Goal: Book appointment/travel/reservation

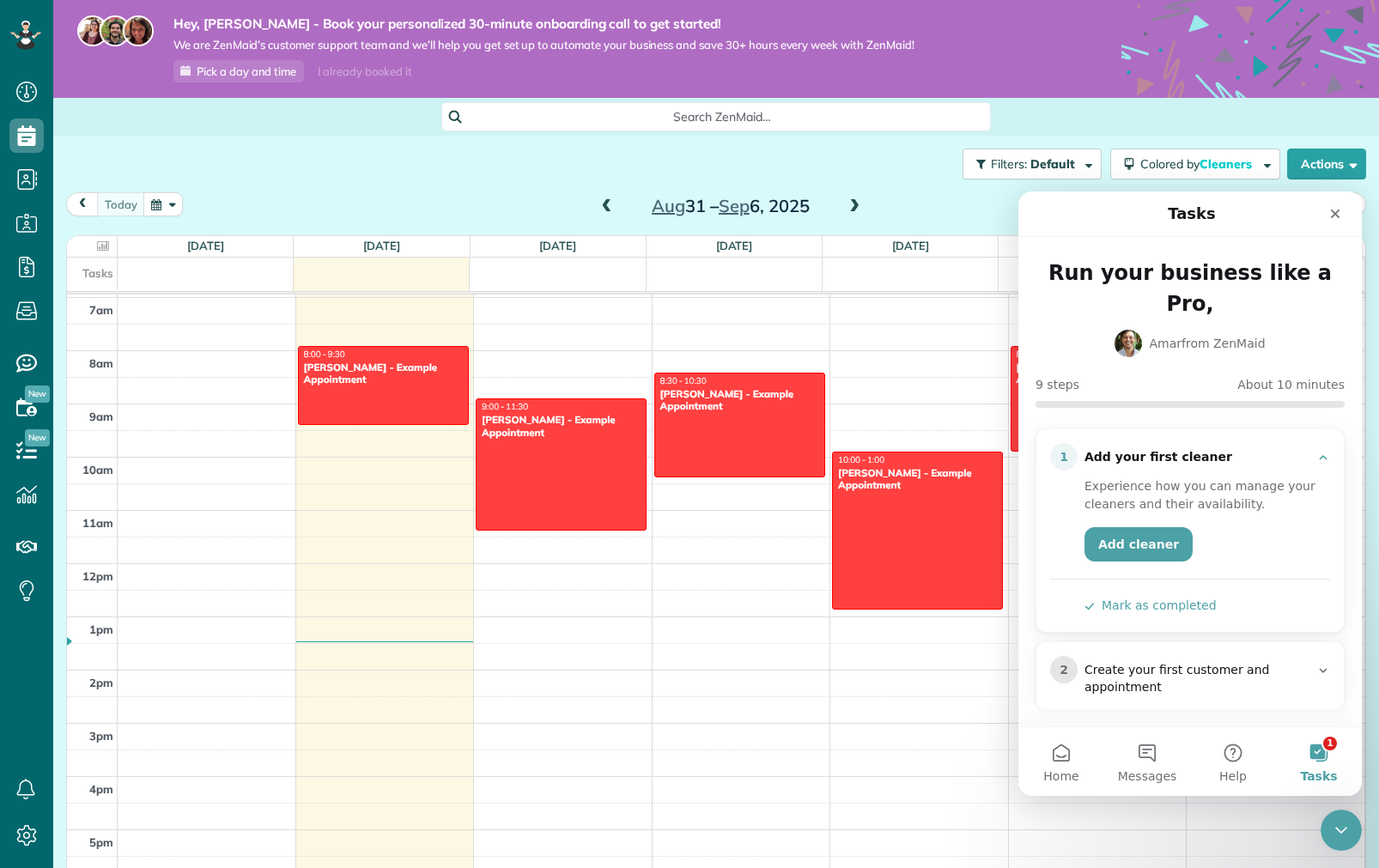
click at [1187, 266] on div "Run your business like a Pro," at bounding box center [1190, 288] width 295 height 61
click at [1234, 277] on div "Run your business like a Pro," at bounding box center [1190, 288] width 295 height 61
click at [1136, 528] on link "Add cleaner" at bounding box center [1138, 544] width 108 height 35
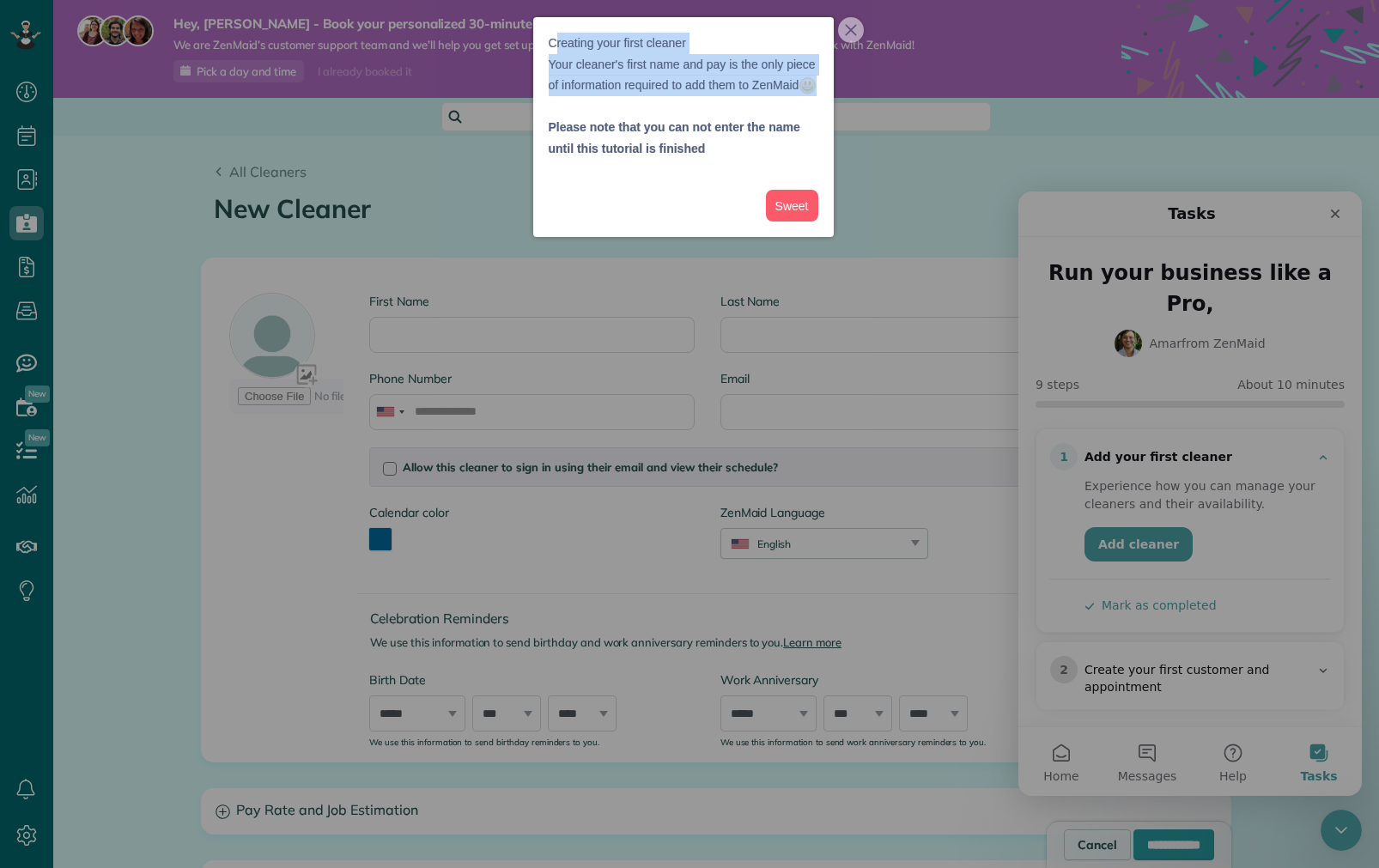
drag, startPoint x: 556, startPoint y: 47, endPoint x: 698, endPoint y: 110, distance: 155.3
click at [698, 96] on p "Creating your first cleaner Your cleaner's first name and pay is the only piece…" at bounding box center [683, 64] width 269 height 63
click at [715, 96] on p "Creating your first cleaner Your cleaner's first name and pay is the only piece…" at bounding box center [683, 64] width 269 height 63
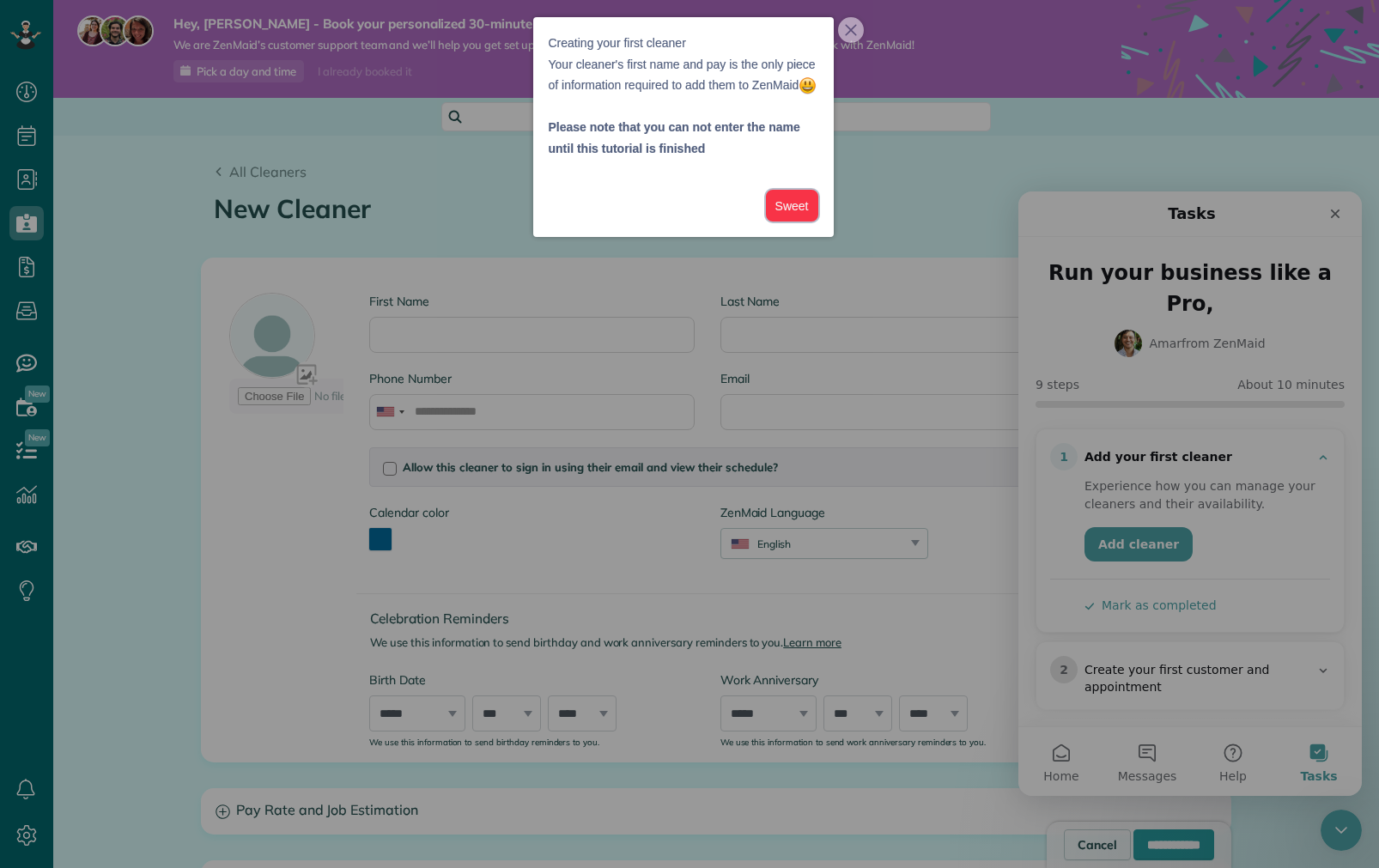
click at [803, 222] on button "Sweet" at bounding box center [792, 206] width 52 height 32
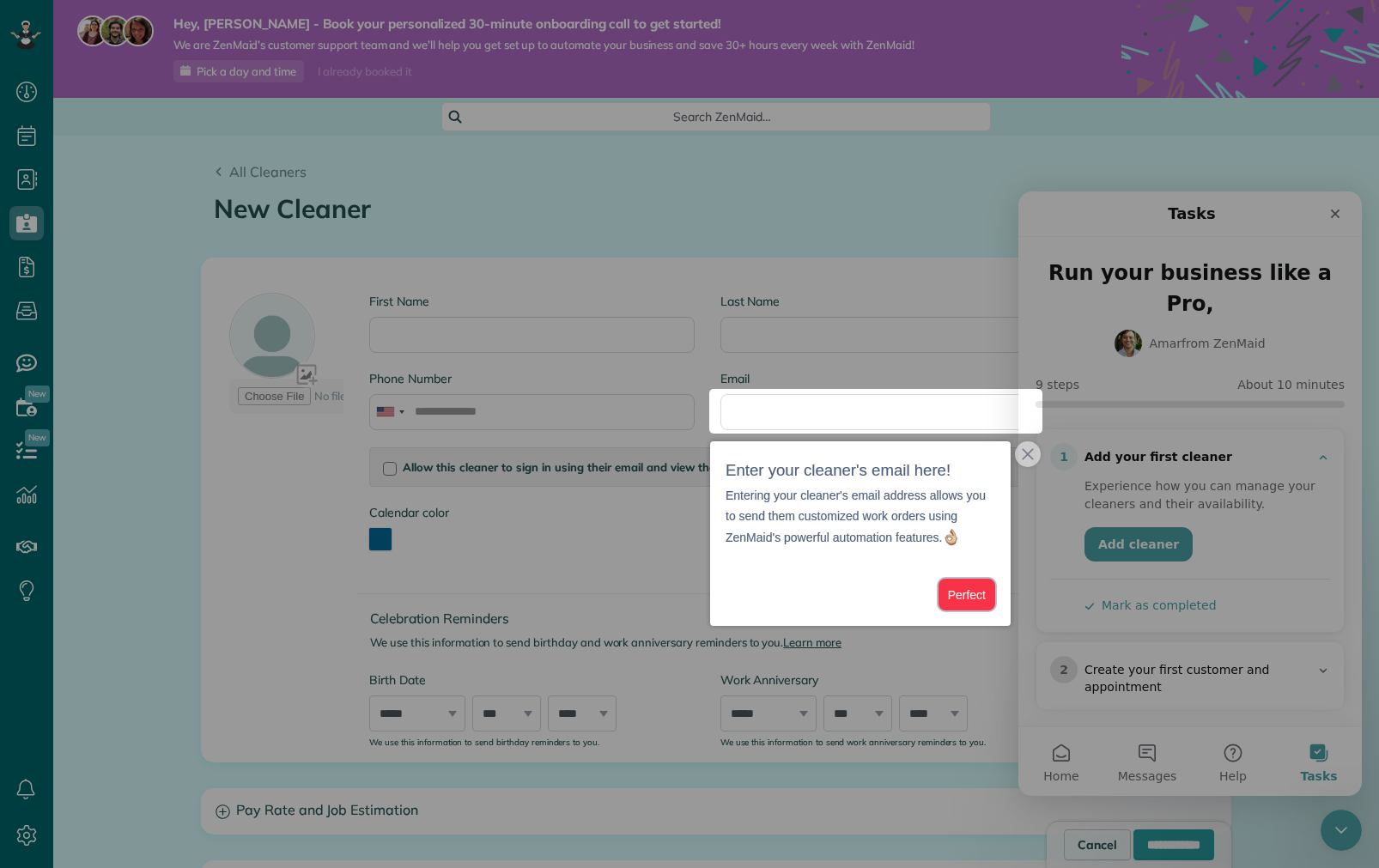
click at [974, 601] on button "Perfect" at bounding box center [966, 595] width 56 height 32
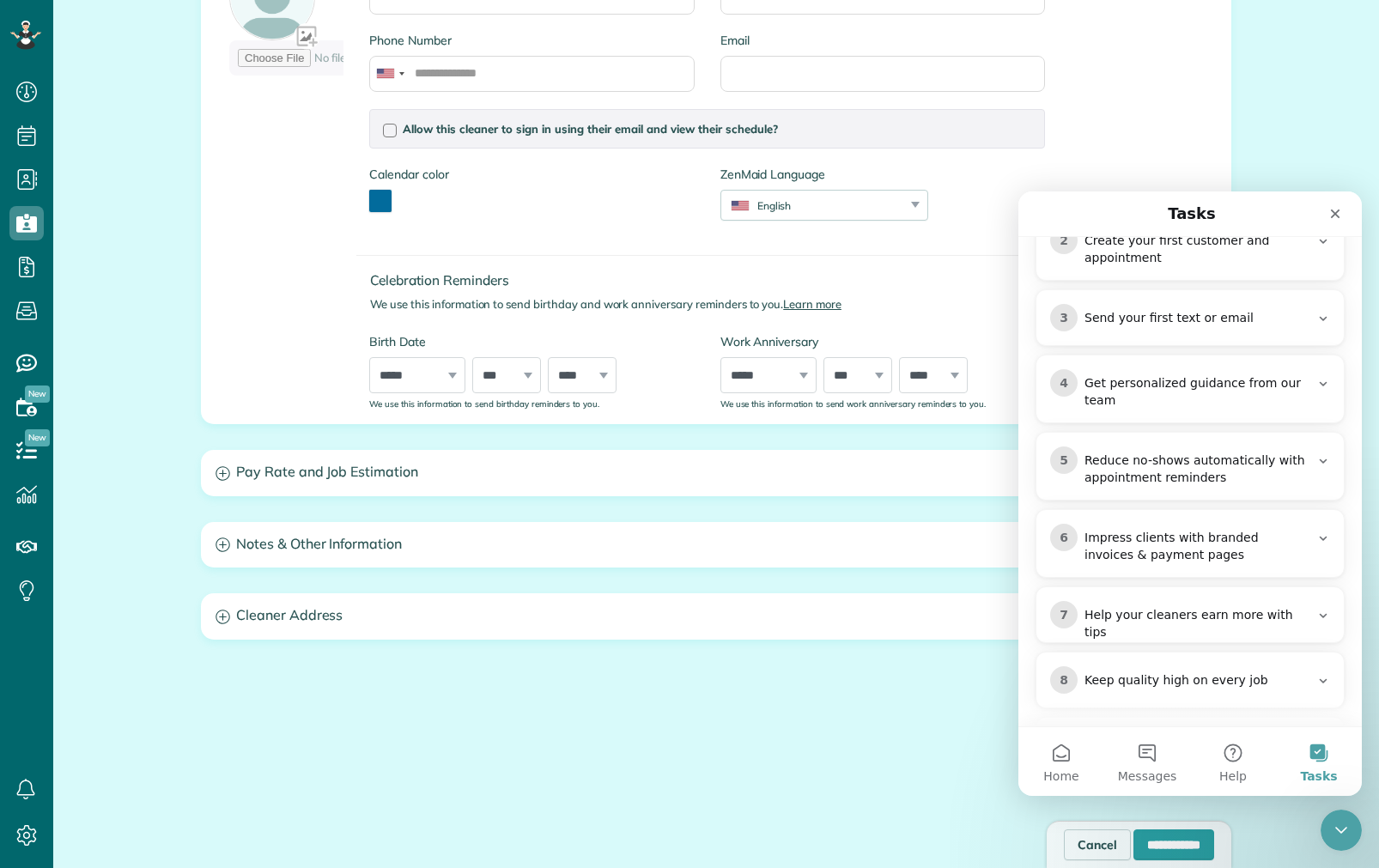
scroll to position [477, 0]
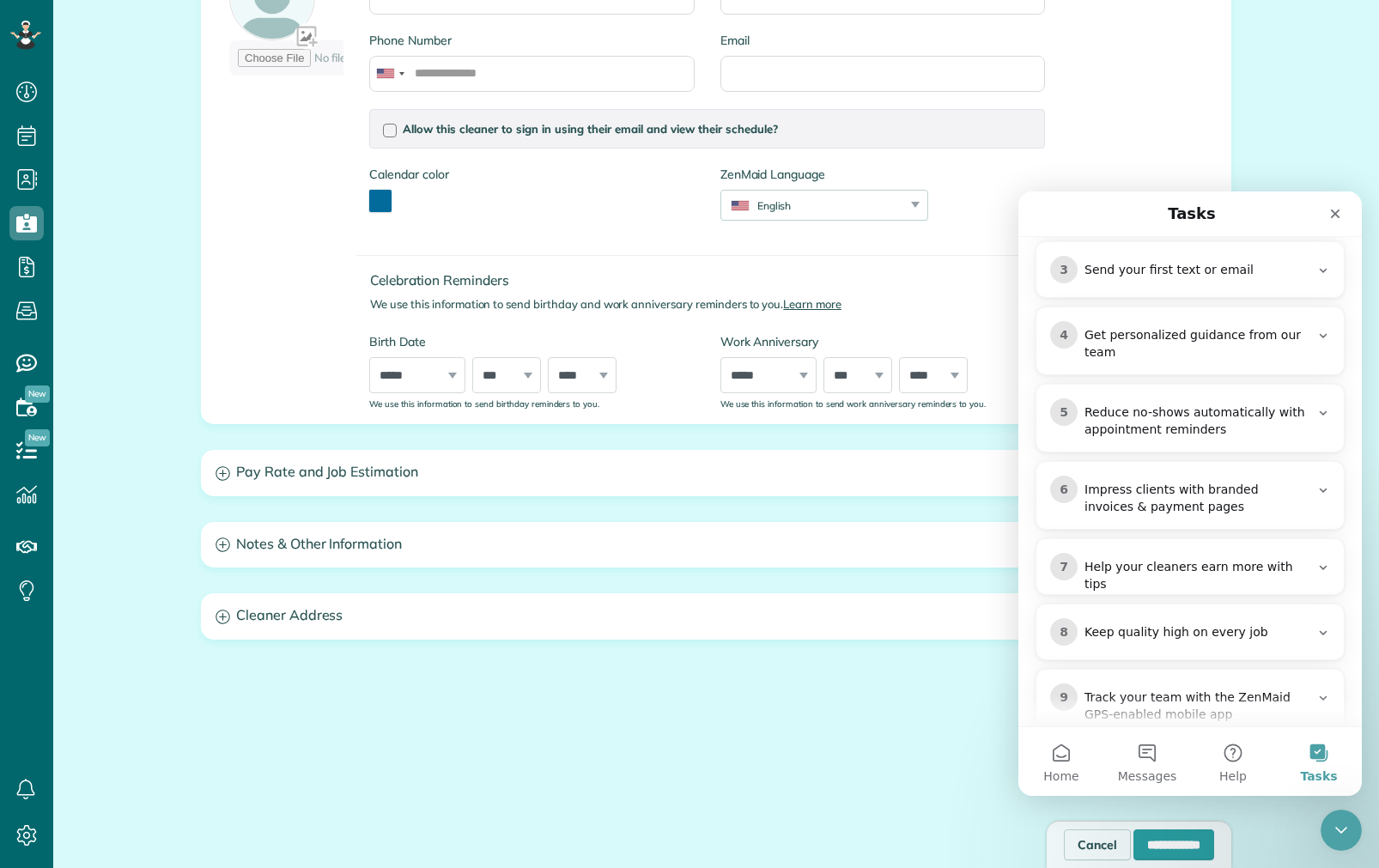
click at [1230, 690] on div "Track your team with the ZenMaid GPS-enabled mobile app" at bounding box center [1197, 707] width 225 height 35
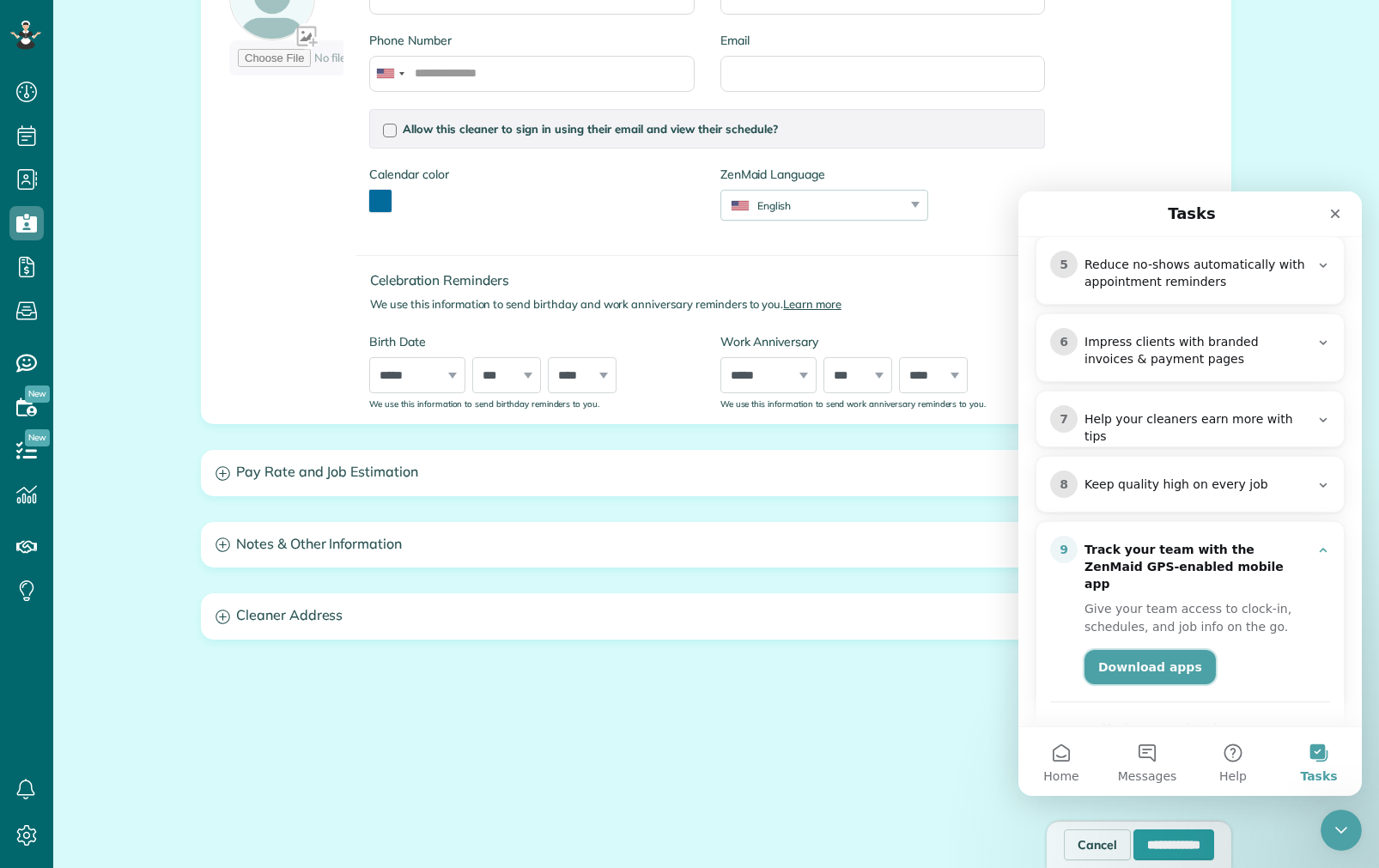
click at [1164, 650] on link "Download apps" at bounding box center [1150, 667] width 132 height 35
click at [1209, 535] on div "9 Track your team with the ZenMaid GPS-enabled mobile app" at bounding box center [1190, 564] width 280 height 57
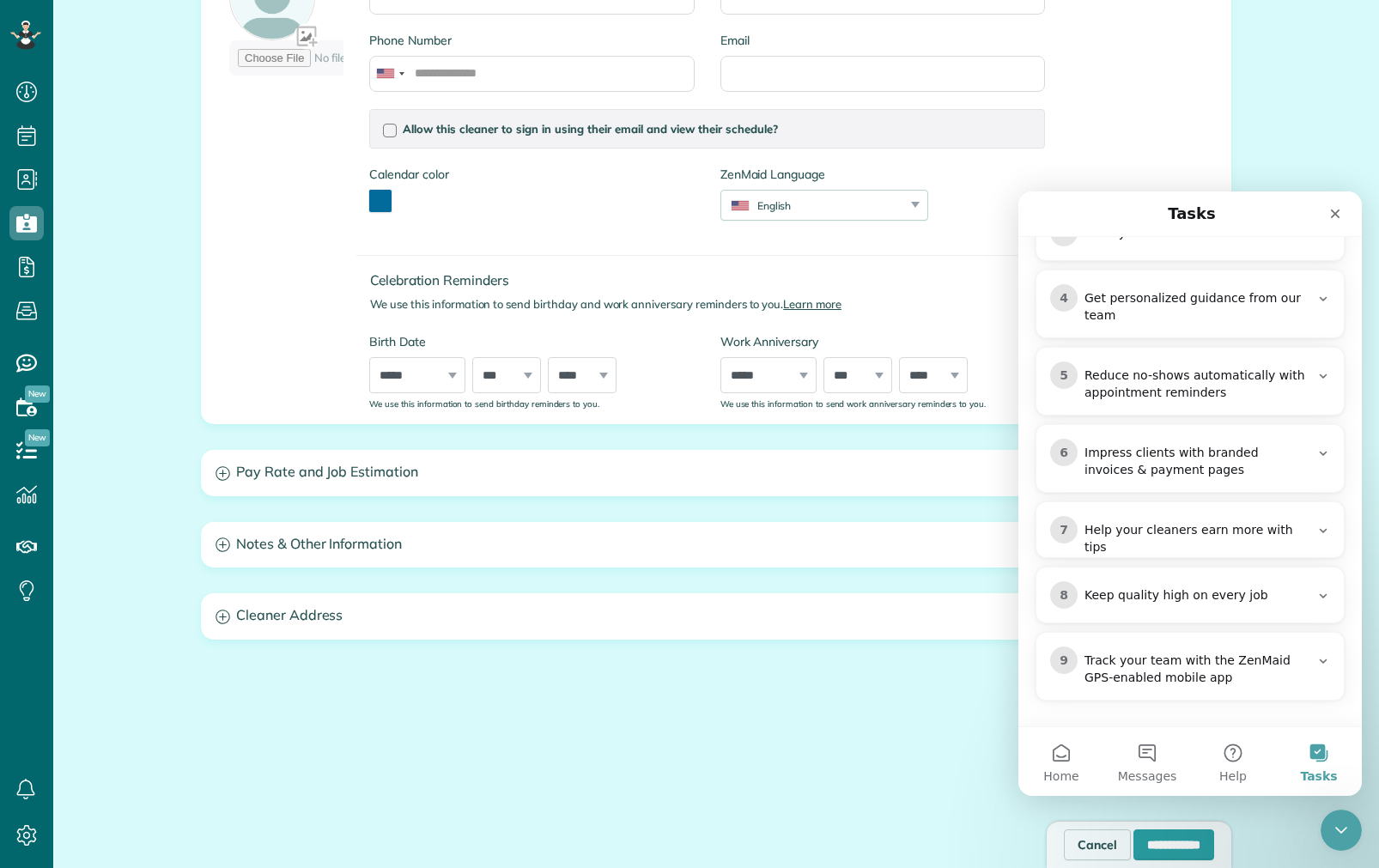
scroll to position [330, 0]
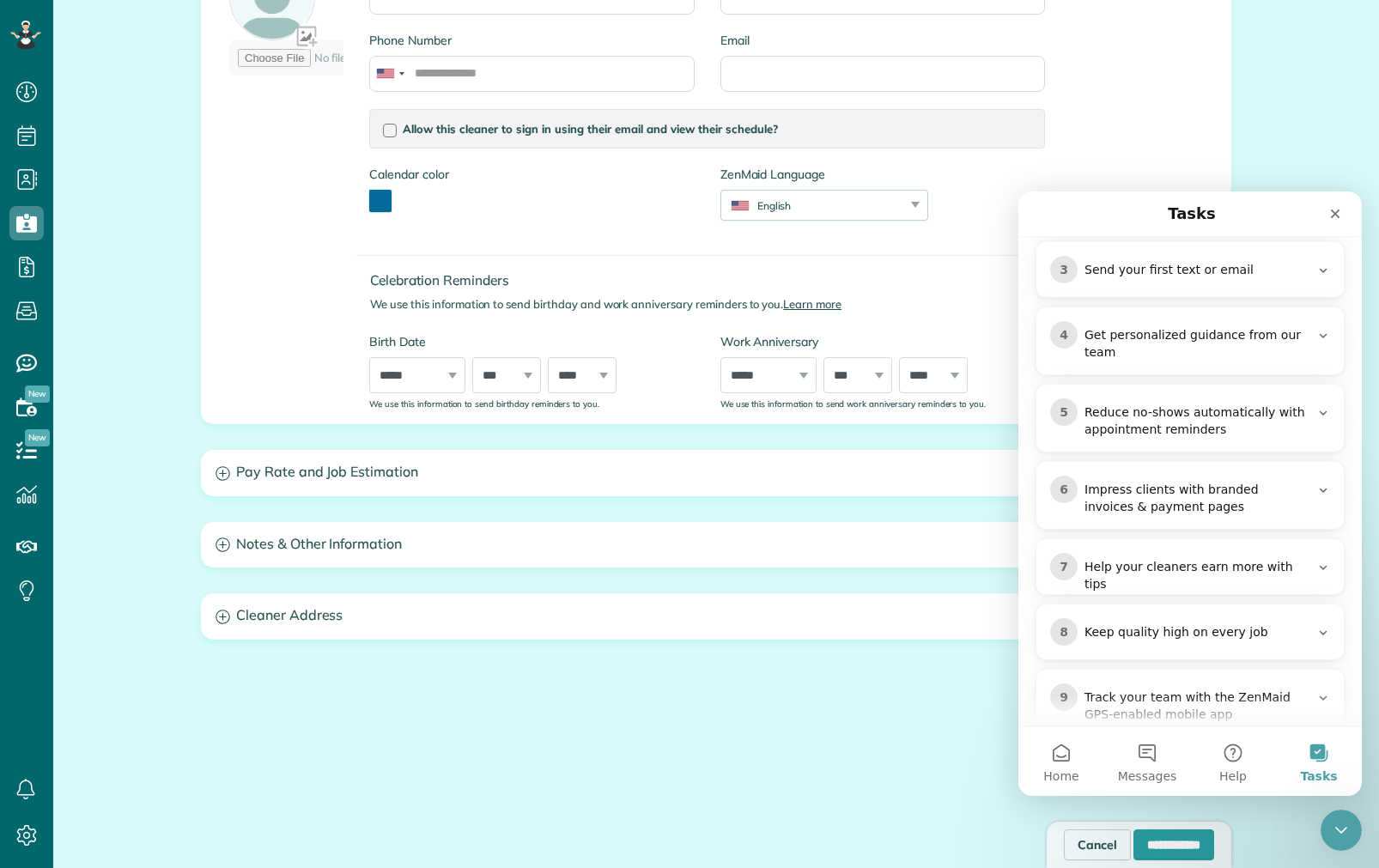
click at [1219, 560] on div "1 Add your first cleaner 2 Create your first customer and appointment 3 Send yo…" at bounding box center [1190, 418] width 309 height 638
click at [1236, 625] on div "Keep quality high on every job" at bounding box center [1197, 632] width 225 height 17
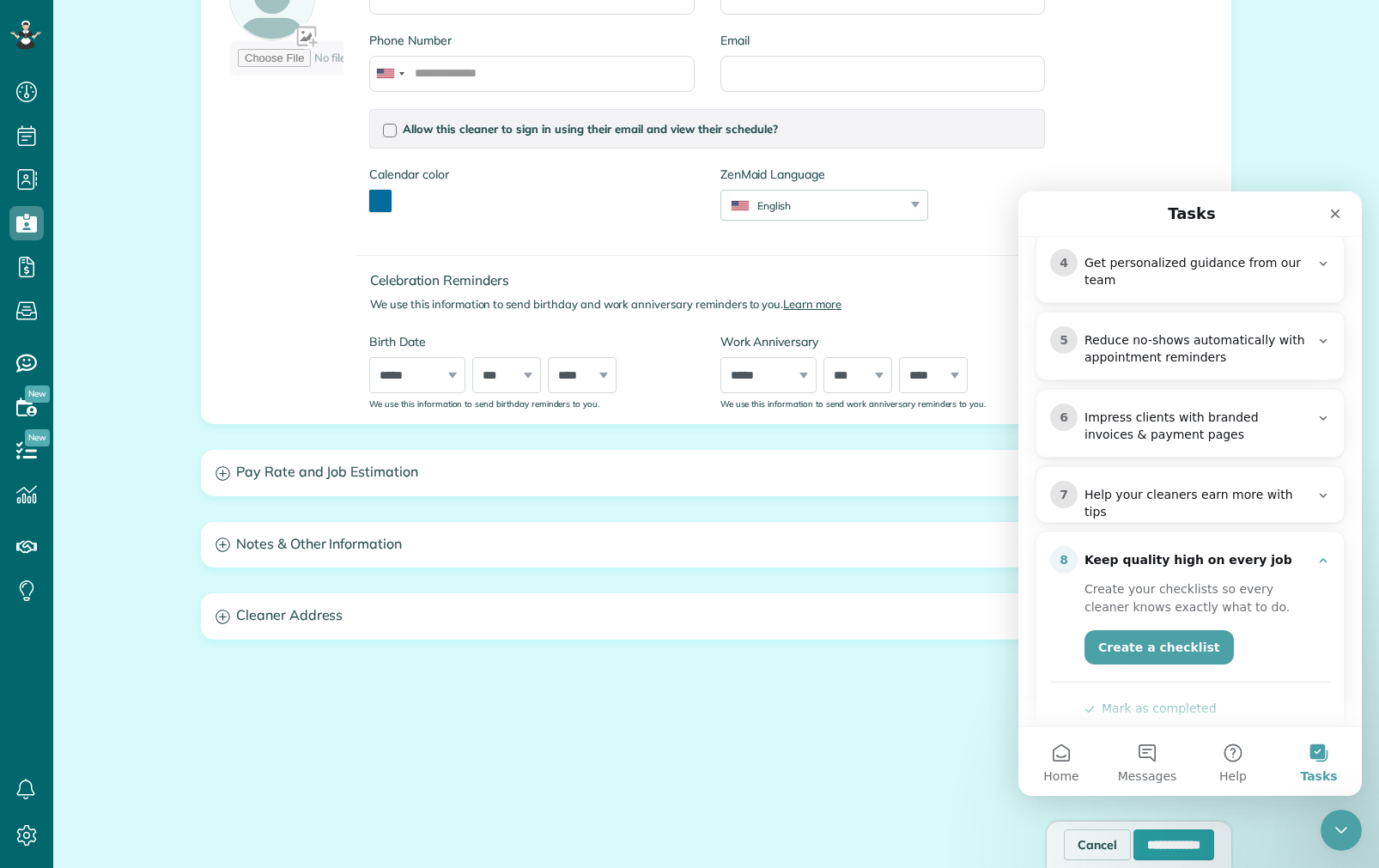
scroll to position [477, 0]
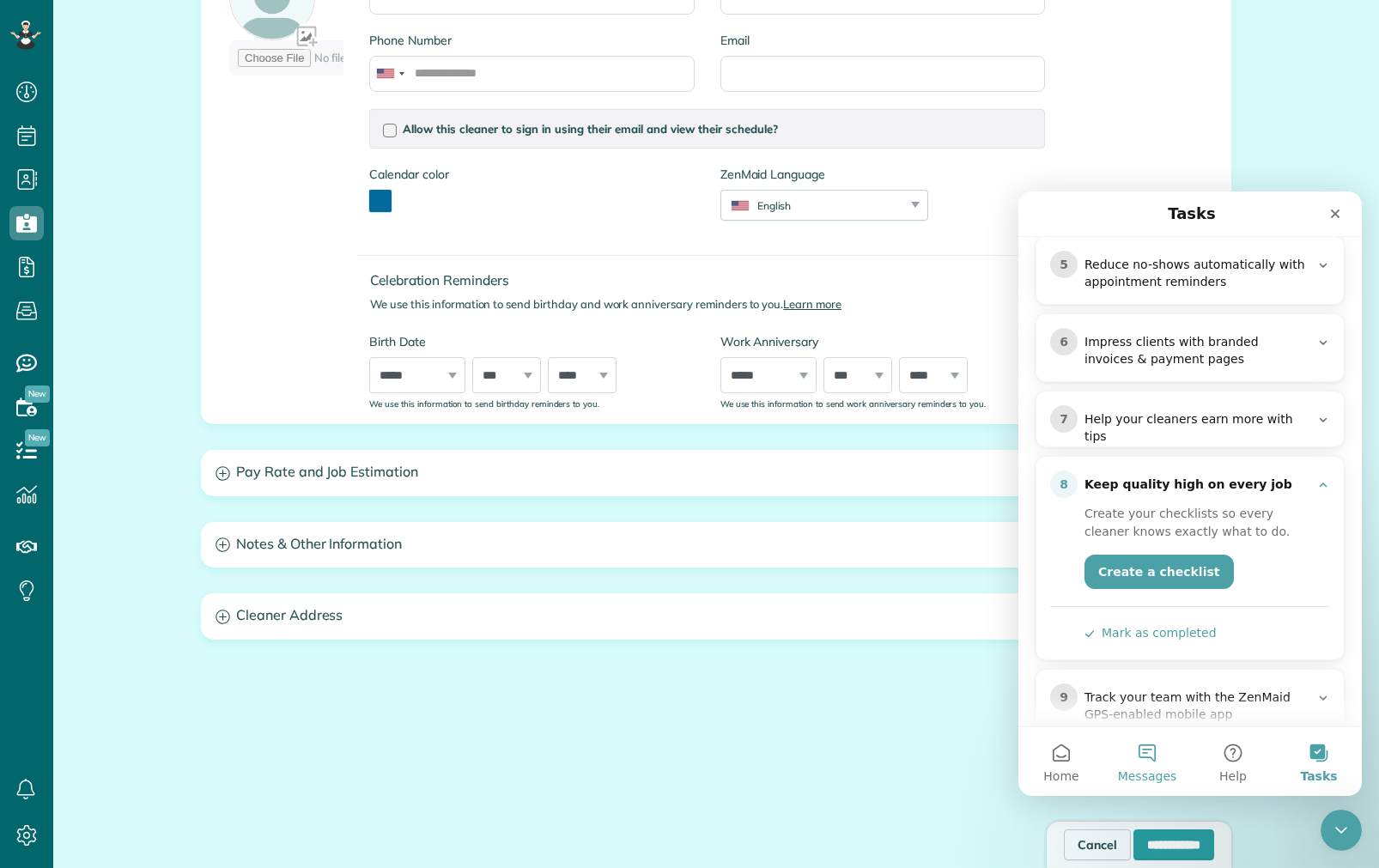
click at [1157, 770] on span "Messages" at bounding box center [1147, 776] width 59 height 12
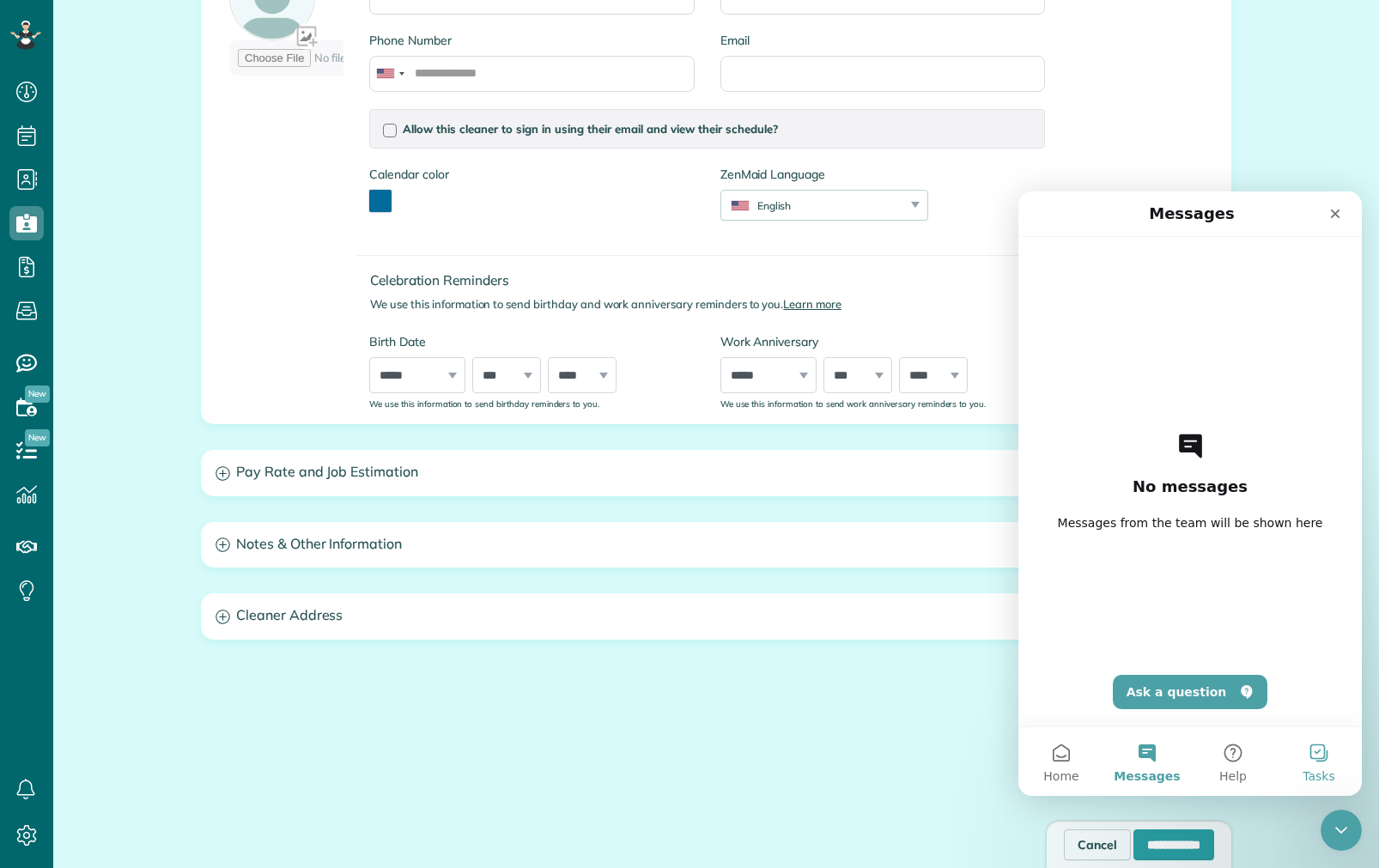
click at [1314, 759] on button "Tasks" at bounding box center [1319, 761] width 86 height 68
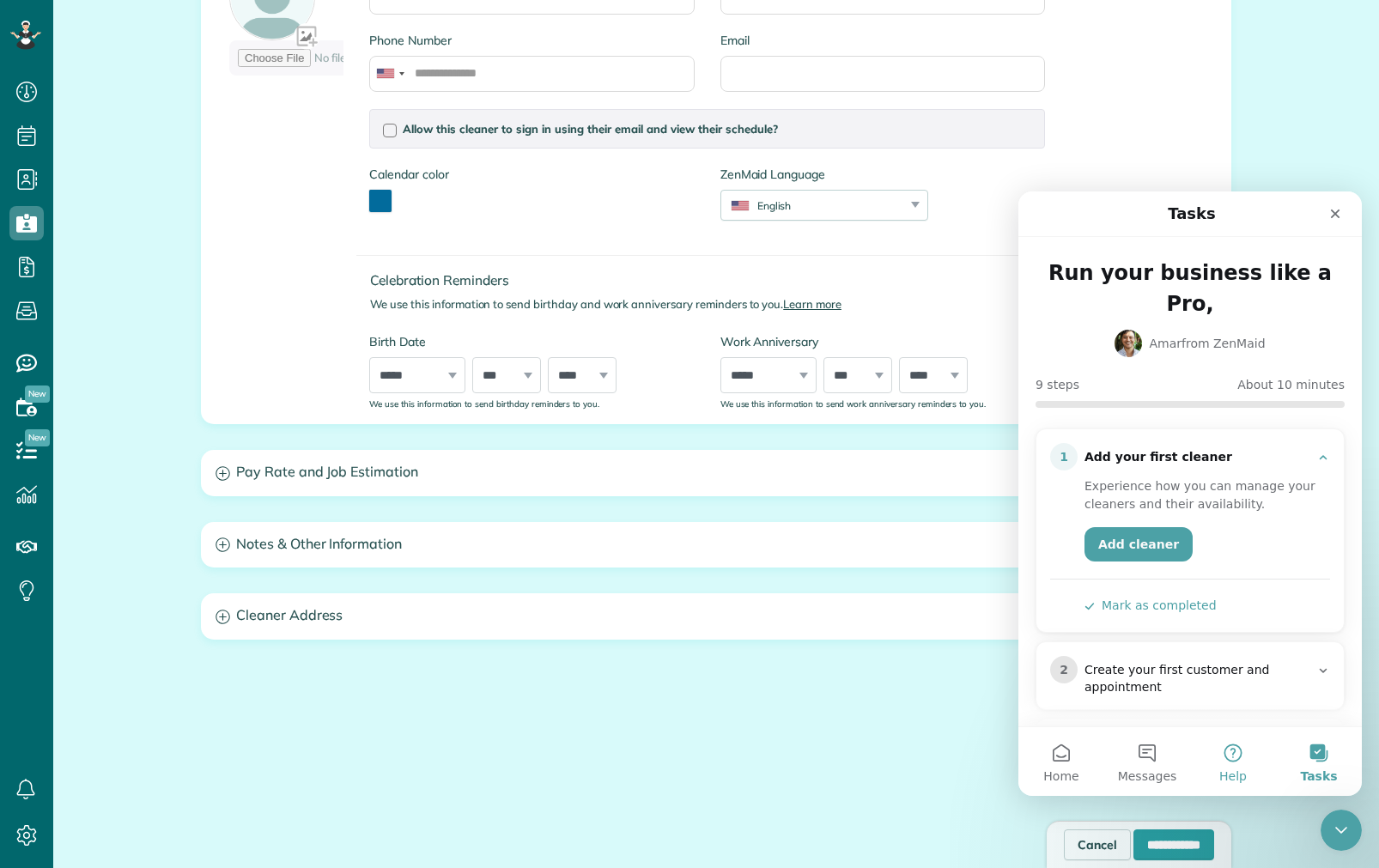
click at [1200, 761] on button "Help" at bounding box center [1232, 761] width 86 height 68
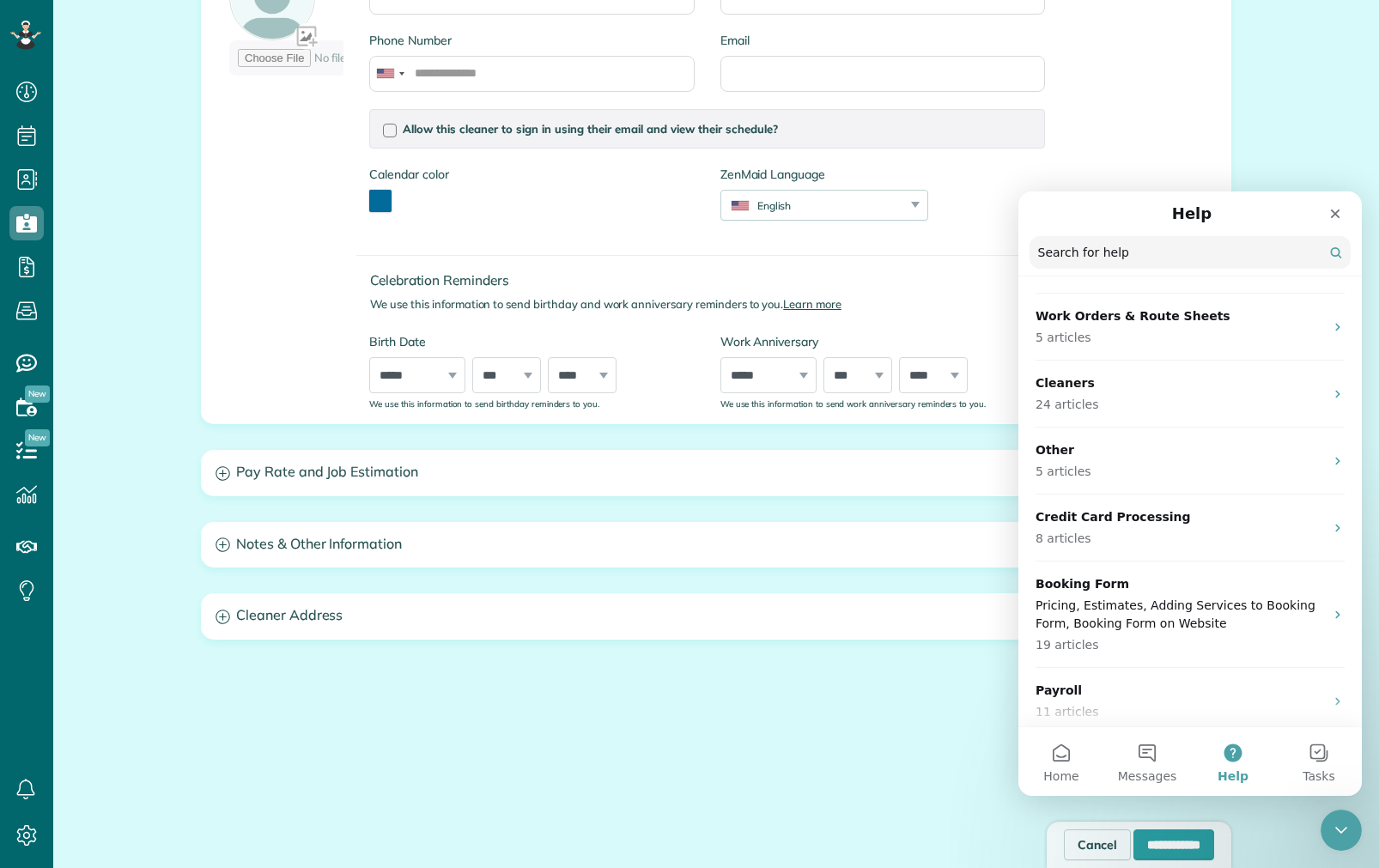
scroll to position [1030, 0]
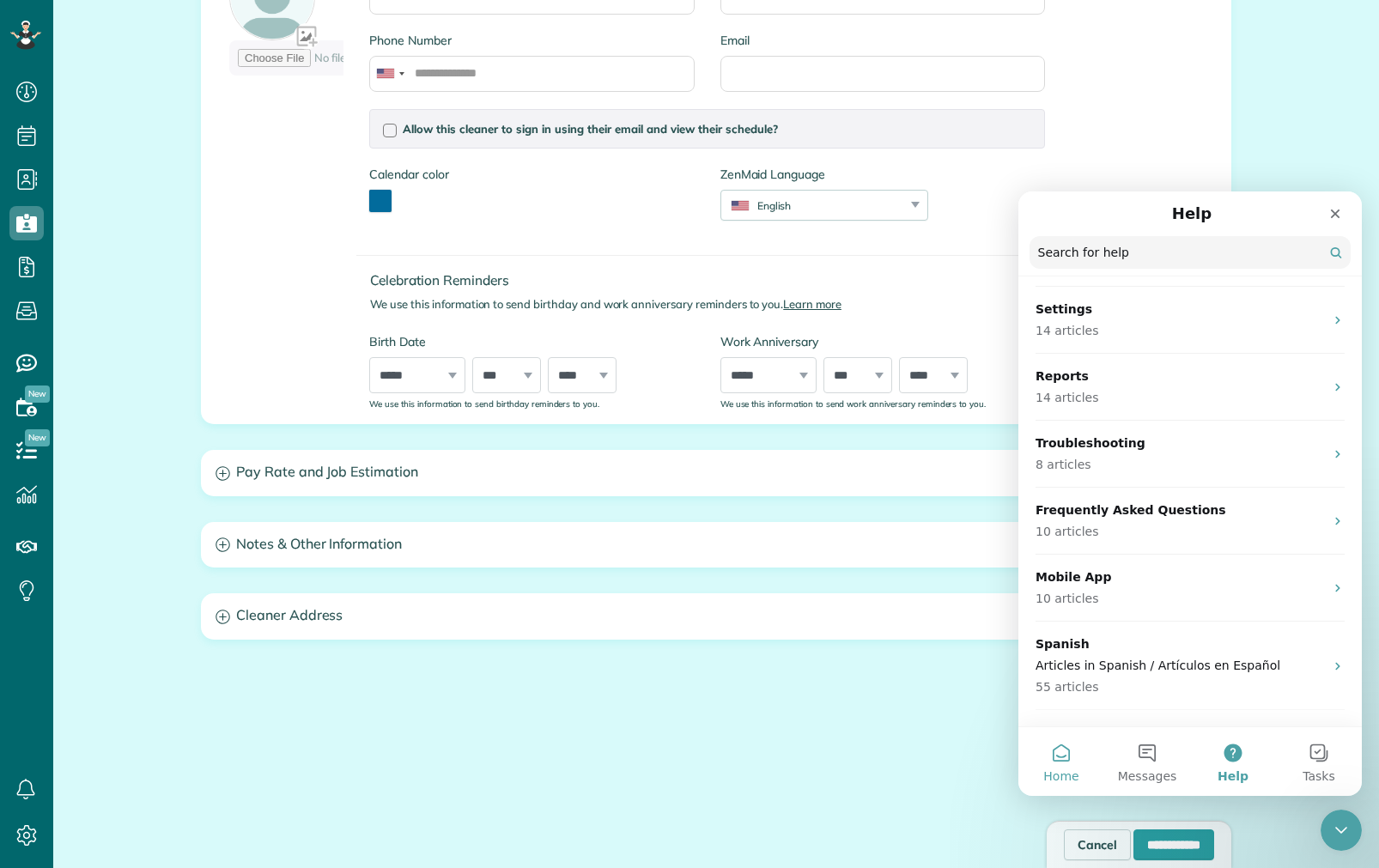
click at [1051, 790] on button "Home" at bounding box center [1061, 761] width 86 height 68
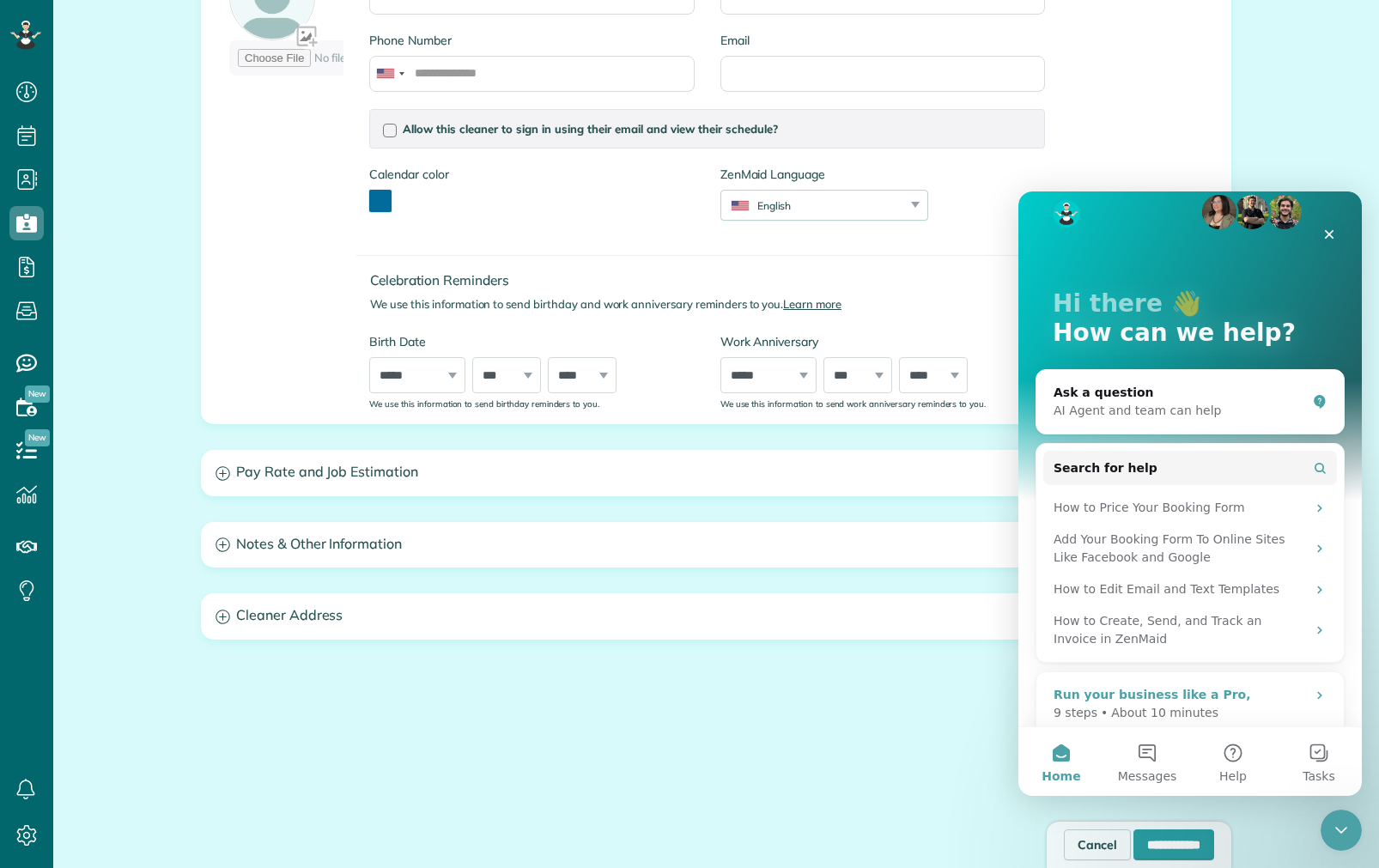
scroll to position [0, 0]
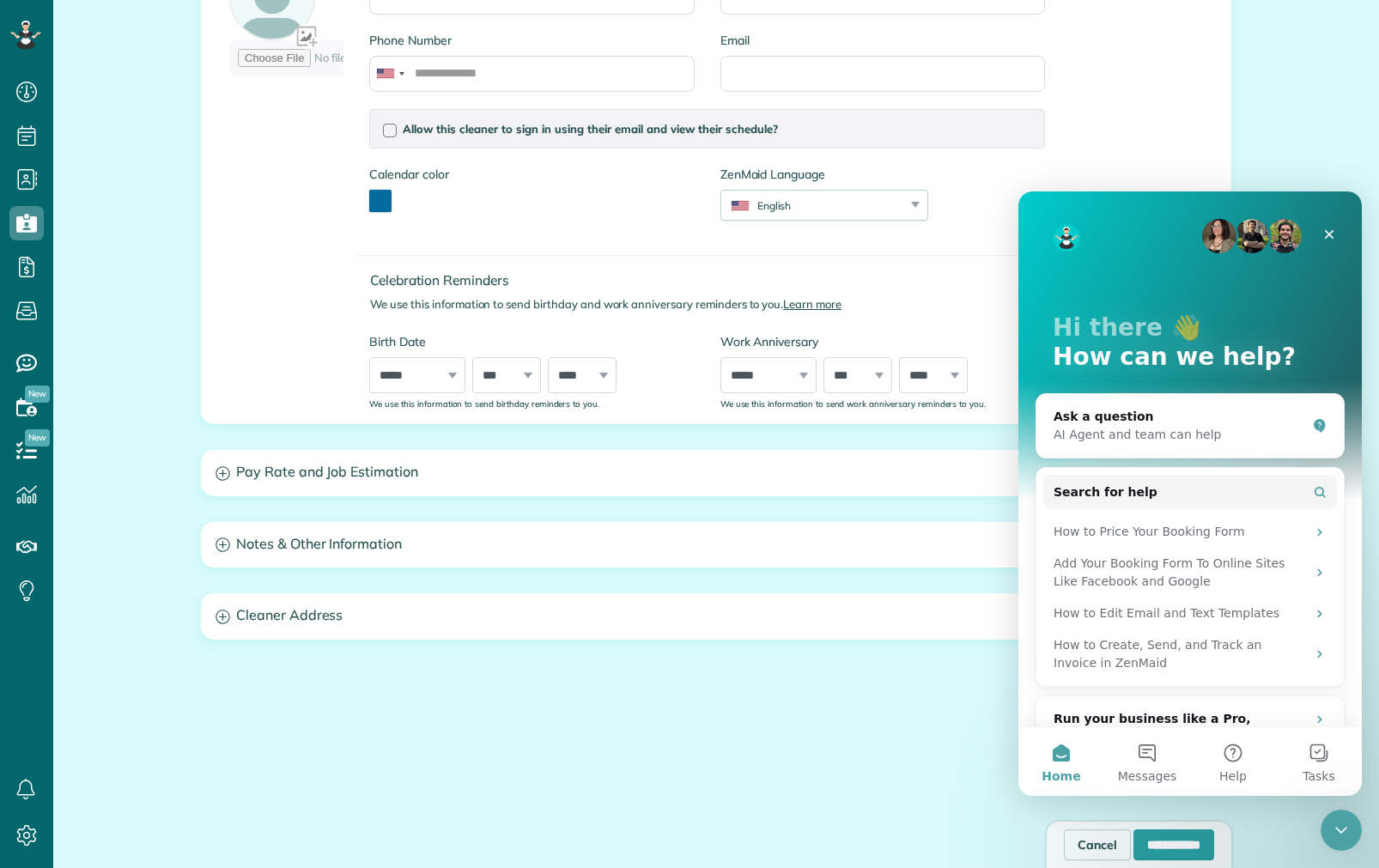
click at [264, 102] on div "First Name Last Name Phone Number Email Allow this cleaner to sign in using the…" at bounding box center [638, 171] width 841 height 476
click at [1326, 756] on button "Tasks" at bounding box center [1319, 761] width 86 height 68
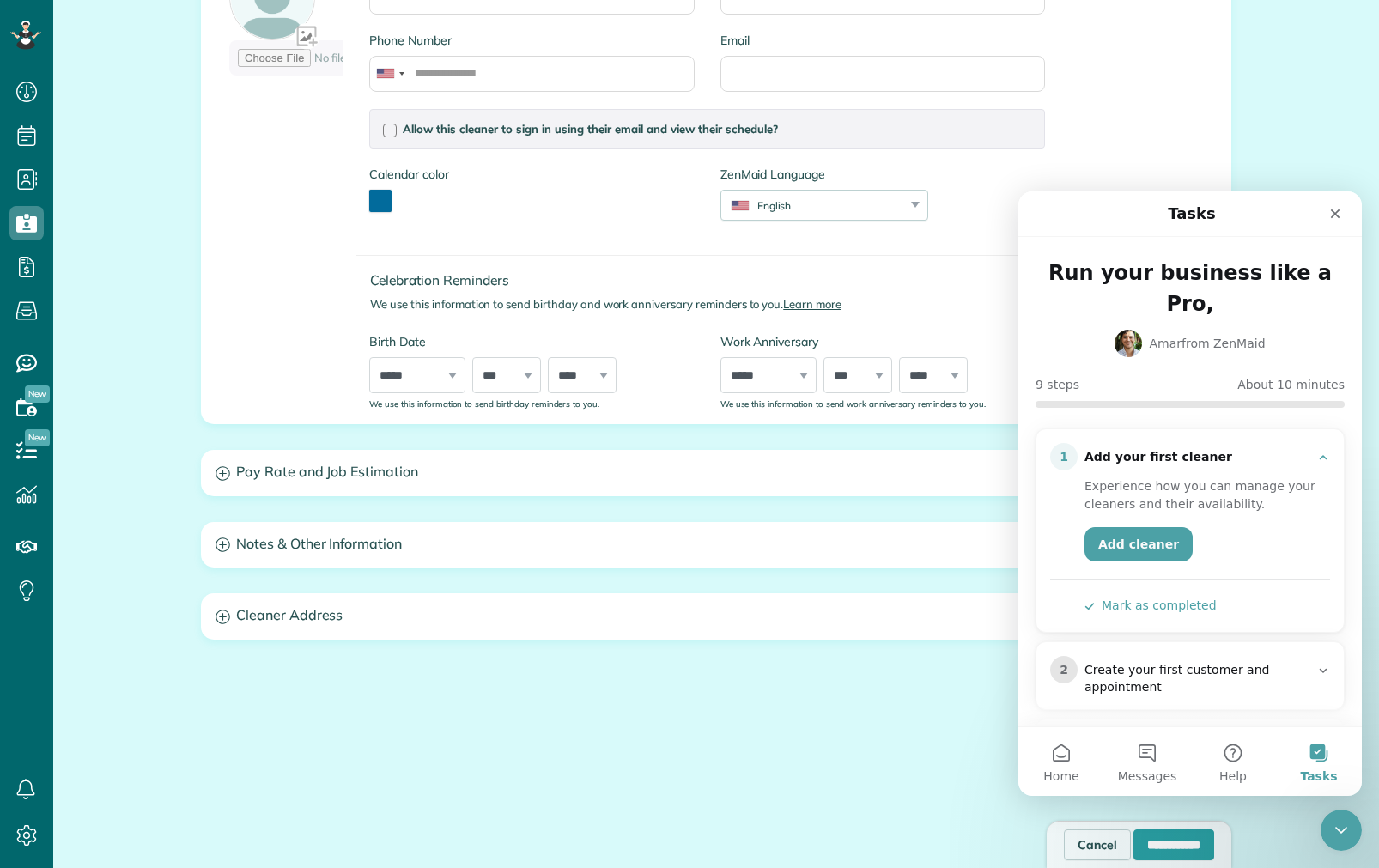
click at [1185, 216] on h1 "Tasks" at bounding box center [1192, 213] width 55 height 29
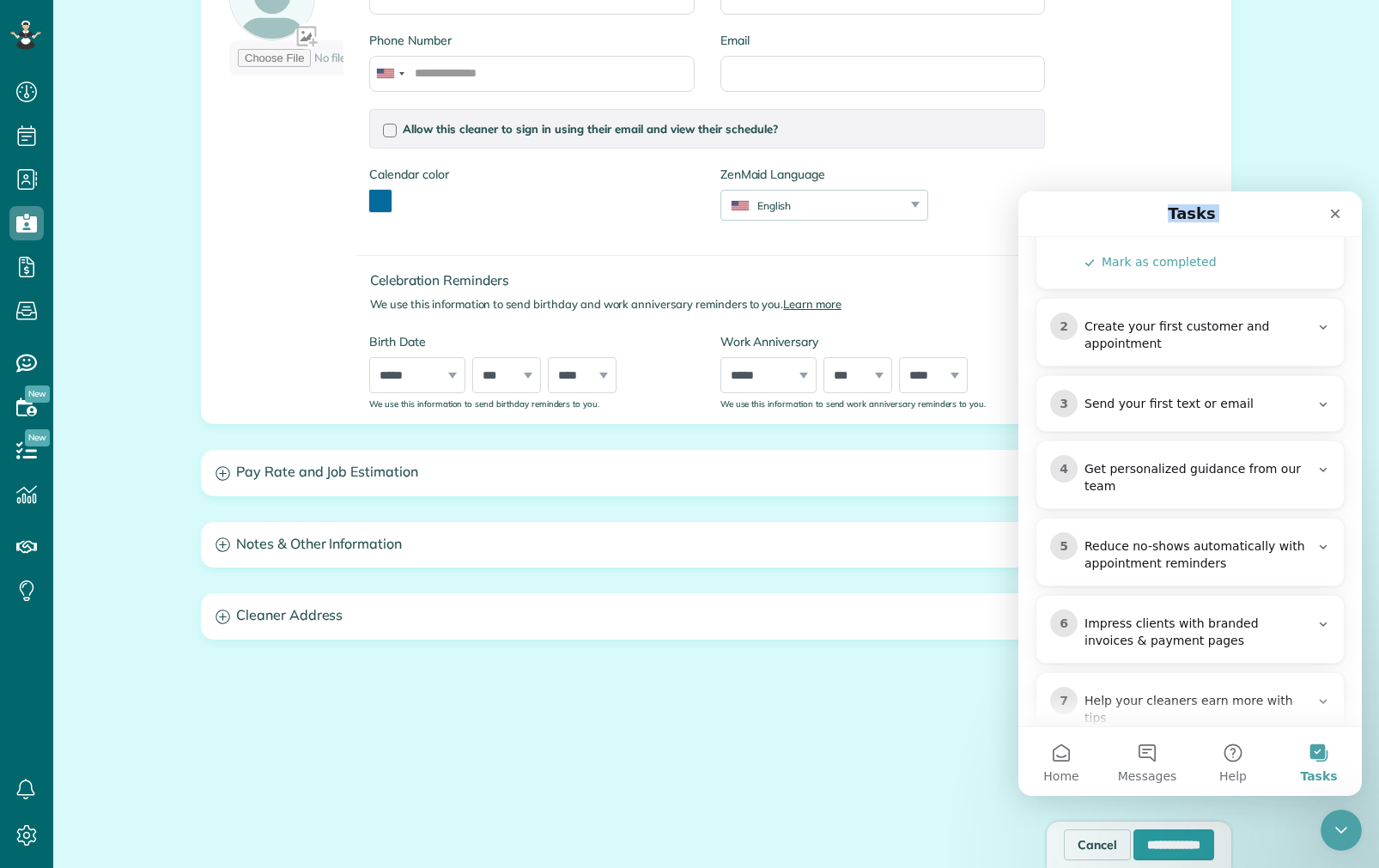
scroll to position [477, 0]
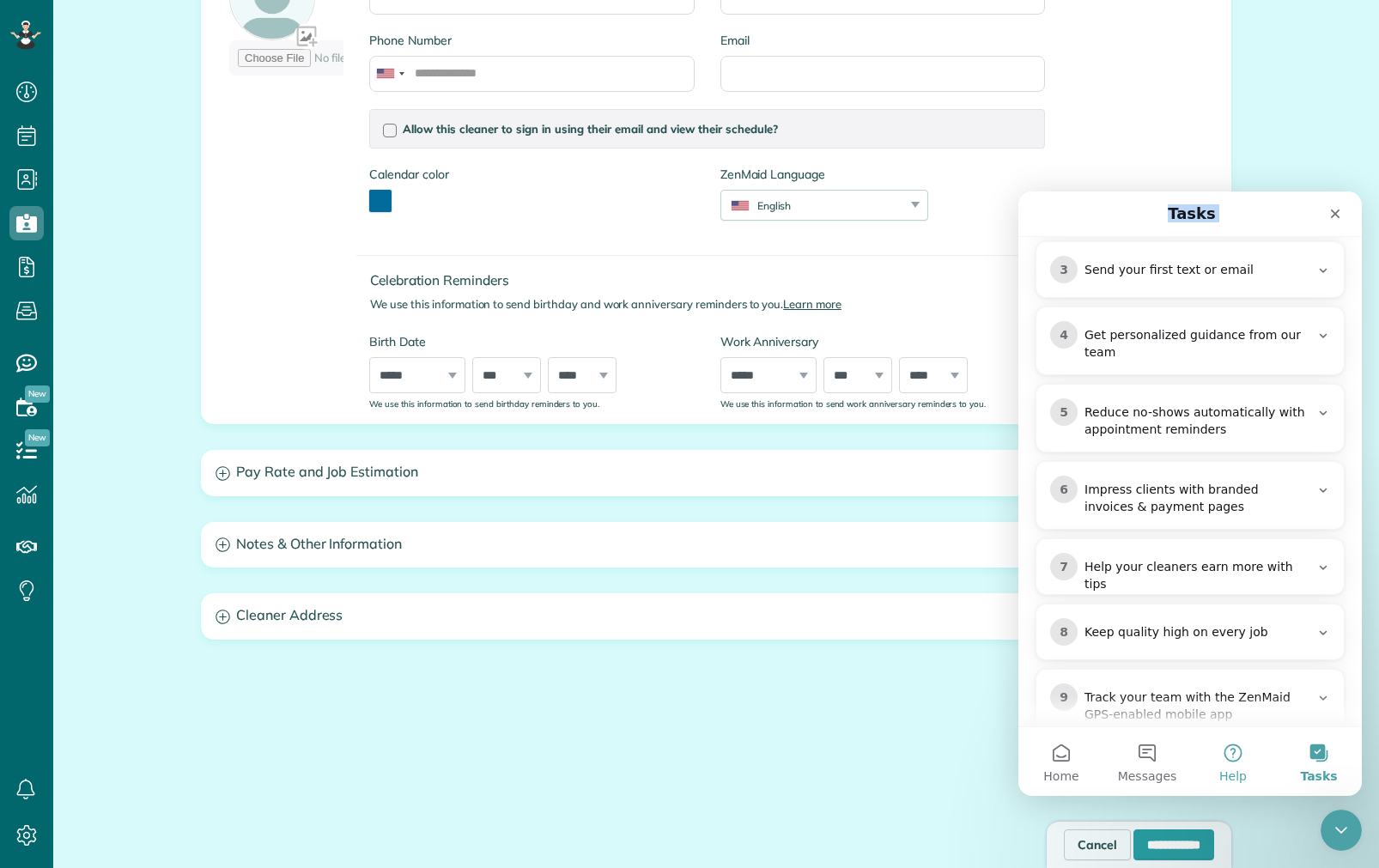
click at [1207, 733] on button "Help" at bounding box center [1232, 761] width 86 height 68
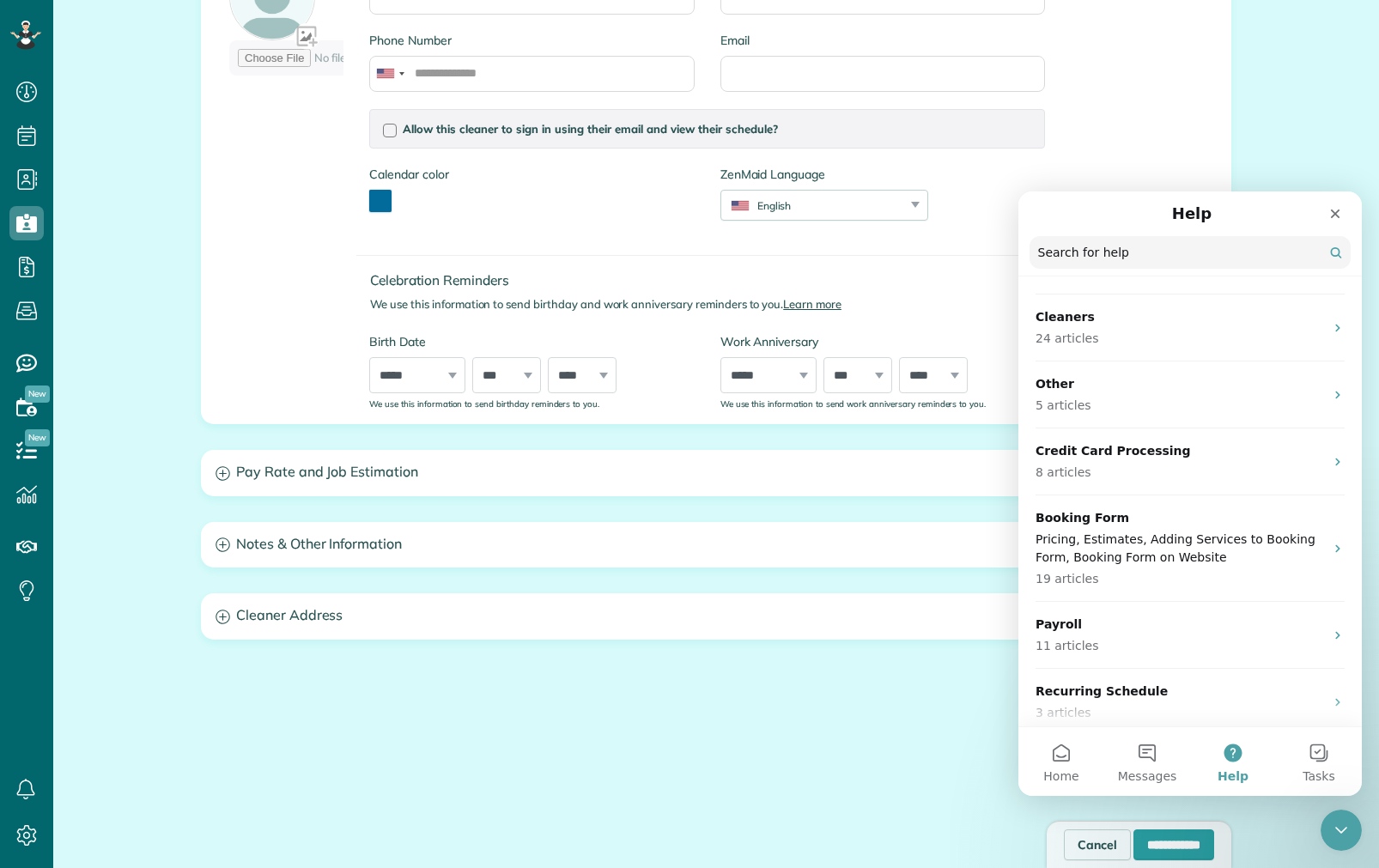
scroll to position [601, 0]
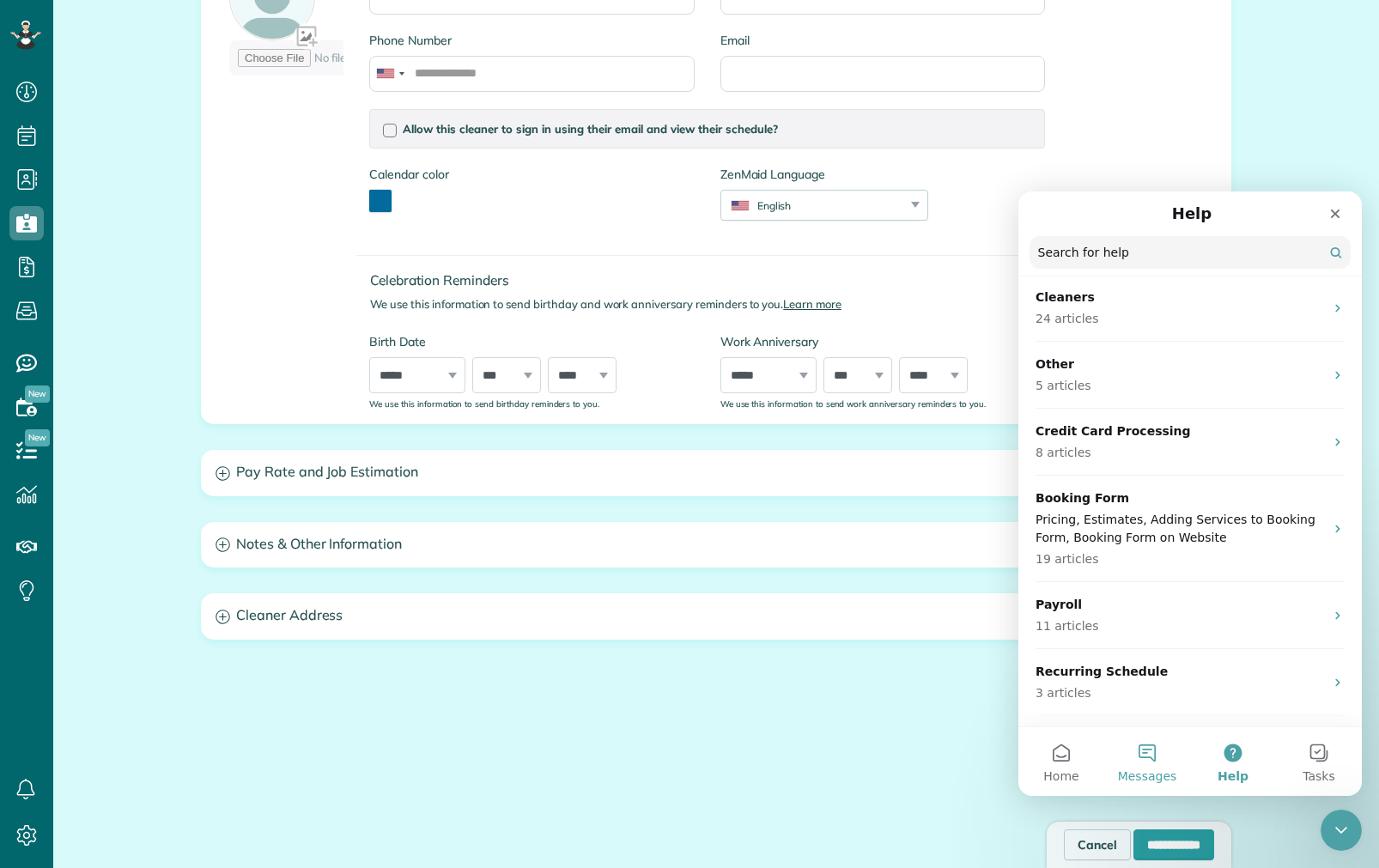
click at [1138, 771] on span "Messages" at bounding box center [1147, 776] width 59 height 12
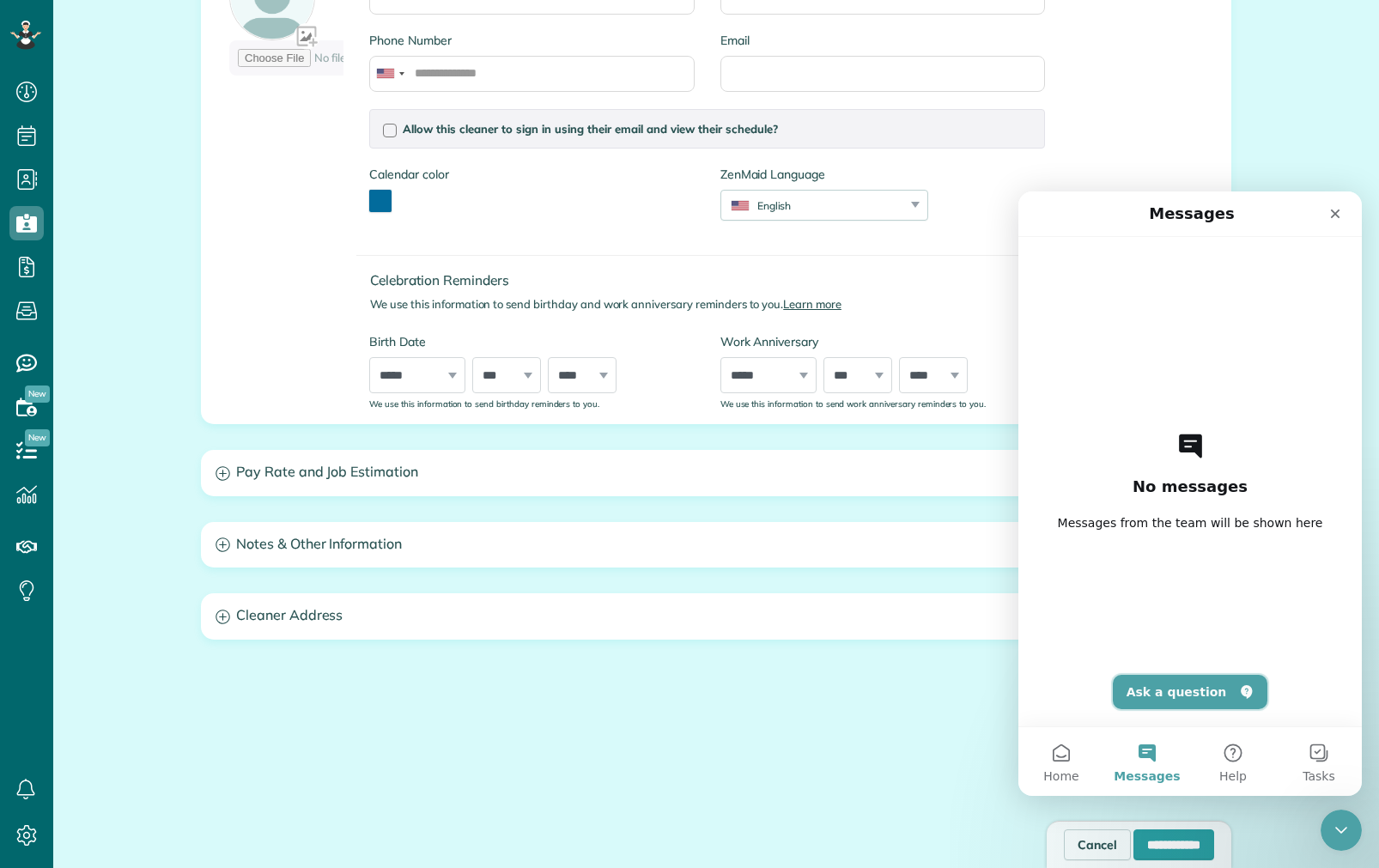
click at [1164, 684] on button "Ask a question" at bounding box center [1190, 692] width 155 height 35
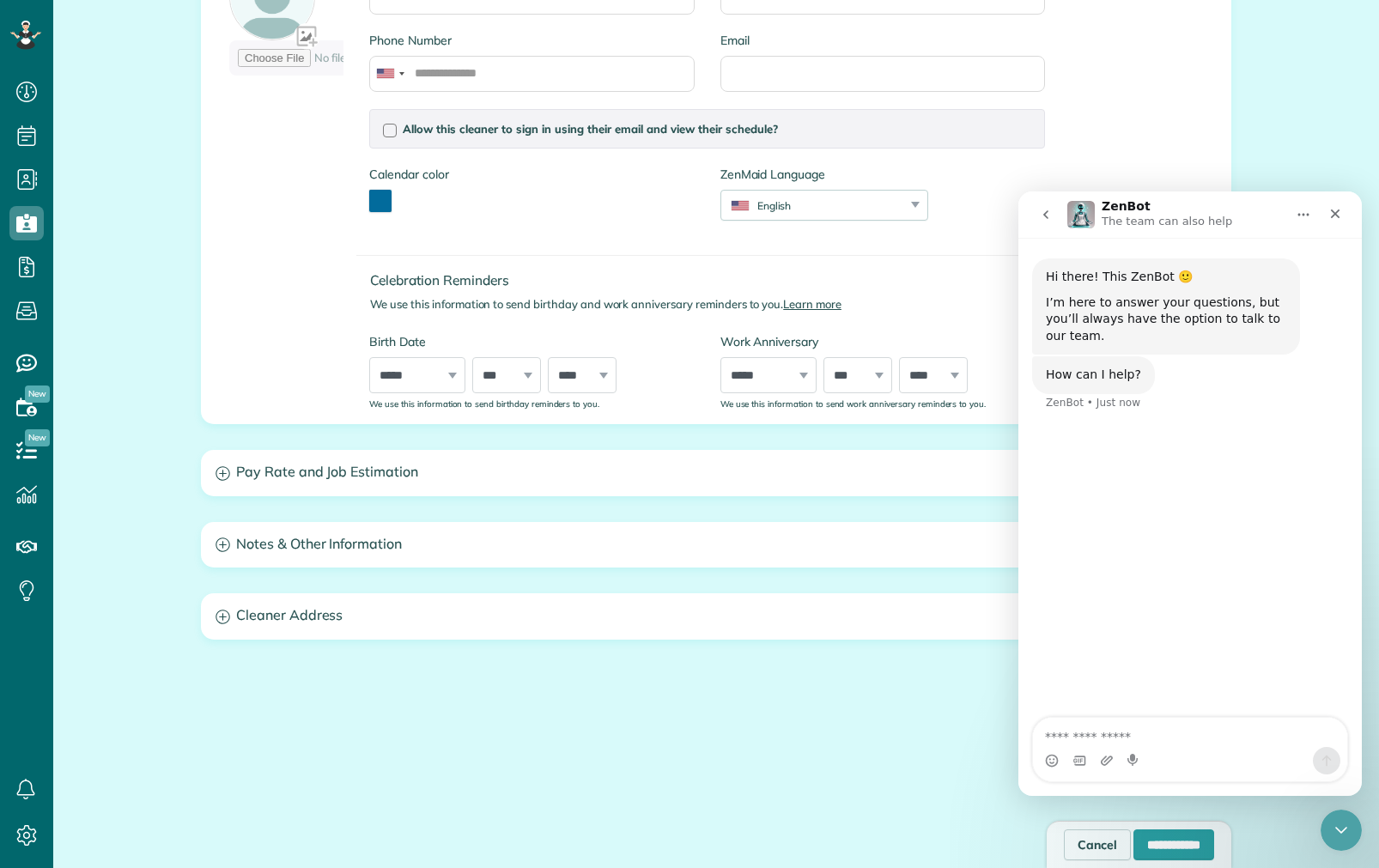
click at [1040, 206] on button "go back" at bounding box center [1045, 214] width 33 height 33
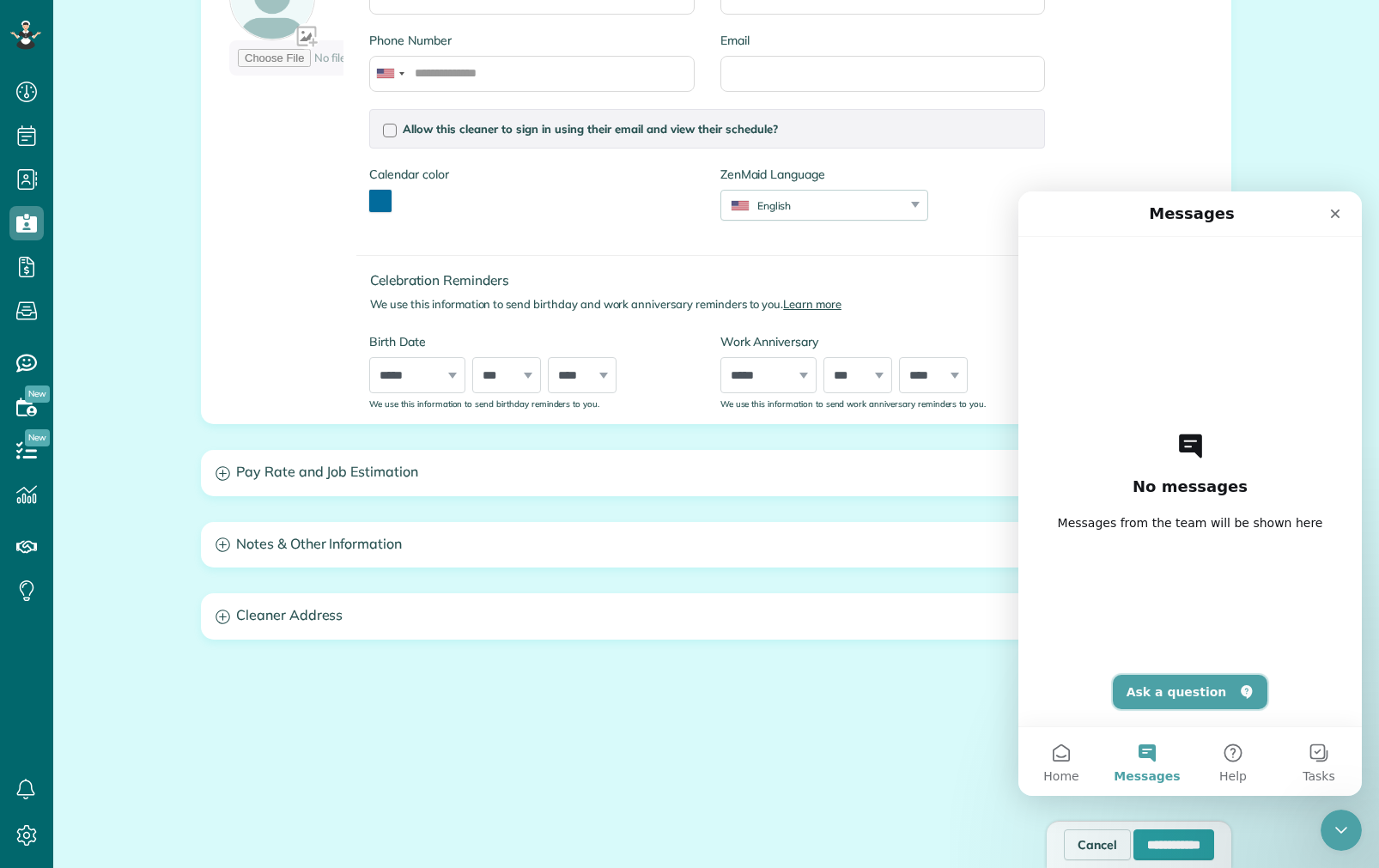
click at [1179, 696] on button "Ask a question" at bounding box center [1190, 692] width 155 height 35
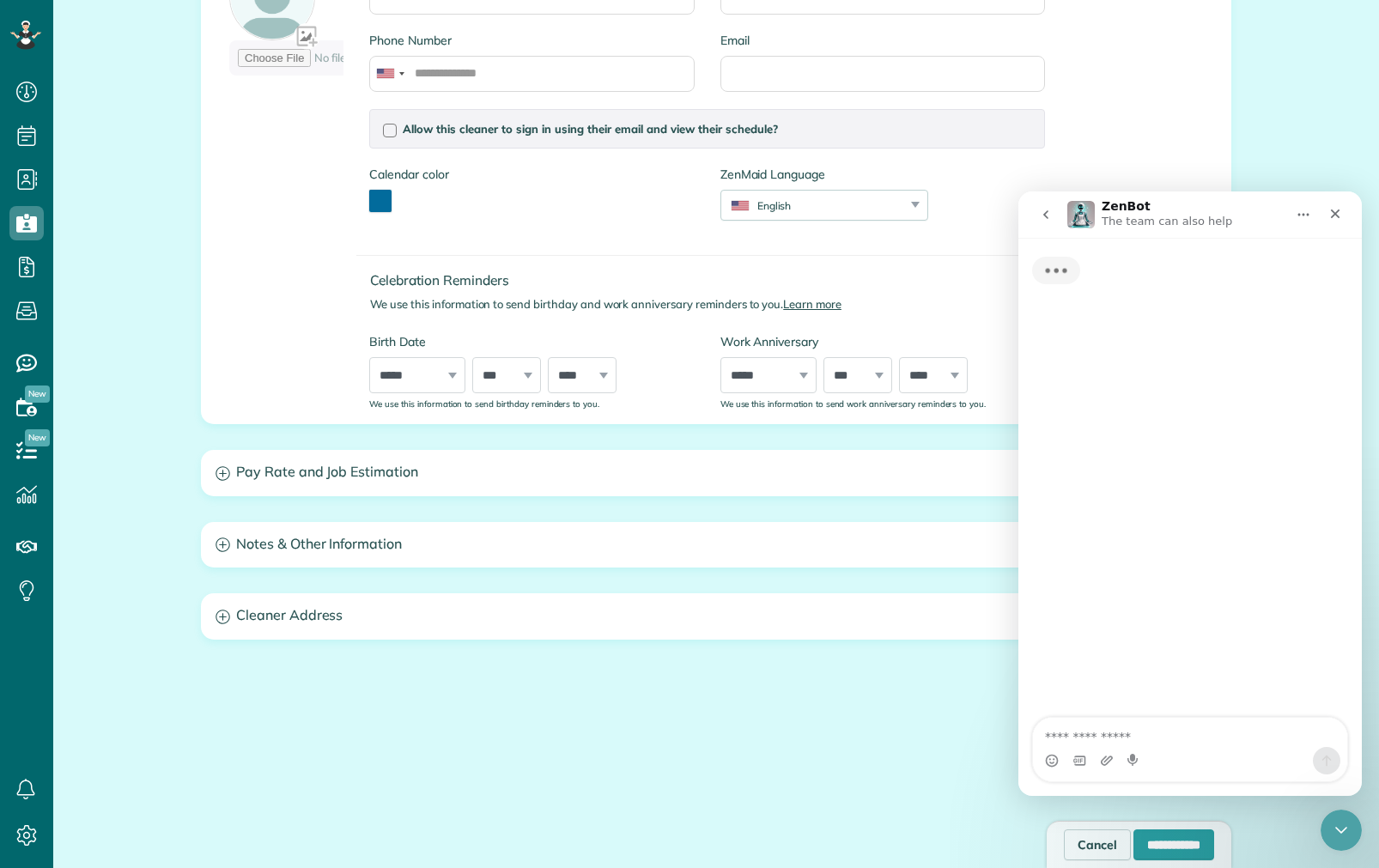
click at [1157, 220] on p "The team can also help" at bounding box center [1167, 221] width 131 height 17
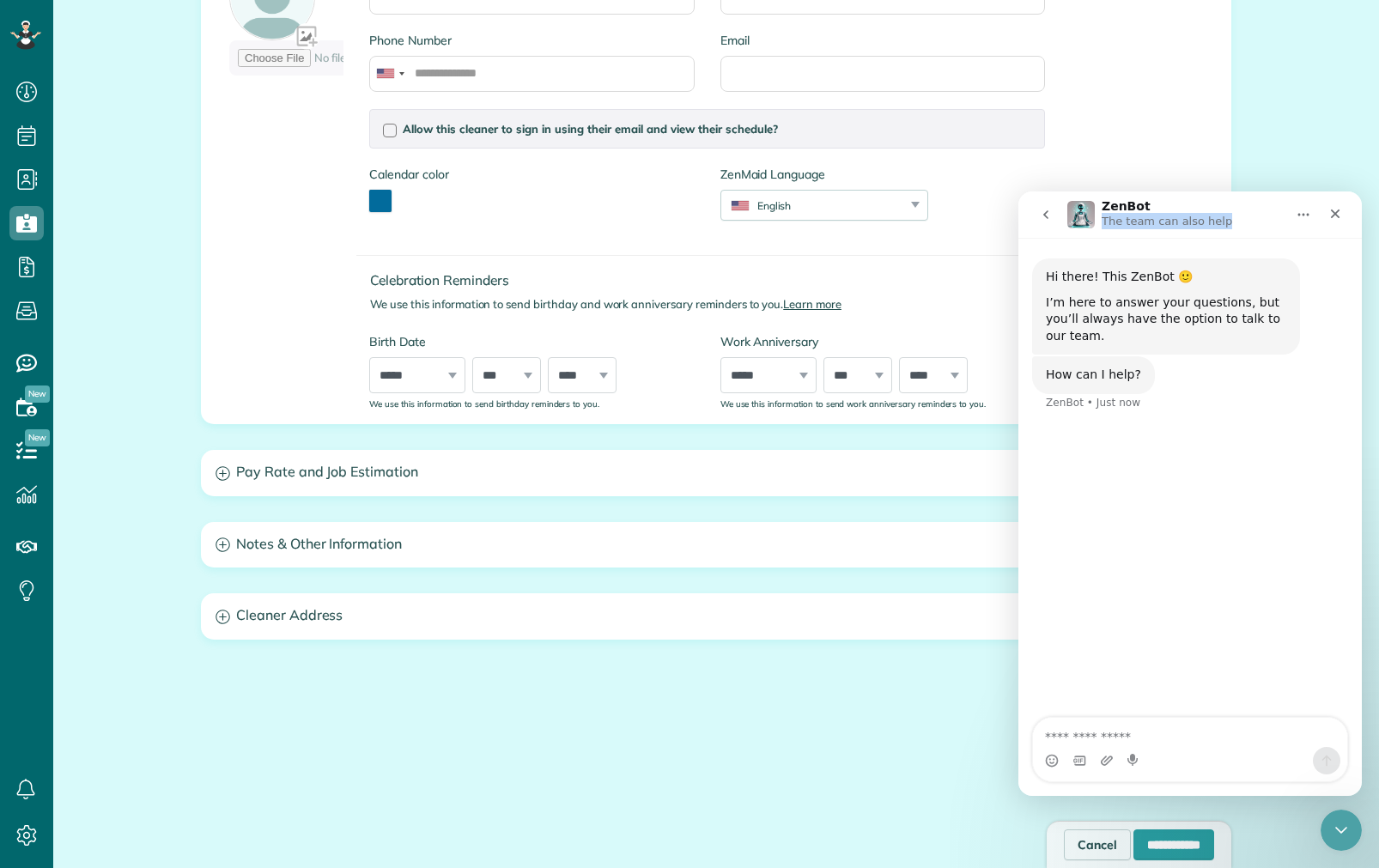
click at [1049, 213] on icon "go back" at bounding box center [1046, 215] width 14 height 14
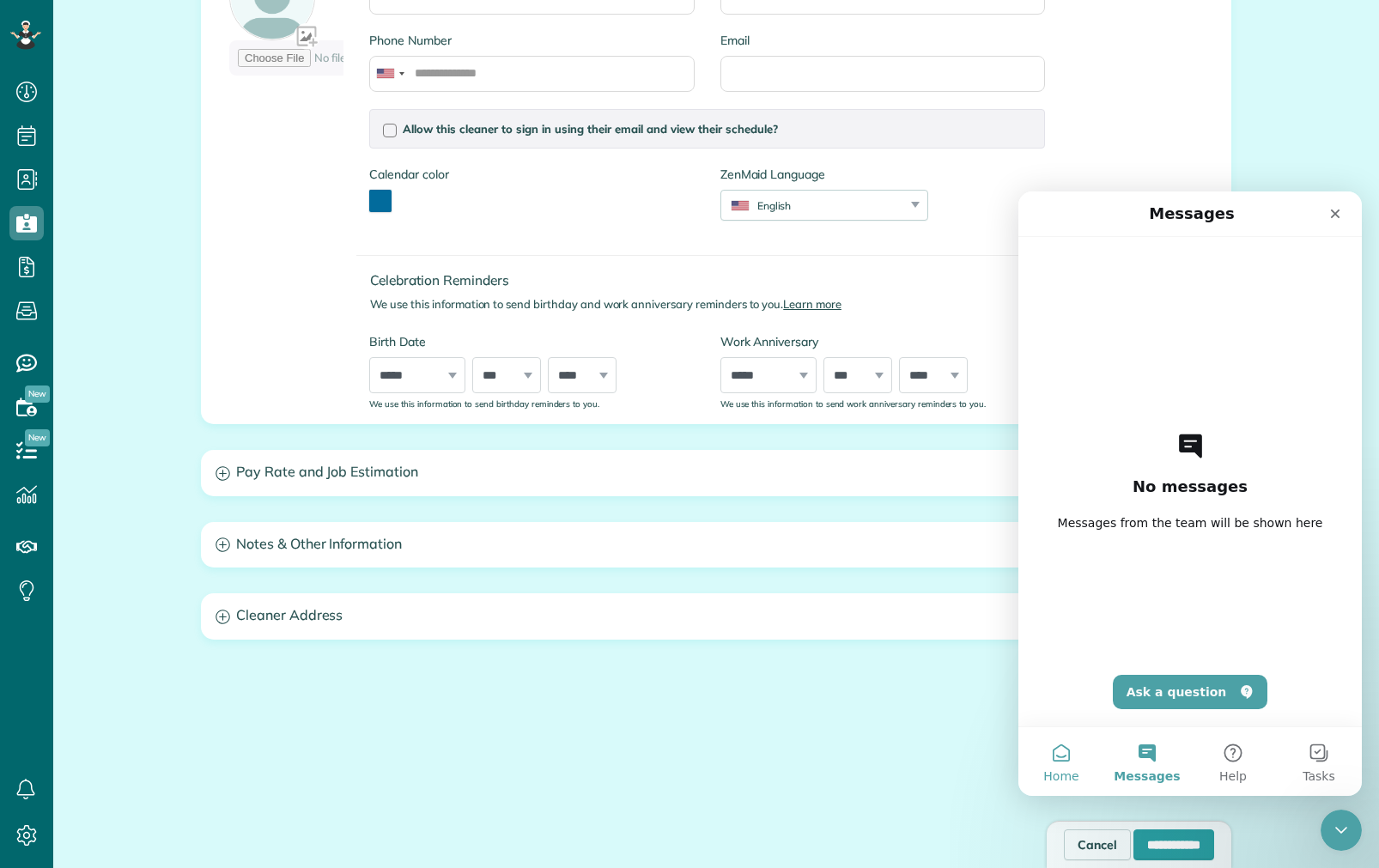
click at [1054, 764] on button "Home" at bounding box center [1061, 761] width 86 height 68
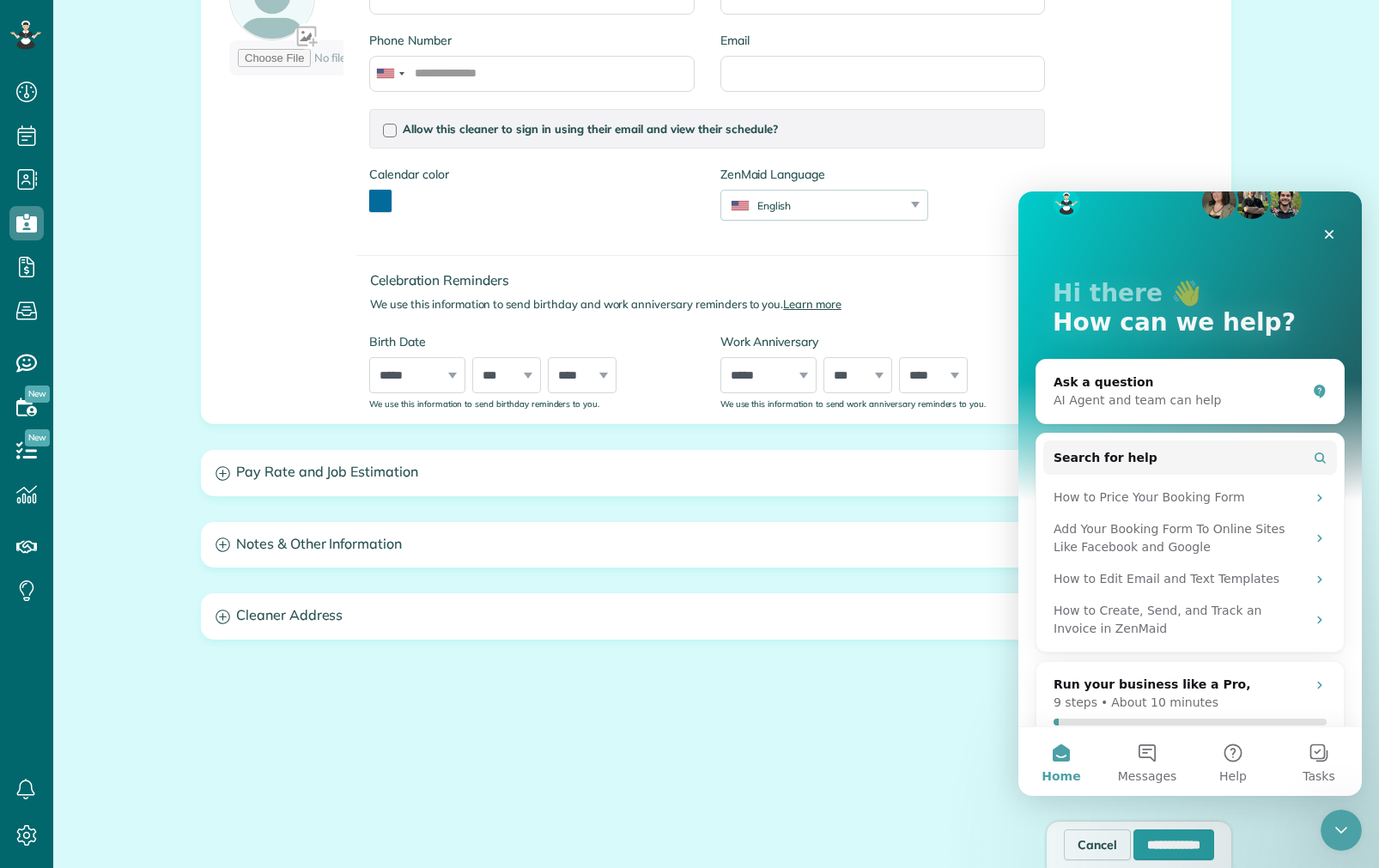
scroll to position [82, 0]
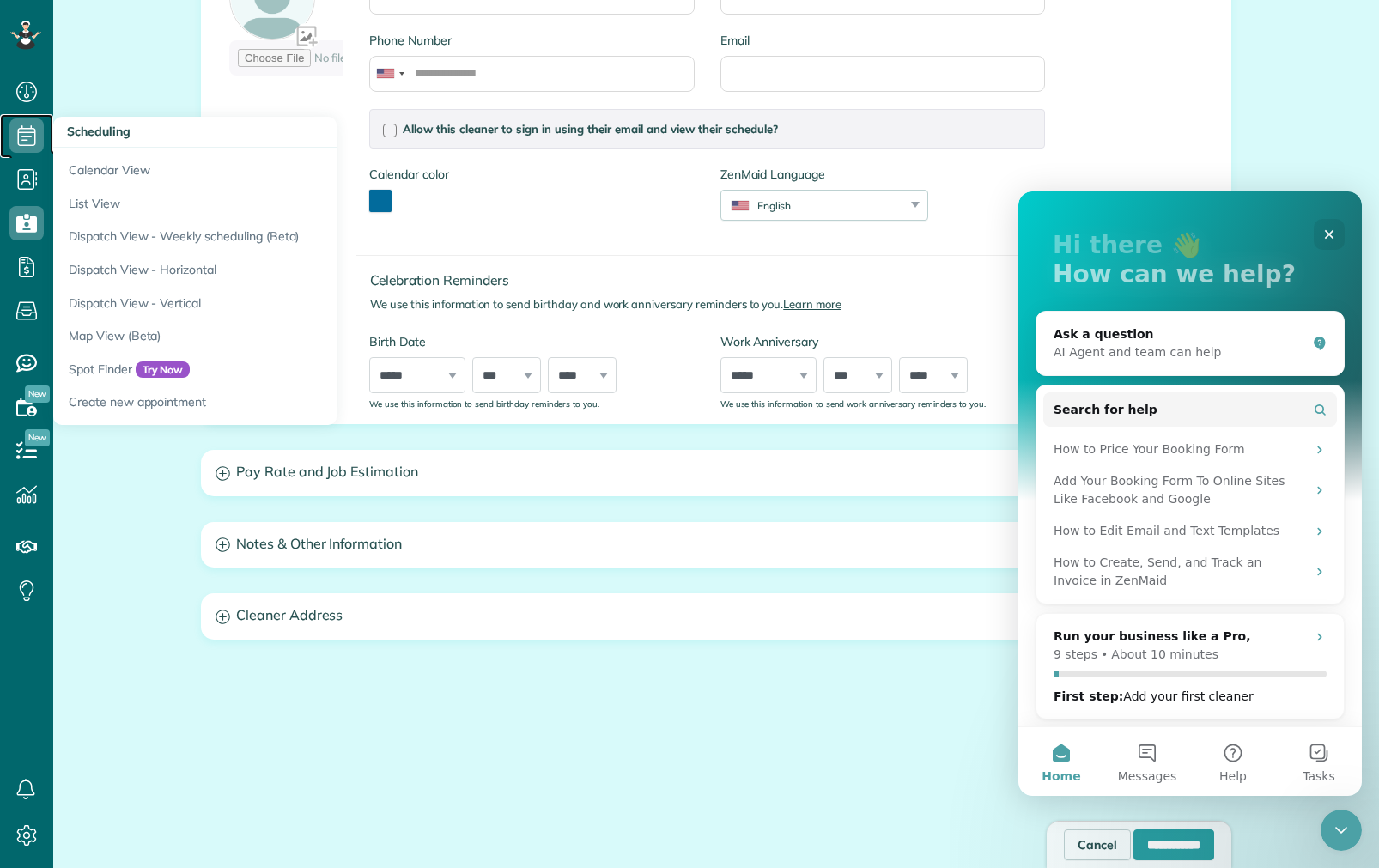
click at [16, 137] on icon at bounding box center [27, 136] width 35 height 35
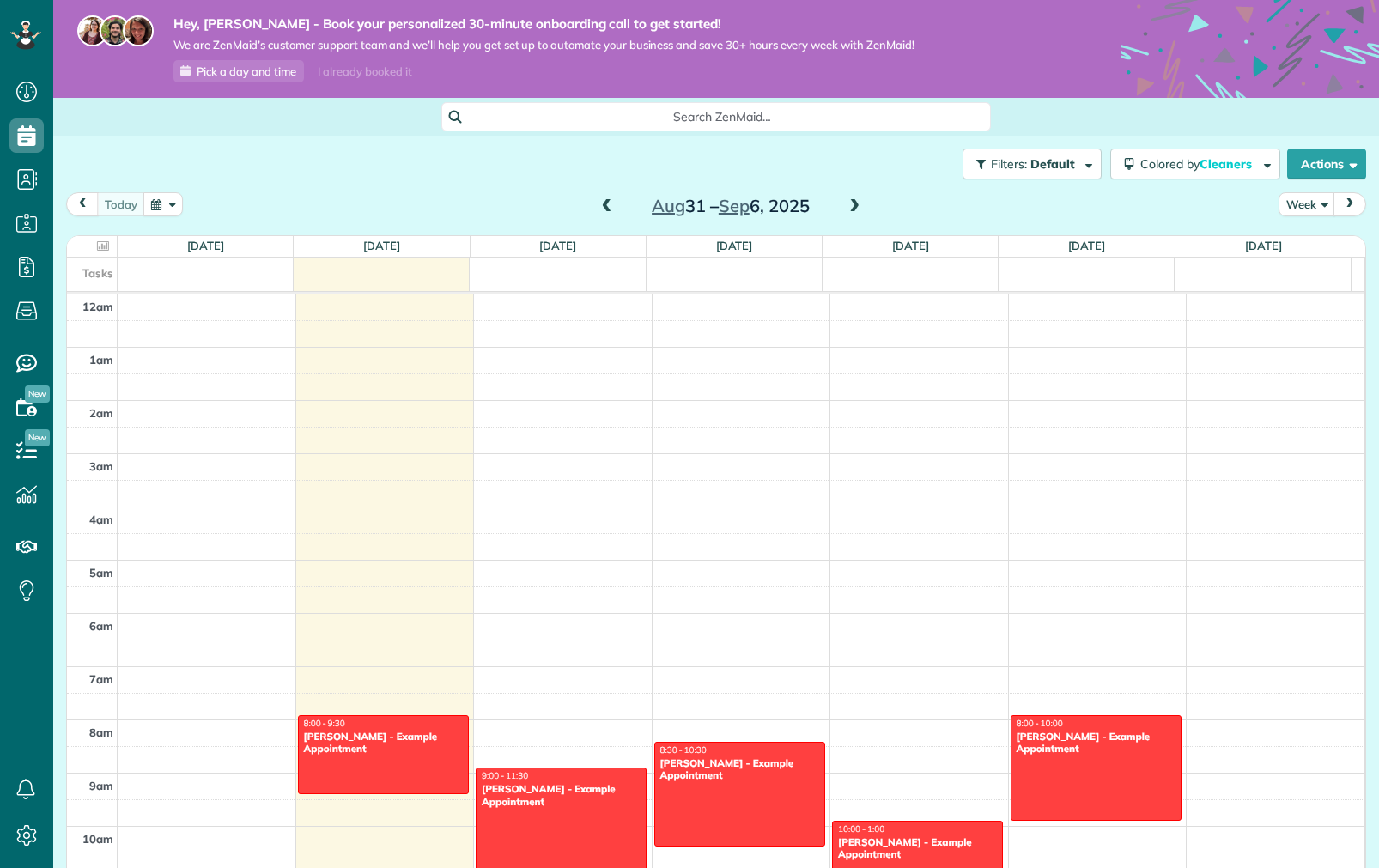
scroll to position [369, 0]
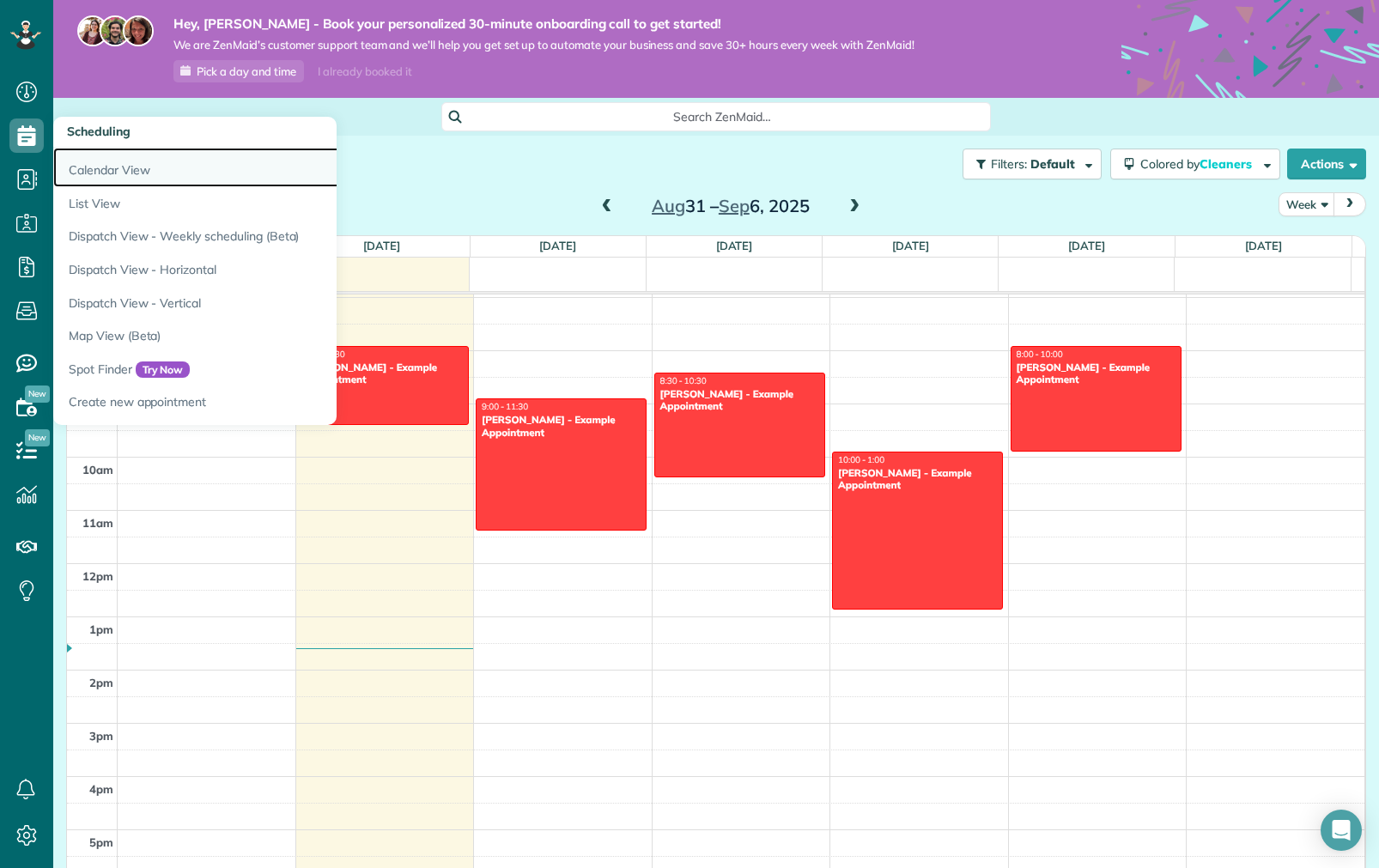
click at [120, 167] on link "Calendar View" at bounding box center [268, 167] width 430 height 40
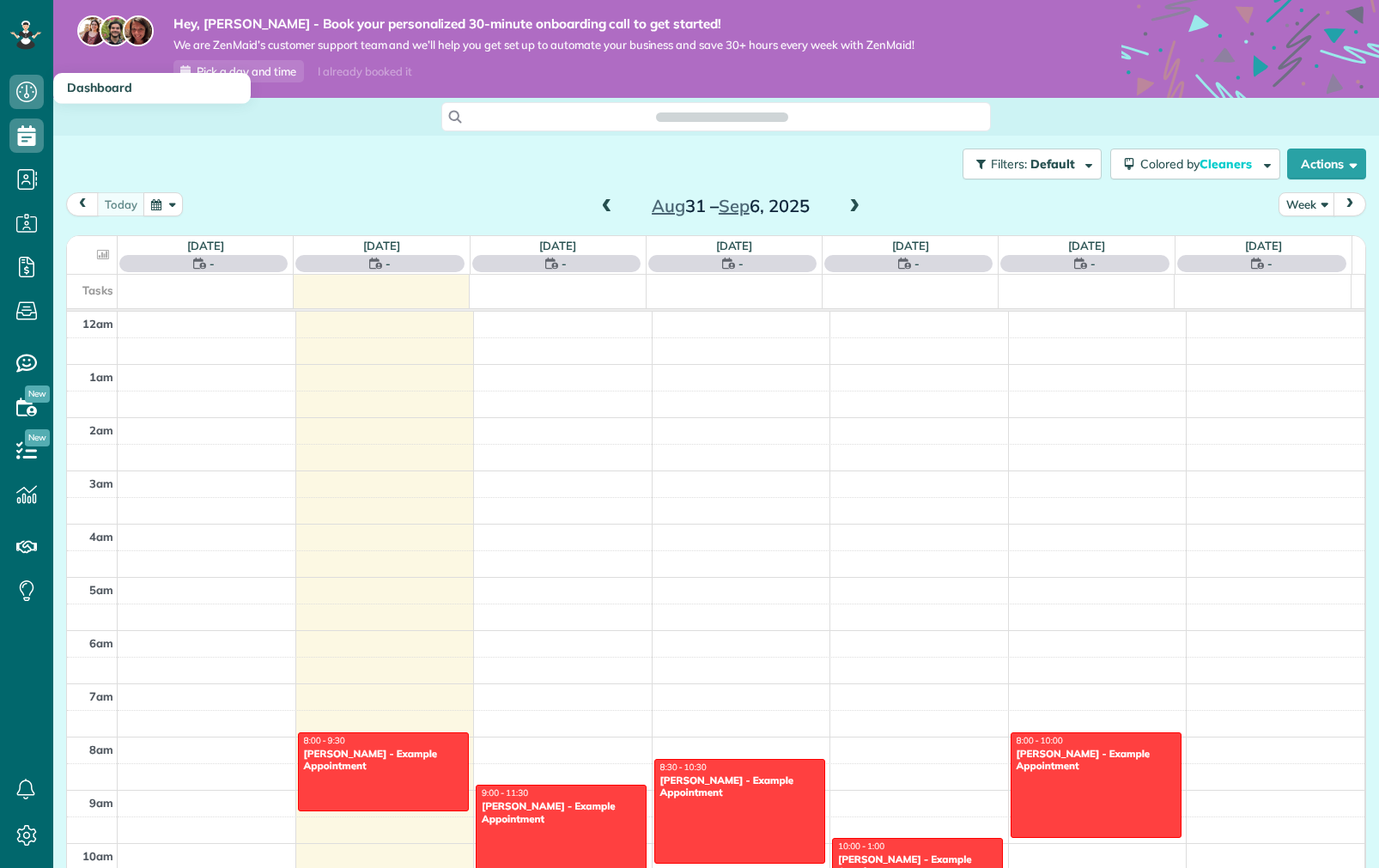
scroll to position [369, 0]
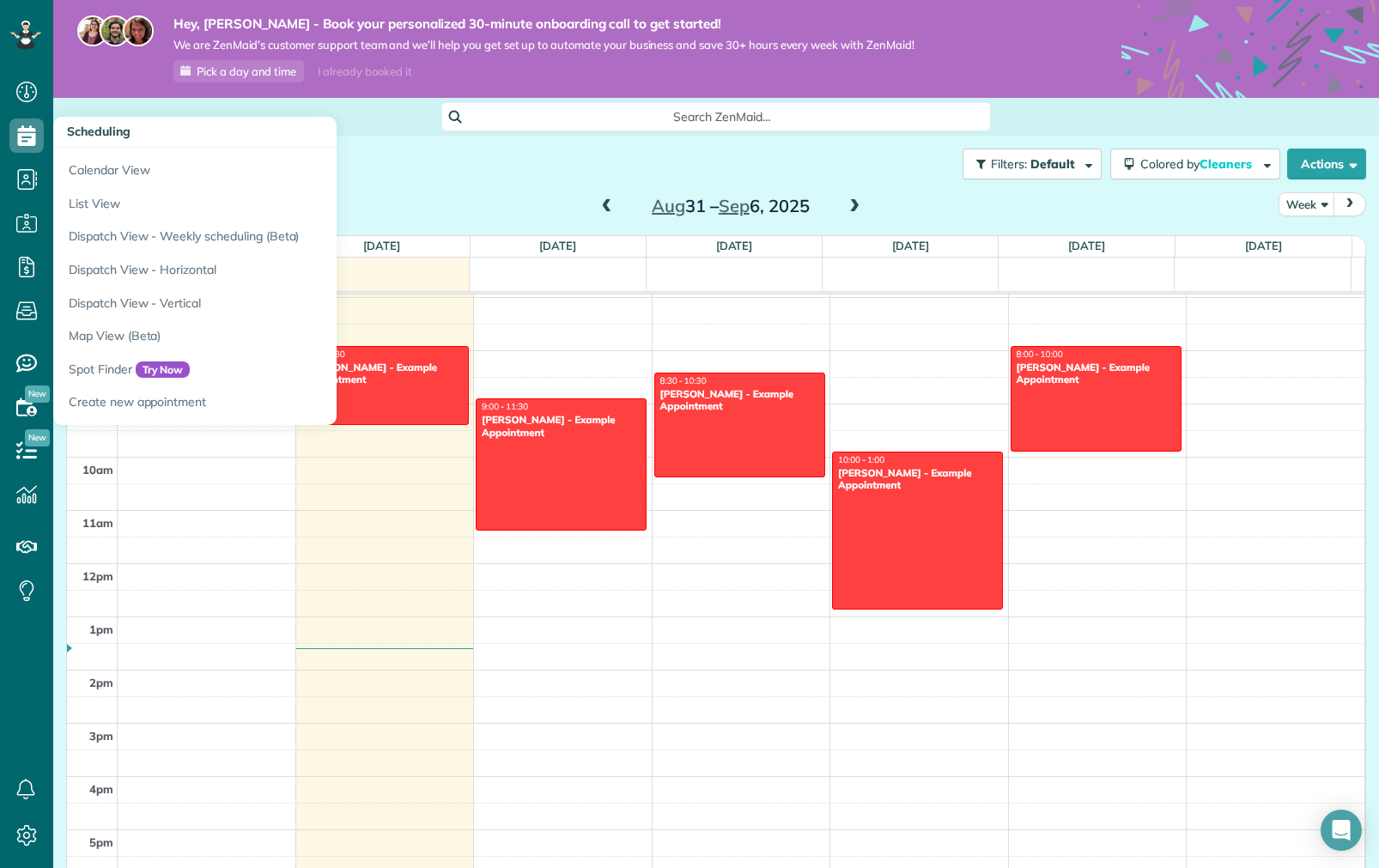
click at [419, 168] on div "Filters: Default Colored by Cleaners Color by Cleaner Color by Team Color by St…" at bounding box center [716, 163] width 1326 height 56
click at [136, 216] on link "List View" at bounding box center [268, 204] width 430 height 34
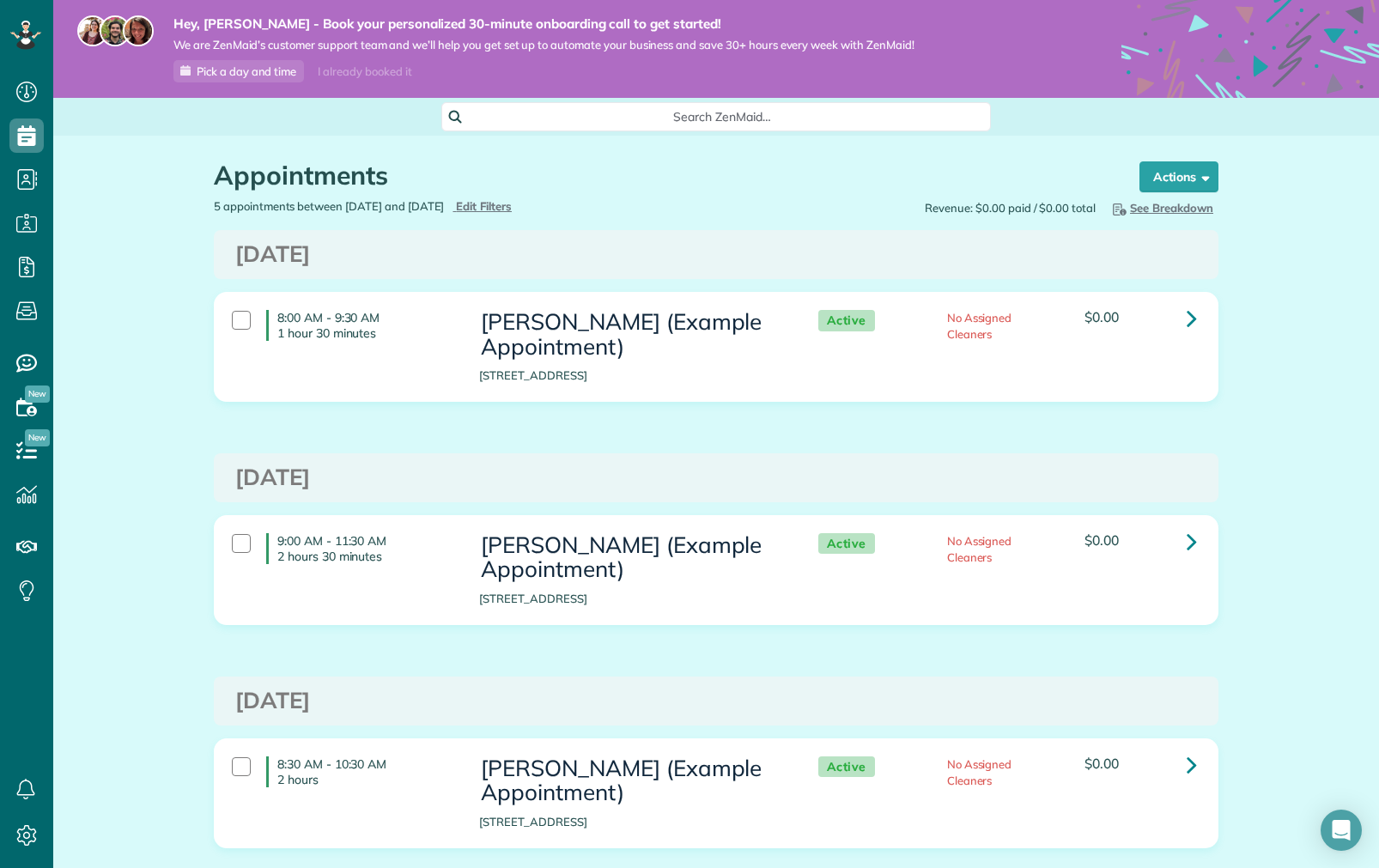
click at [387, 69] on div "I already booked it" at bounding box center [364, 72] width 114 height 22
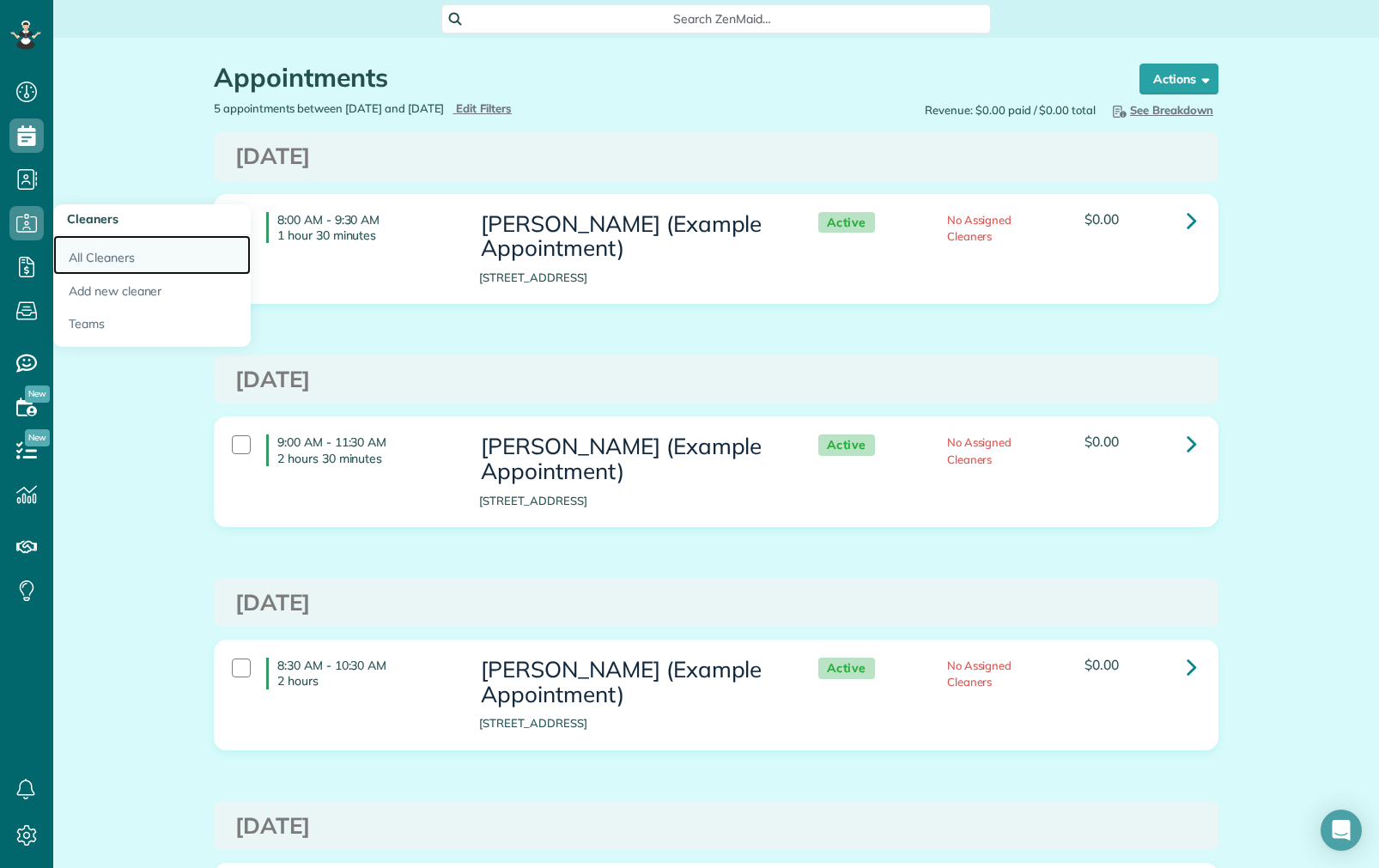
click at [127, 255] on link "All Cleaners" at bounding box center [152, 255] width 198 height 40
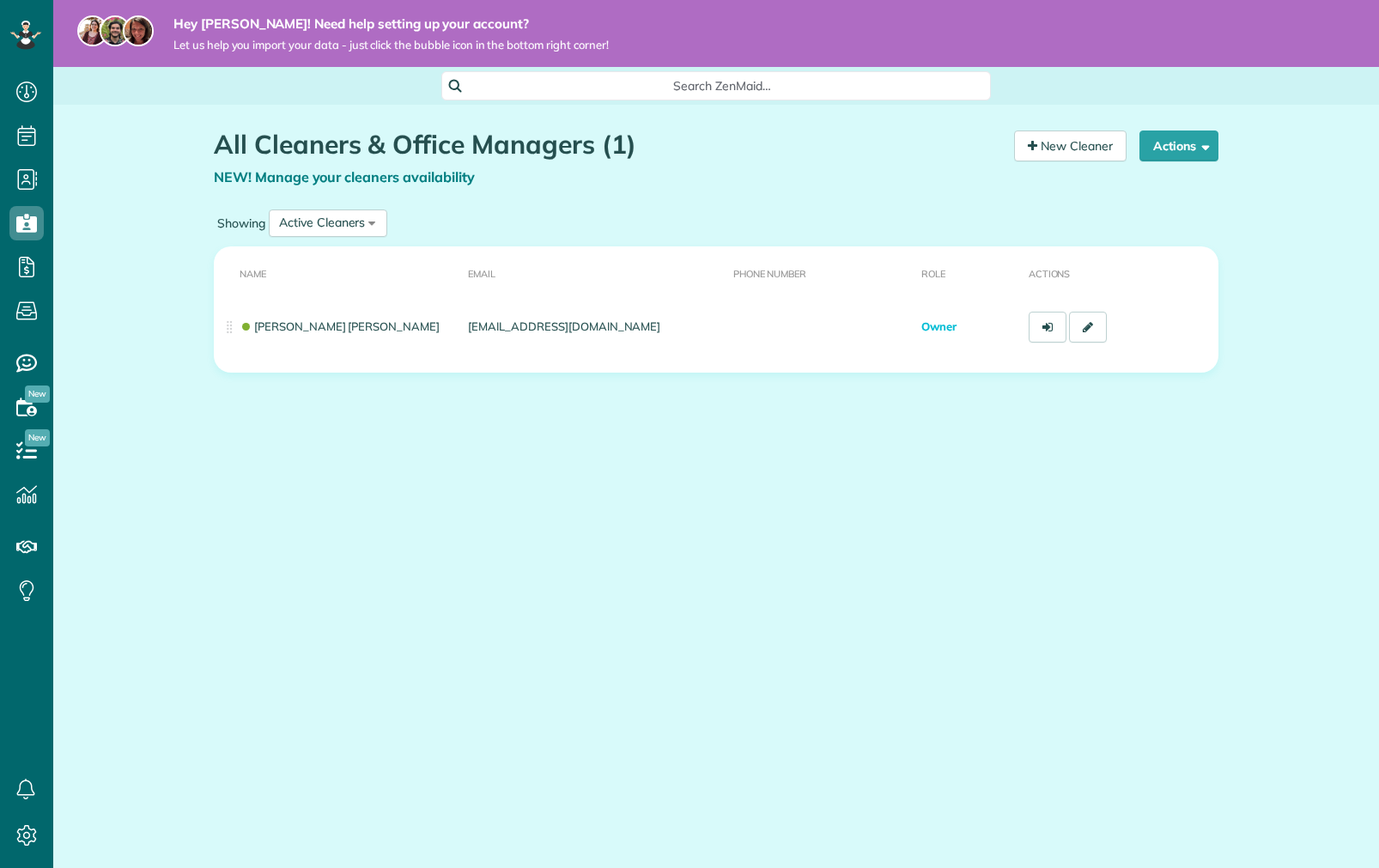
scroll to position [7, 7]
click at [406, 142] on h1 "All Cleaners & Office Managers (1)" at bounding box center [608, 145] width 788 height 29
click at [531, 158] on h1 "All Cleaners & Office Managers (1)" at bounding box center [608, 145] width 788 height 29
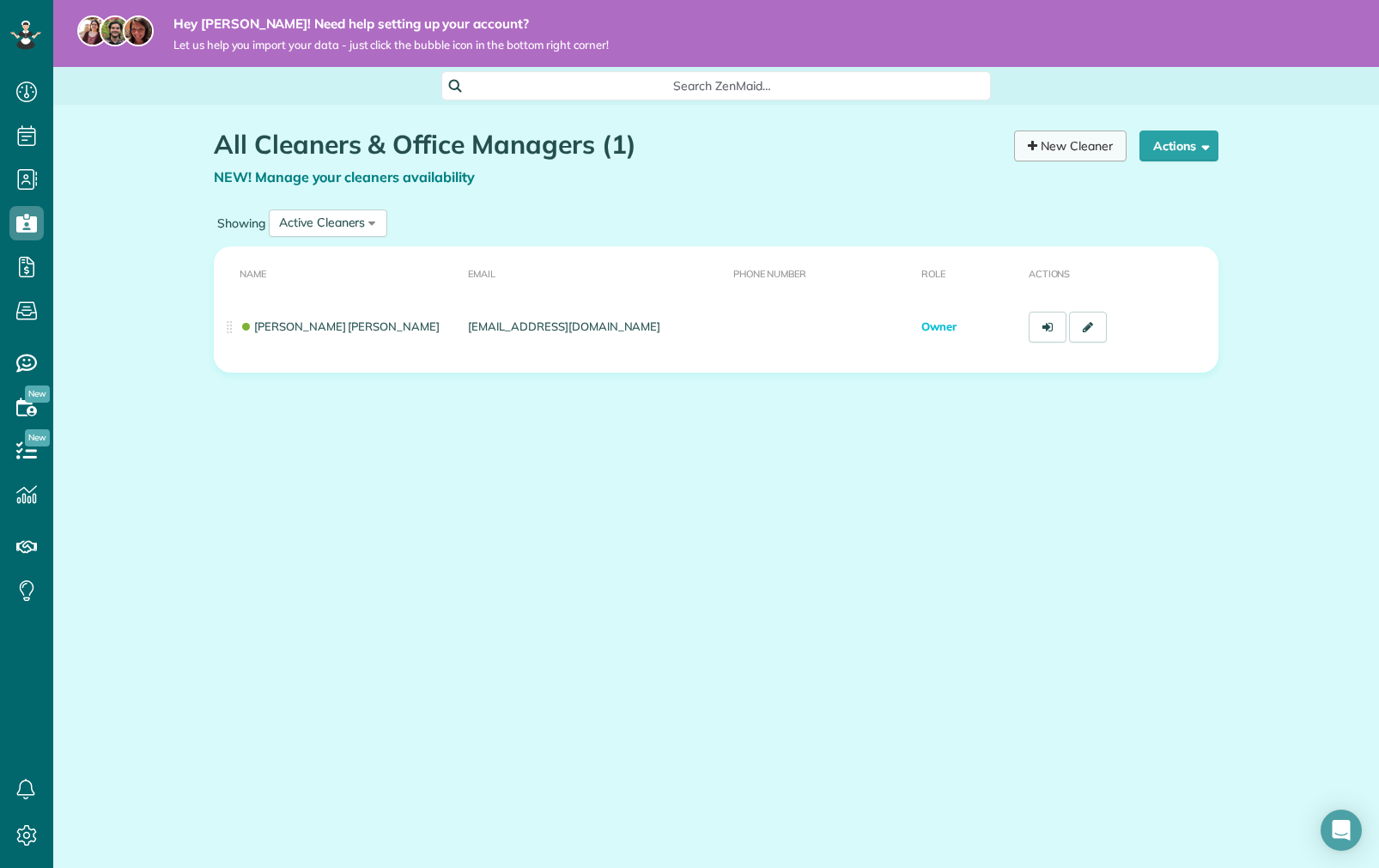
click at [1115, 150] on link "New Cleaner" at bounding box center [1071, 145] width 113 height 31
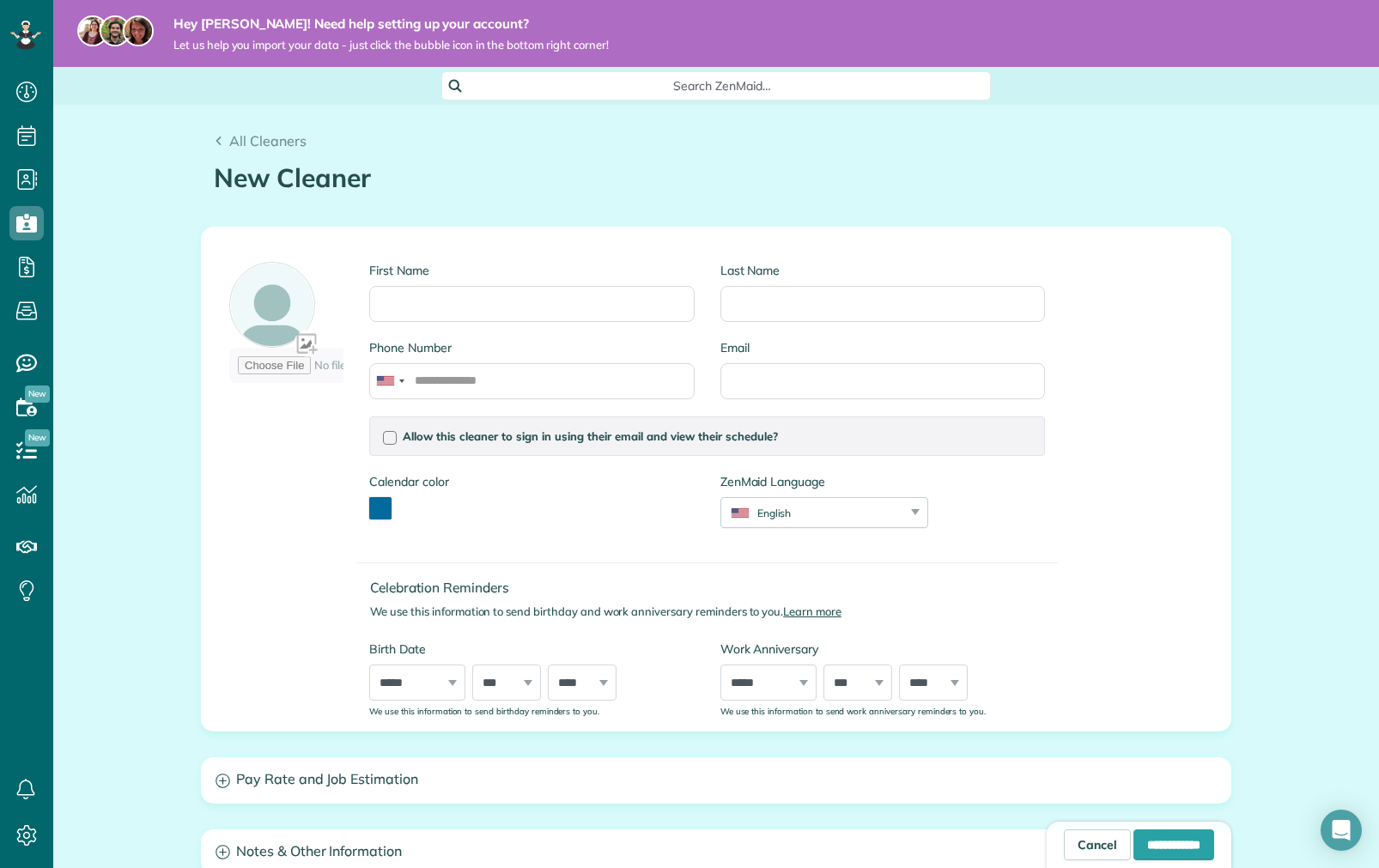
scroll to position [308, 0]
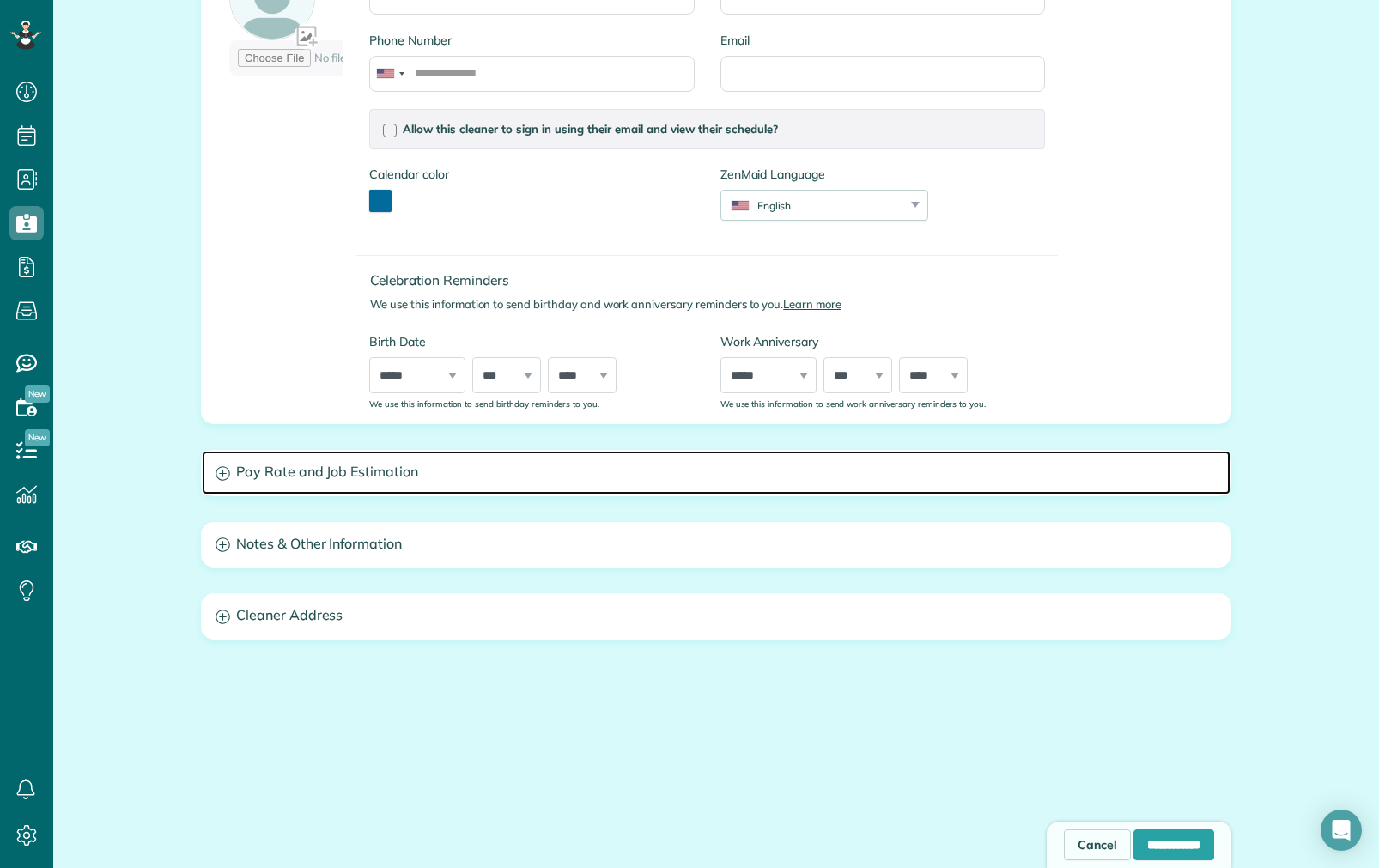
click at [374, 450] on h3 "Pay Rate and Job Estimation" at bounding box center [716, 472] width 1029 height 44
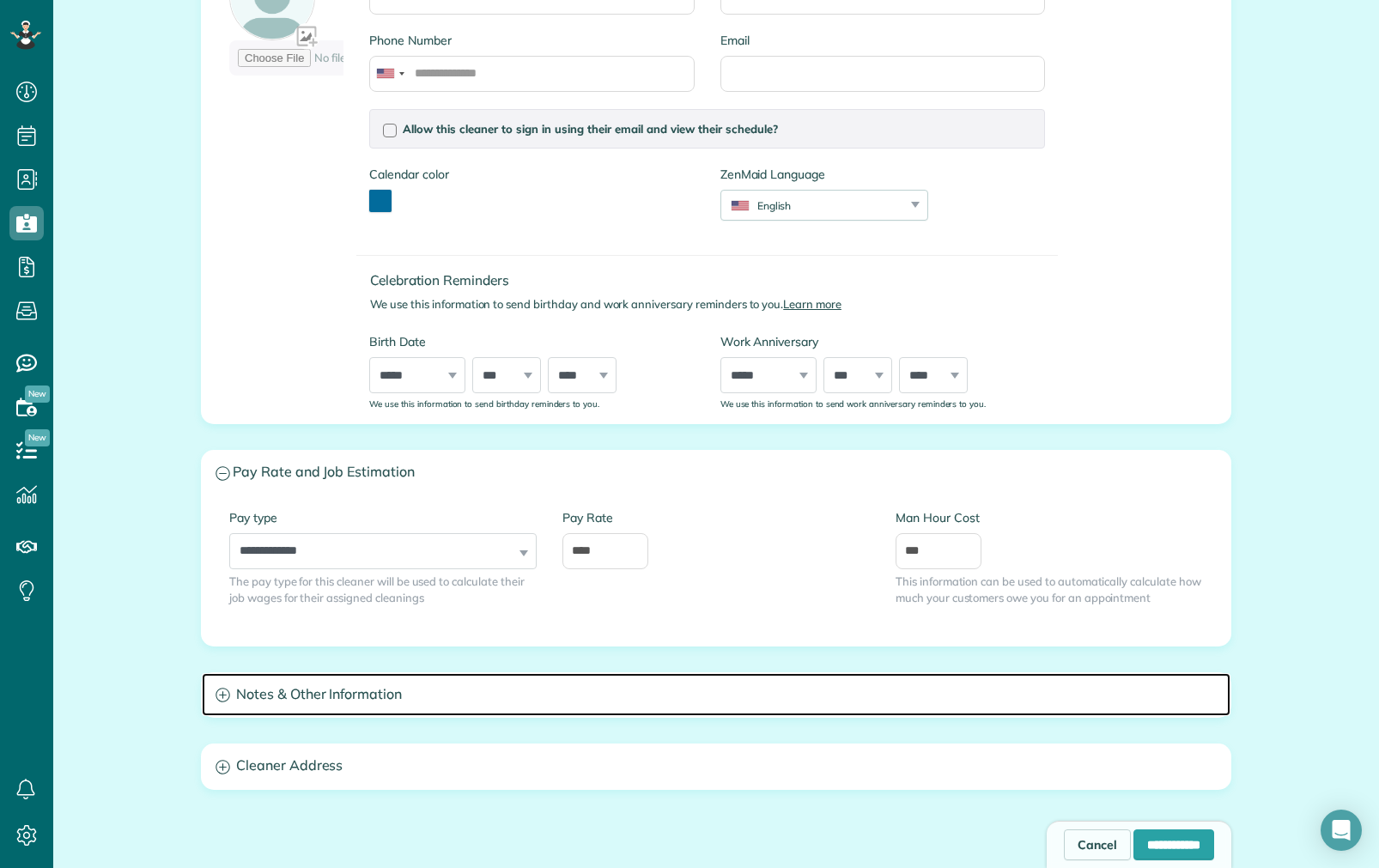
click at [360, 684] on h3 "Notes & Other Information" at bounding box center [716, 695] width 1029 height 44
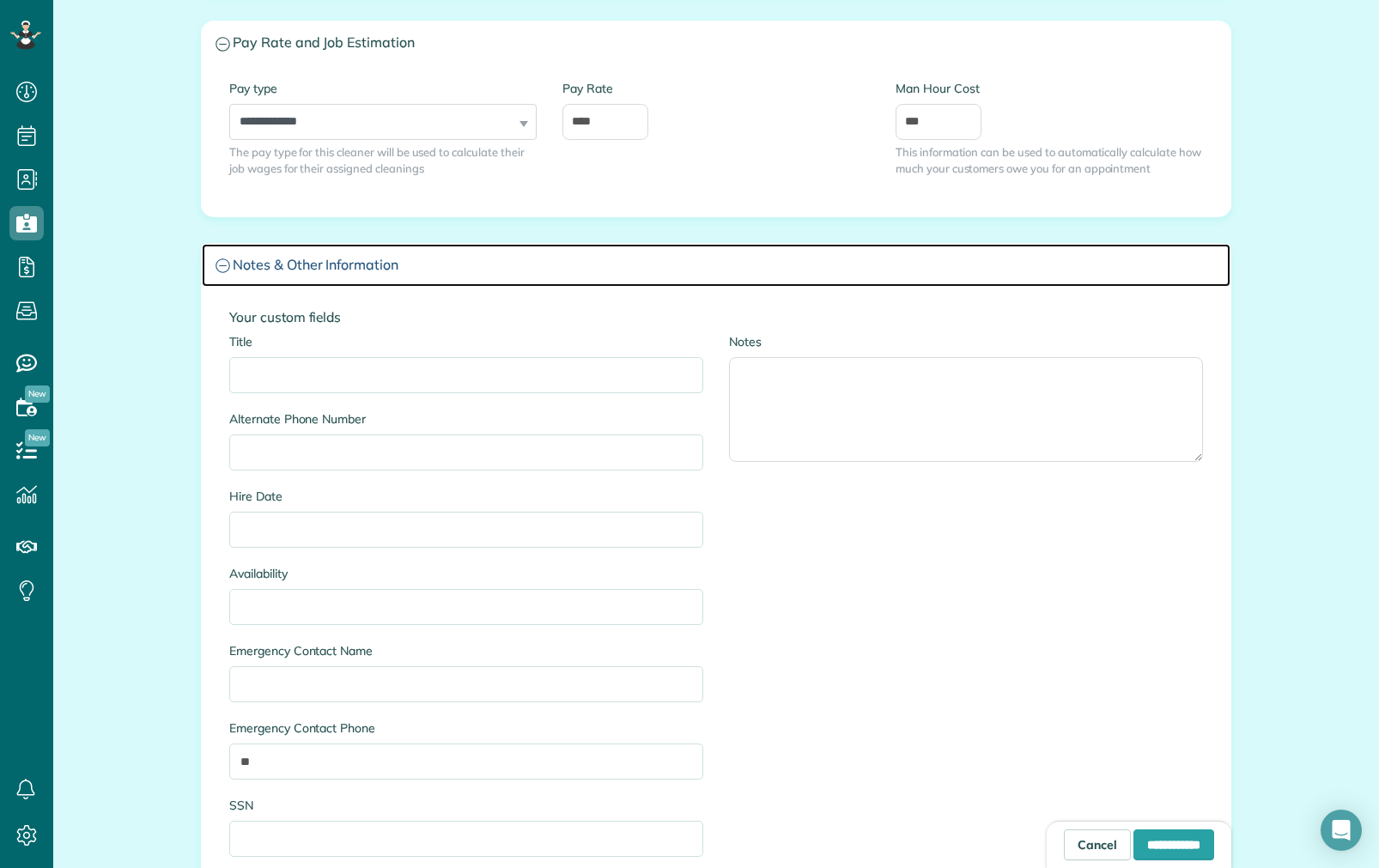
scroll to position [1058, 0]
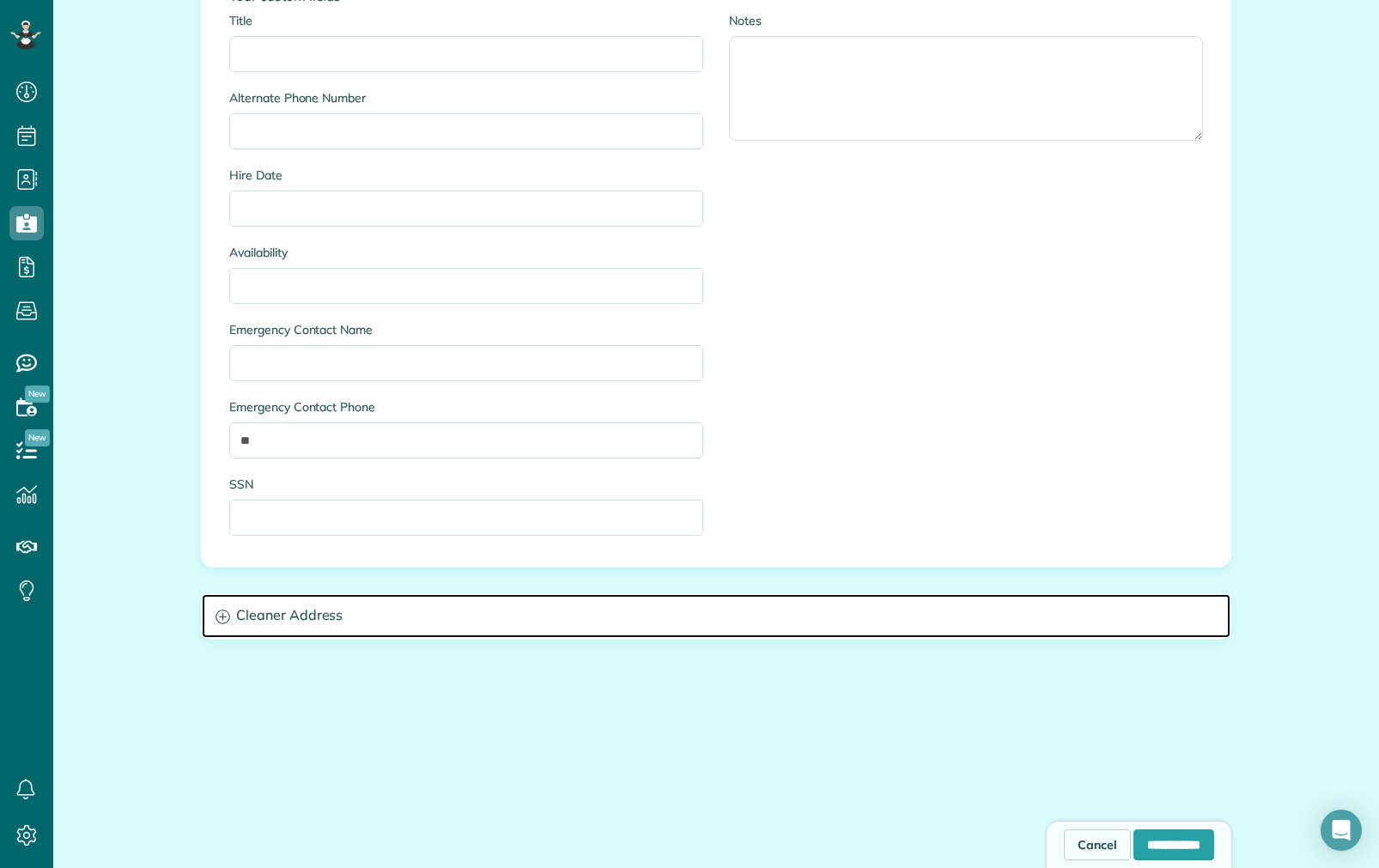
click at [262, 594] on h3 "Cleaner Address" at bounding box center [716, 616] width 1029 height 44
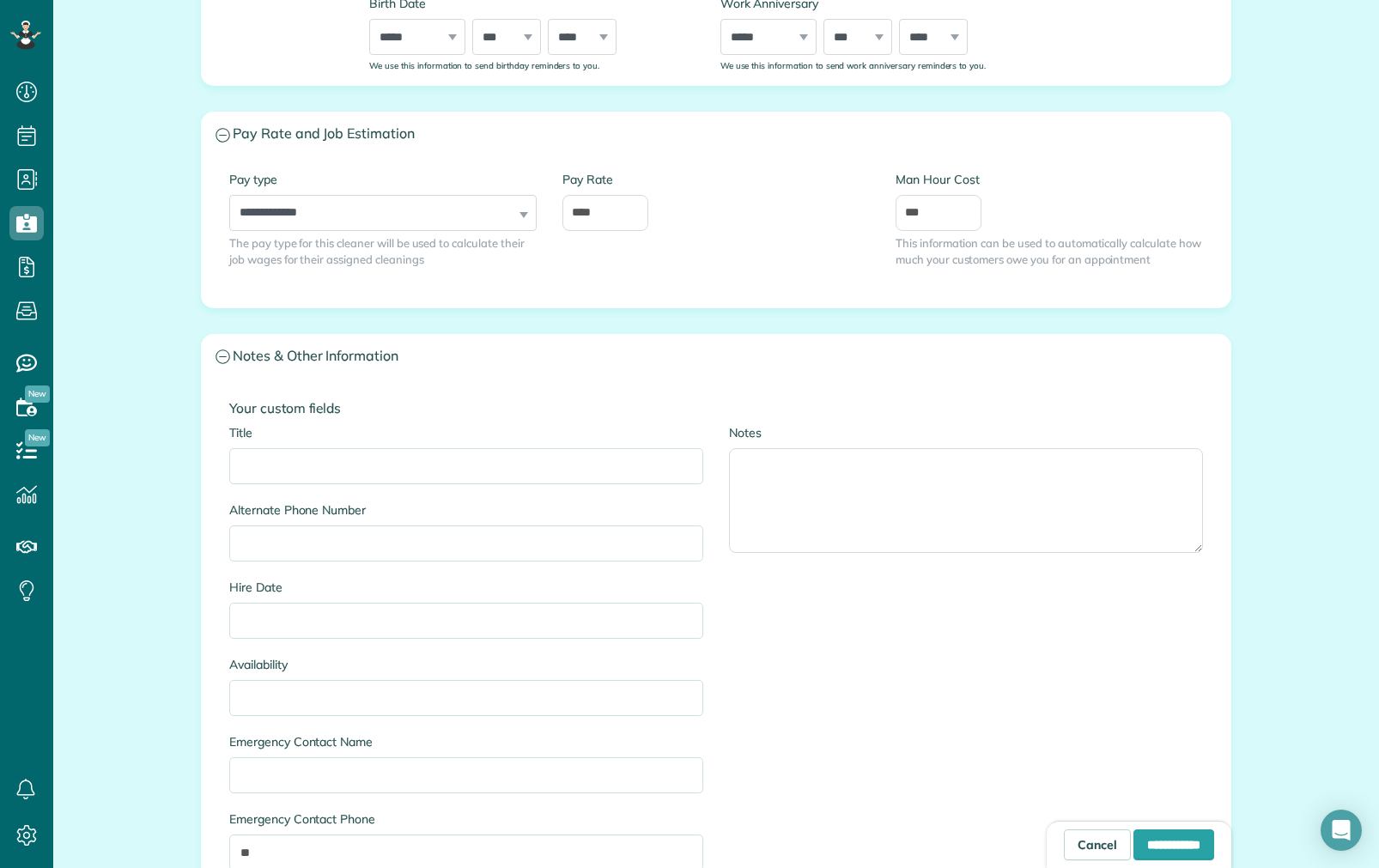
scroll to position [0, 0]
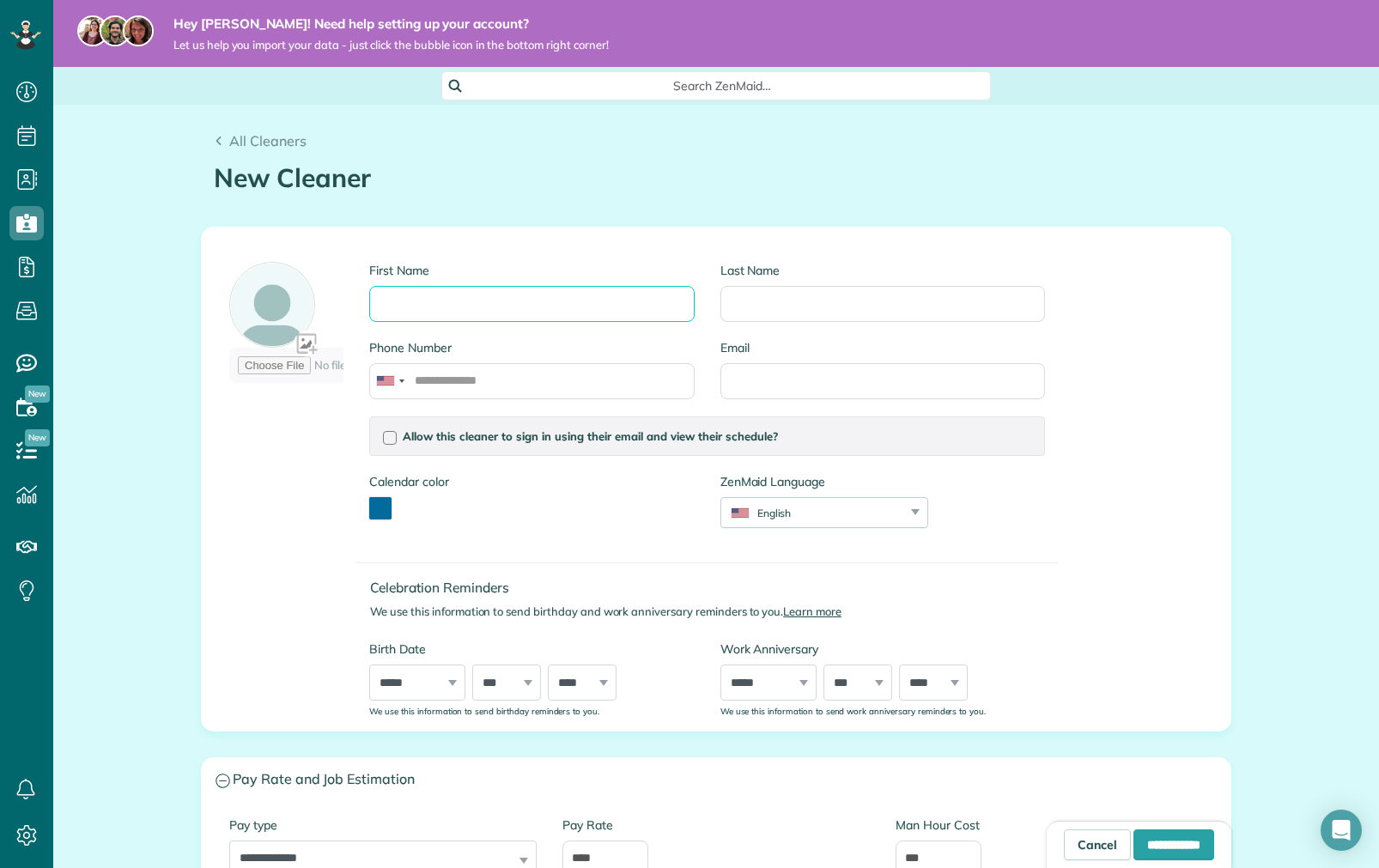
click at [435, 298] on input "First Name" at bounding box center [532, 304] width 325 height 36
click at [694, 296] on div "First Name" at bounding box center [532, 301] width 350 height 77
click at [762, 303] on input "Last Name" at bounding box center [883, 304] width 325 height 36
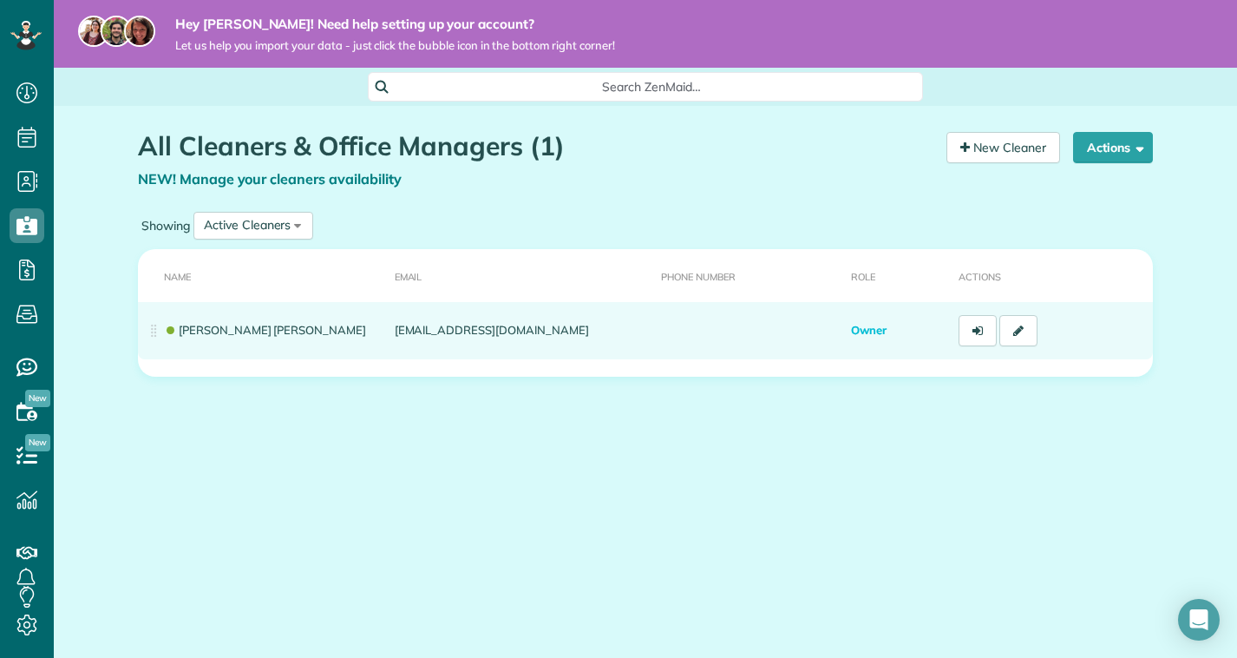
scroll to position [7, 7]
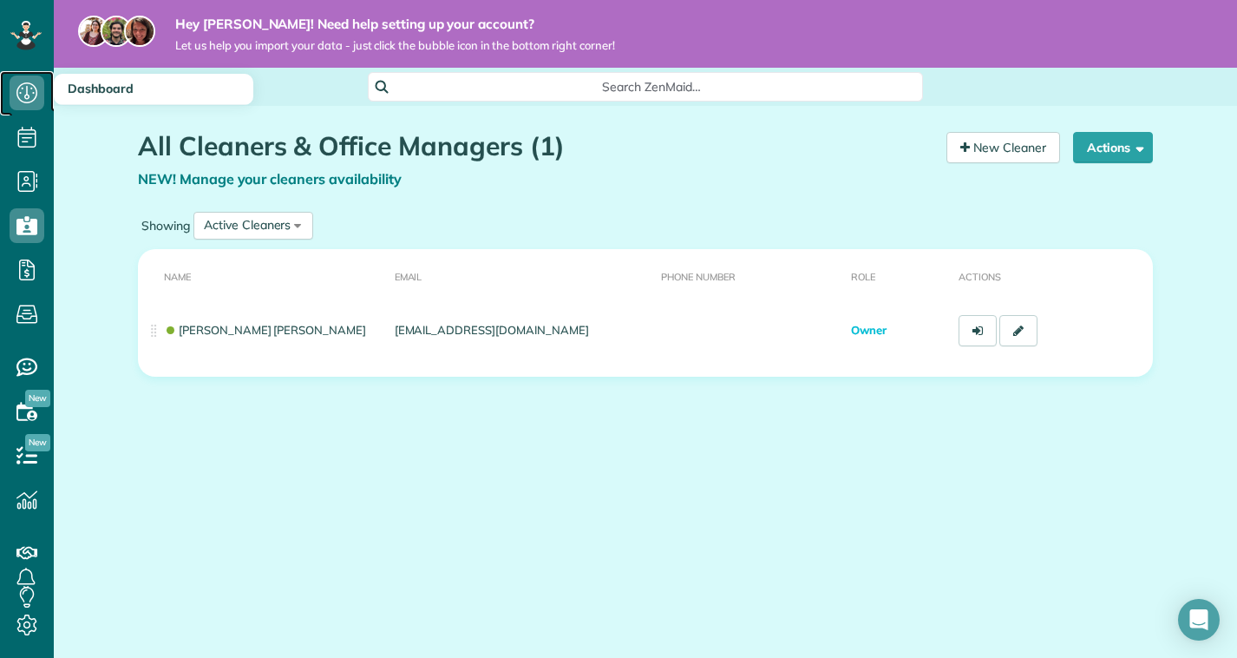
click at [44, 87] on link "Dashboard" at bounding box center [27, 93] width 54 height 44
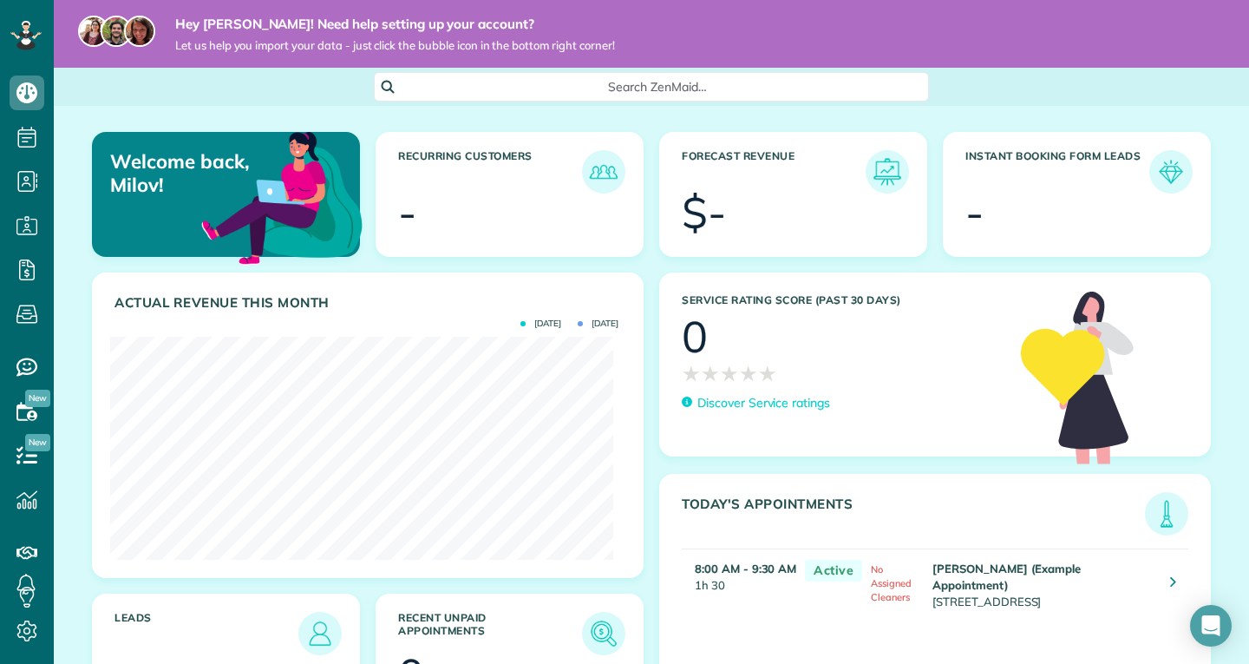
scroll to position [226, 508]
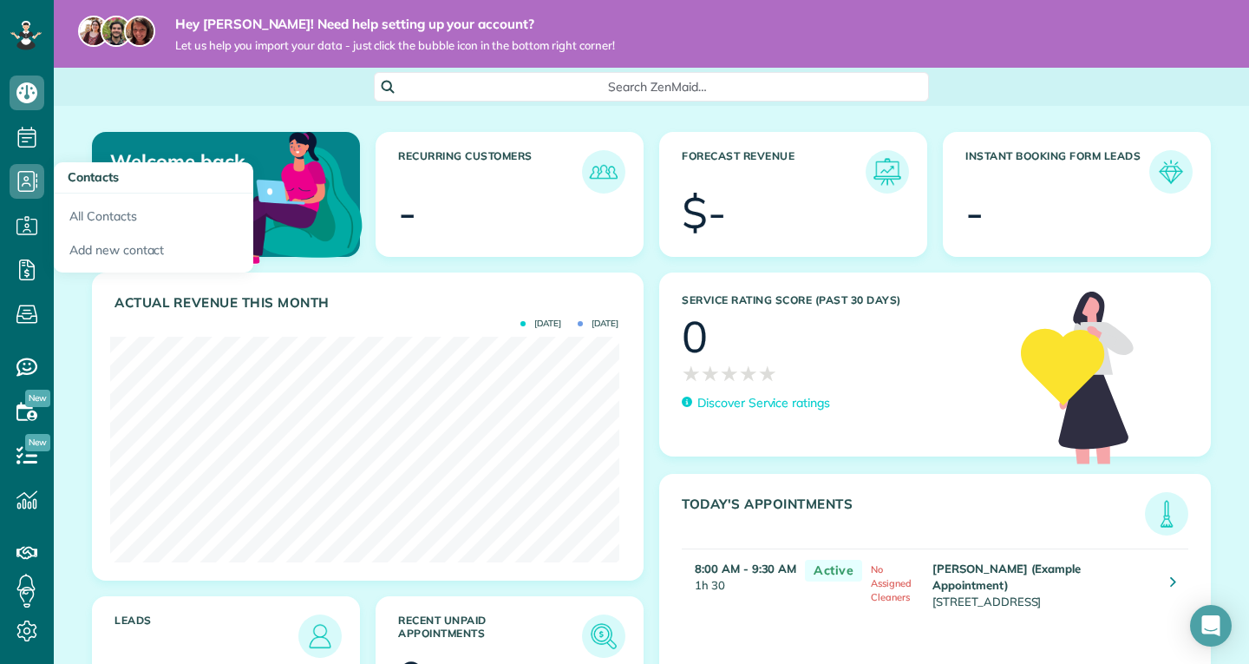
click at [89, 193] on h3 "Contacts" at bounding box center [154, 177] width 200 height 31
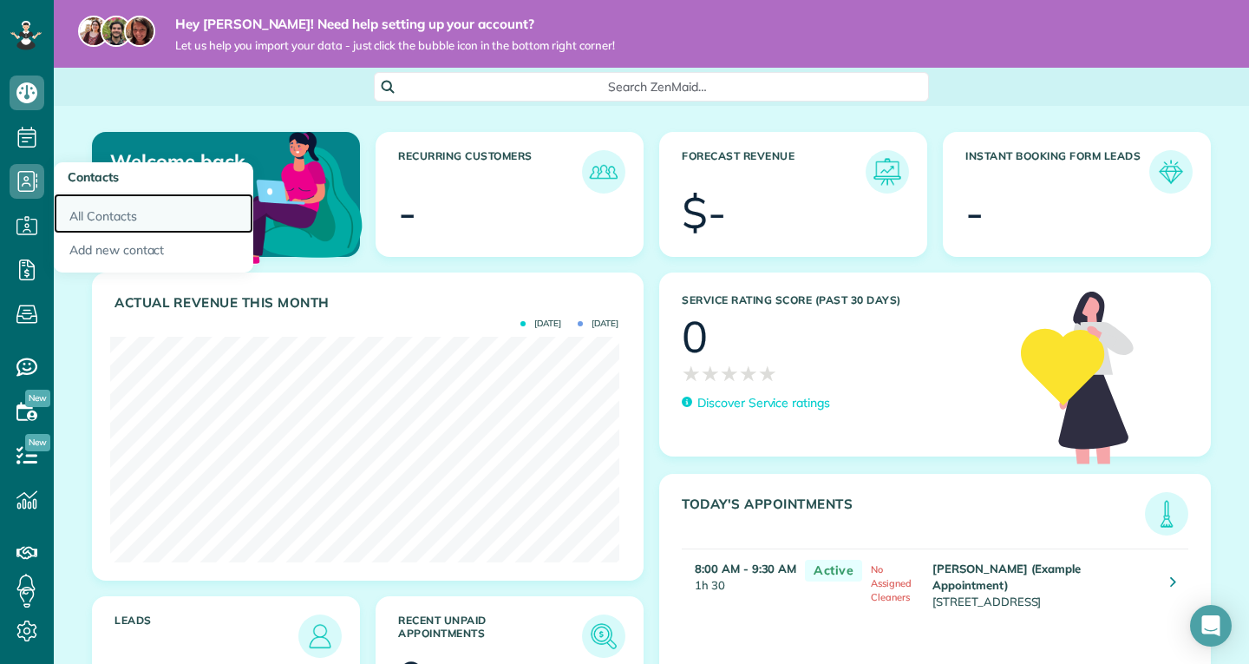
click at [94, 206] on link "All Contacts" at bounding box center [154, 213] width 200 height 40
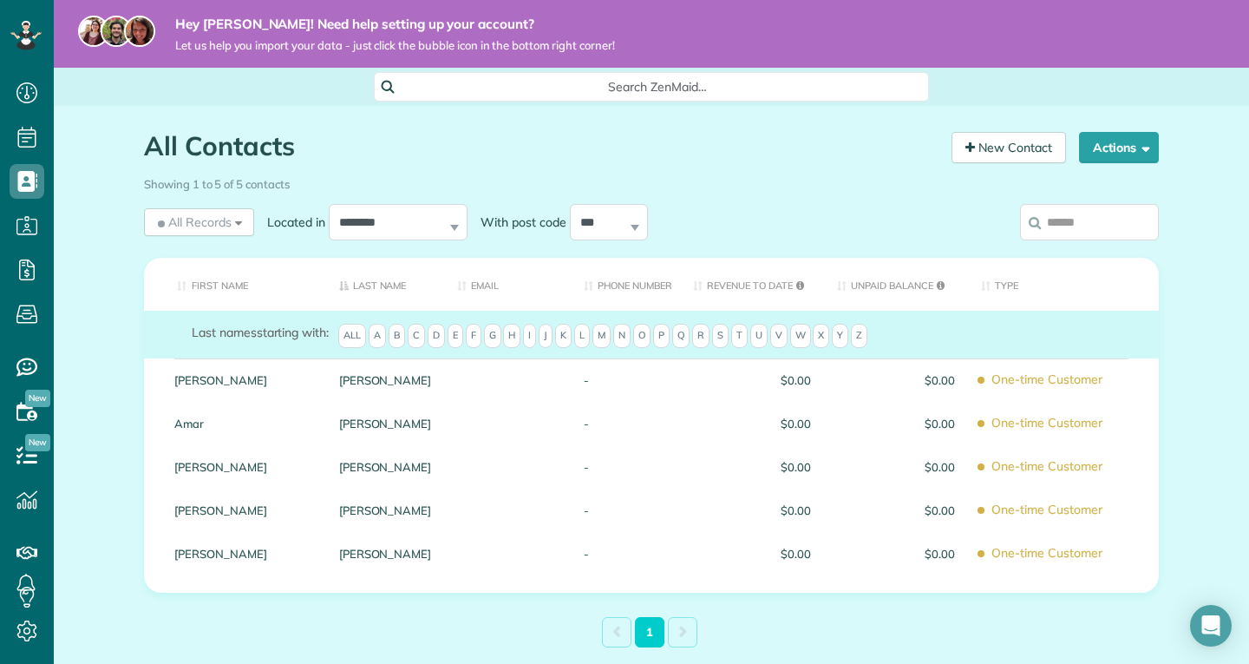
scroll to position [94, 0]
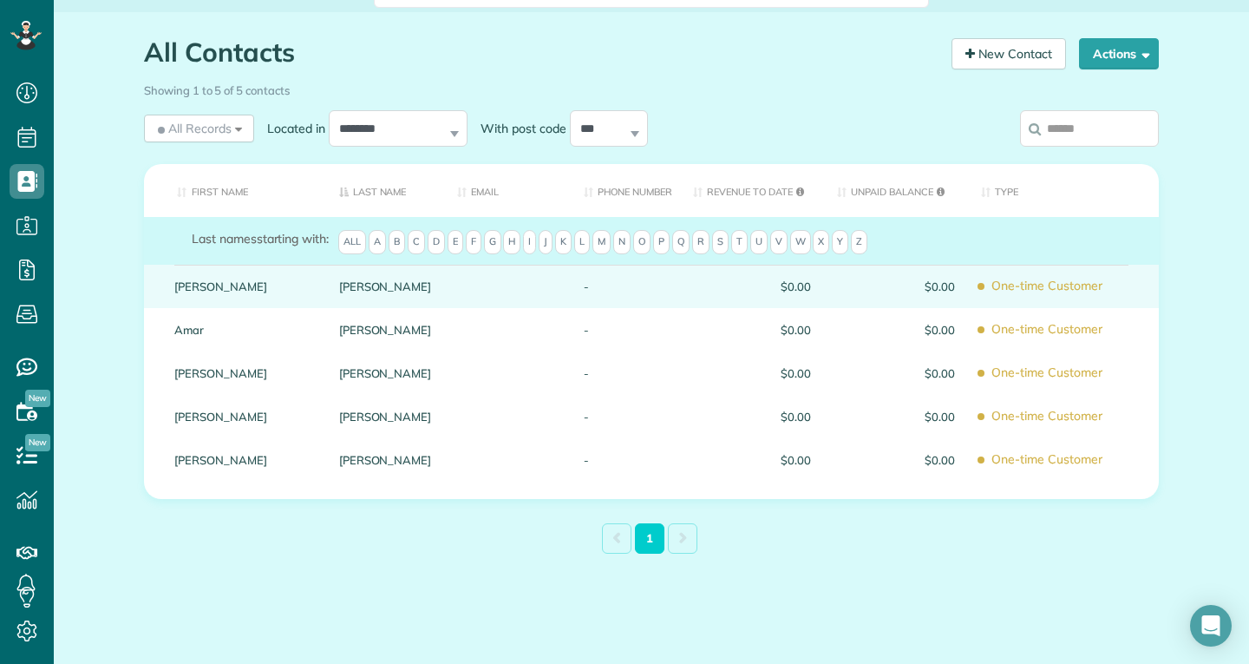
click at [701, 286] on span "$0.00" at bounding box center [752, 286] width 118 height 12
click at [200, 272] on div "[PERSON_NAME]" at bounding box center [243, 286] width 165 height 43
click at [185, 285] on link "[PERSON_NAME]" at bounding box center [243, 286] width 139 height 12
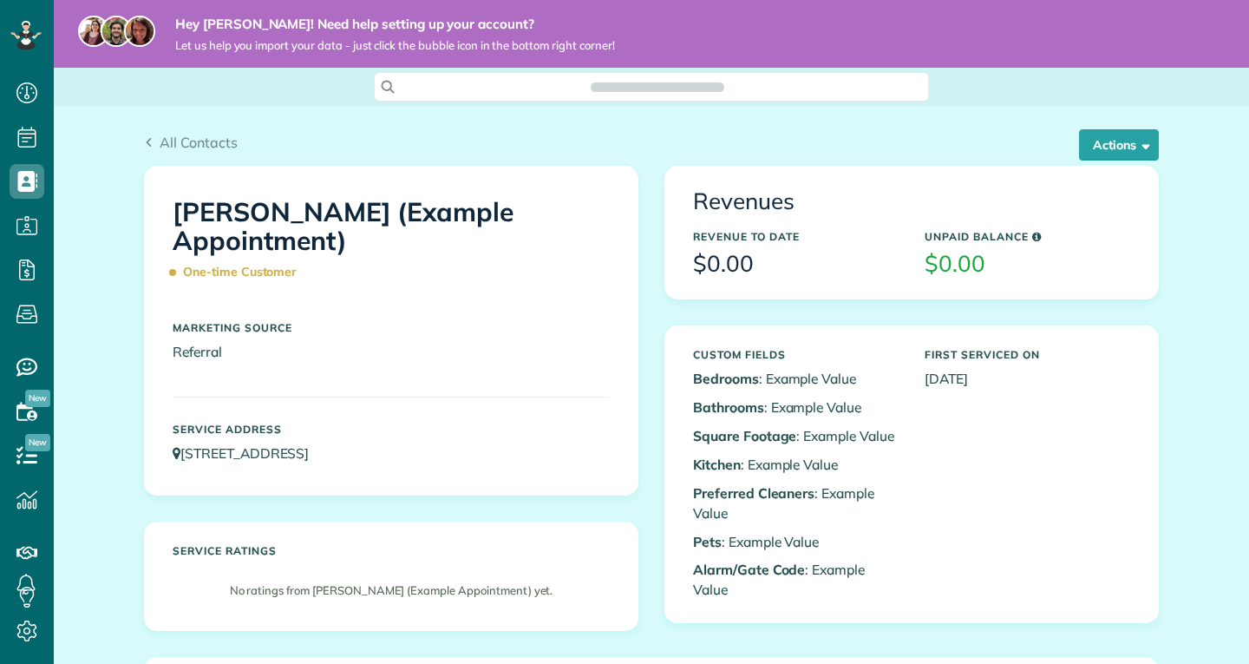
scroll to position [8, 8]
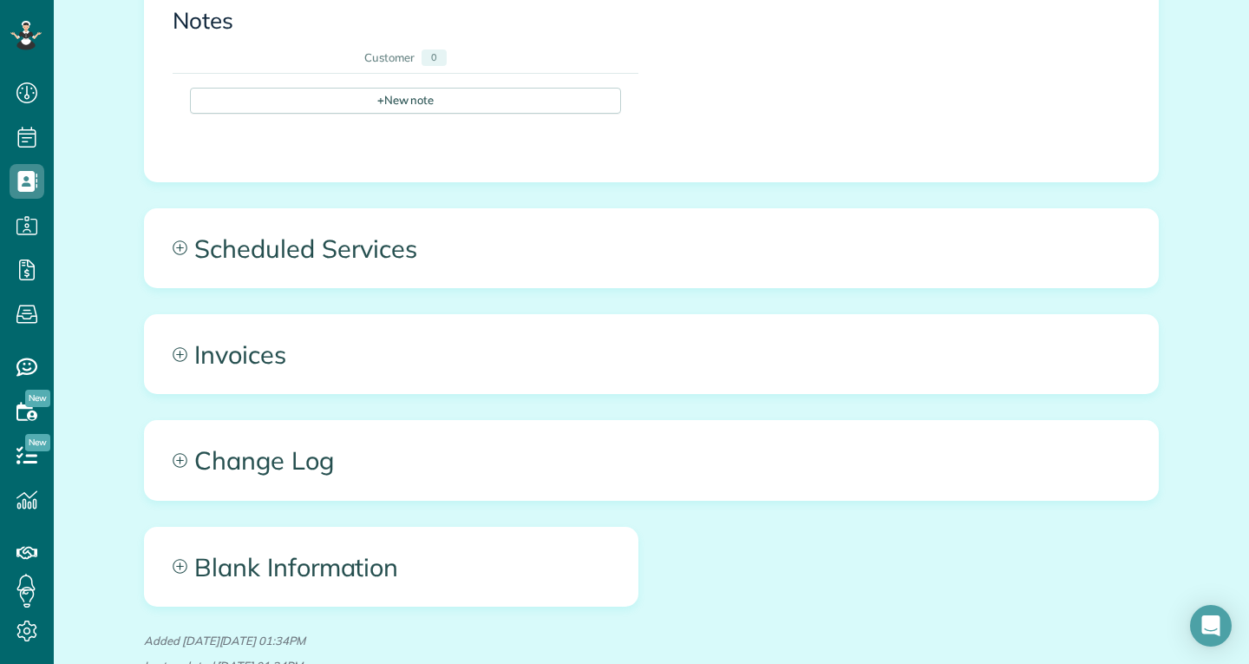
scroll to position [696, 0]
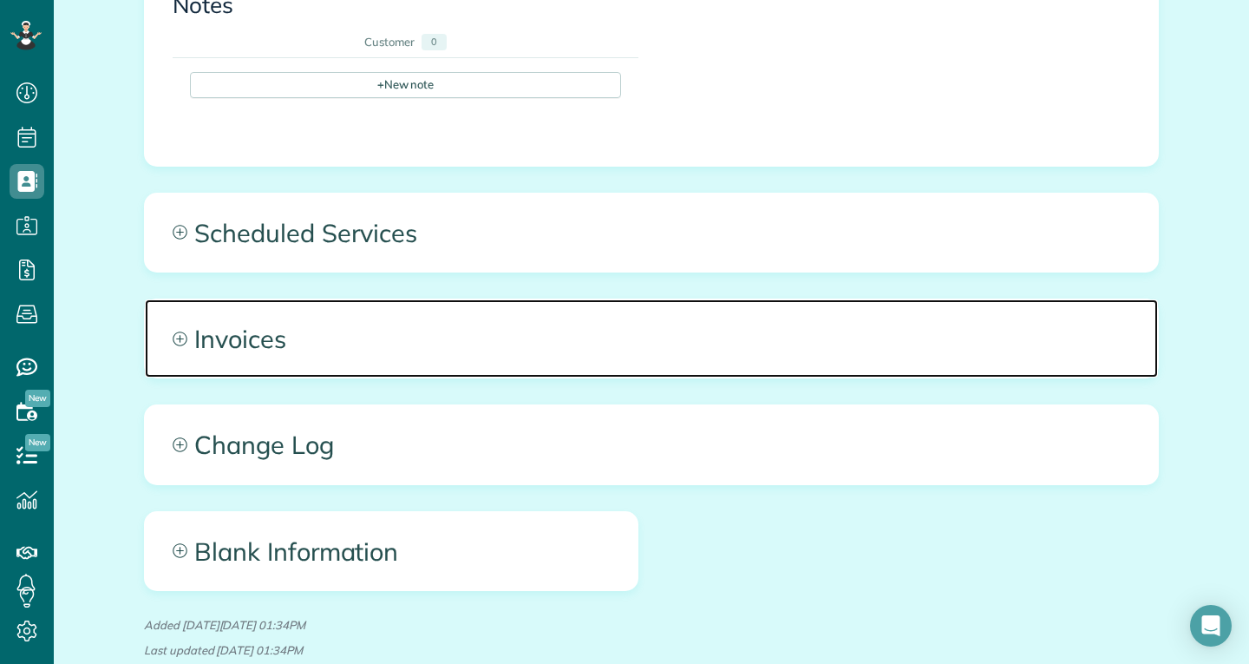
click at [233, 337] on span "Invoices" at bounding box center [651, 338] width 1013 height 78
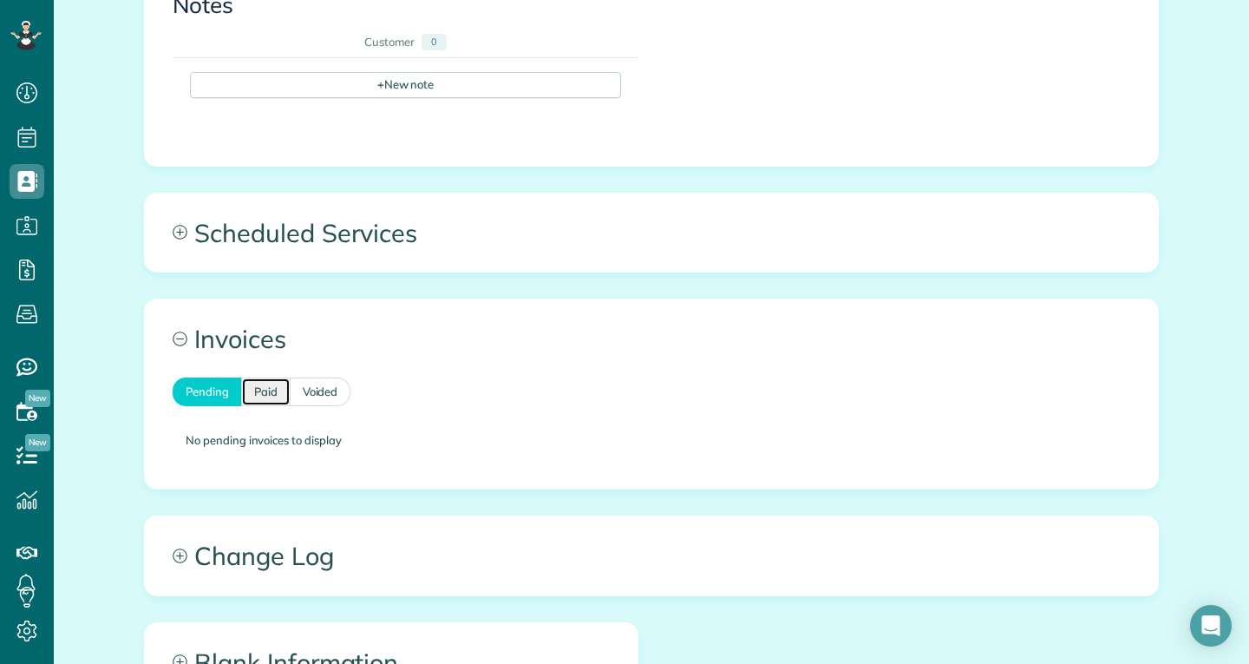
click at [265, 388] on link "Paid" at bounding box center [265, 391] width 49 height 29
click at [301, 396] on link "Voided" at bounding box center [321, 391] width 61 height 29
click at [252, 396] on link "Paid" at bounding box center [265, 391] width 49 height 29
click at [210, 392] on link "Pending" at bounding box center [207, 391] width 69 height 29
click at [30, 399] on span "New" at bounding box center [37, 398] width 25 height 17
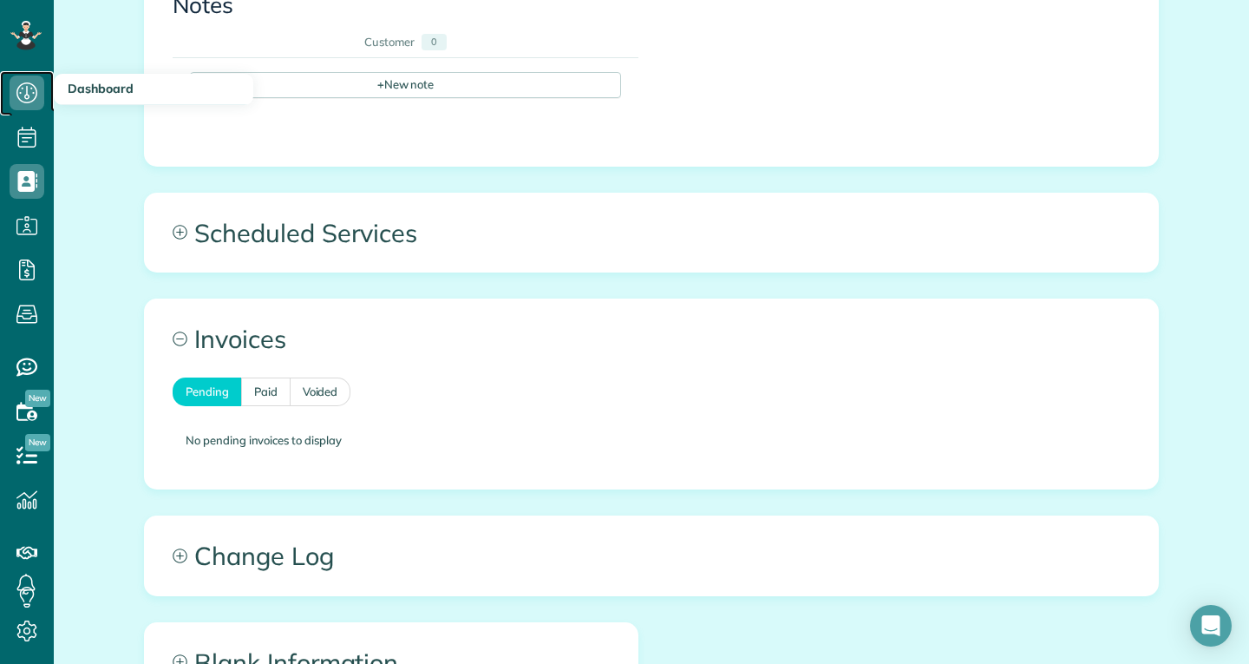
click at [36, 95] on use at bounding box center [26, 92] width 21 height 21
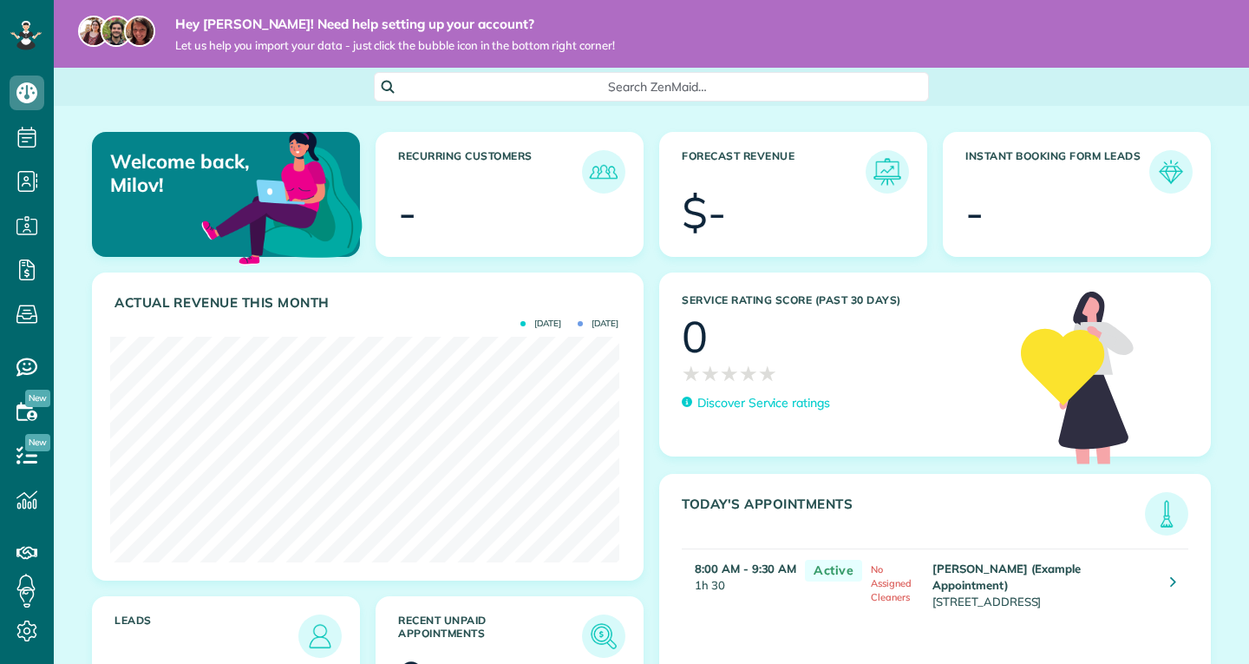
click at [32, 138] on icon at bounding box center [27, 137] width 35 height 35
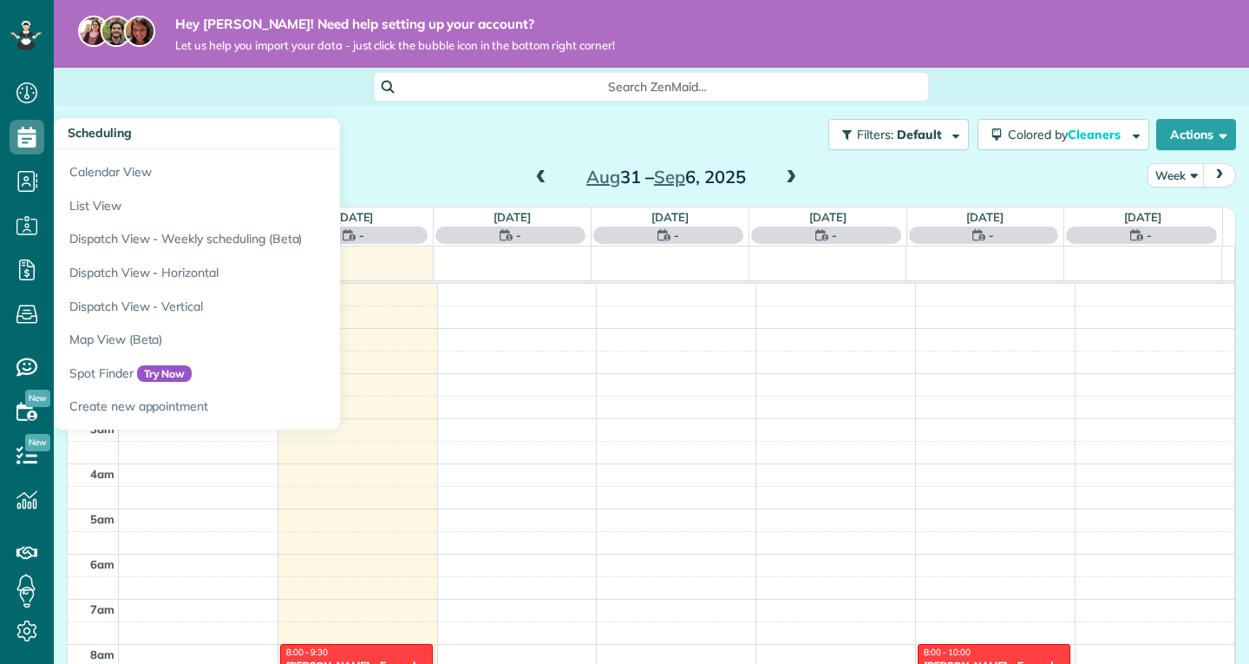
scroll to position [317, 0]
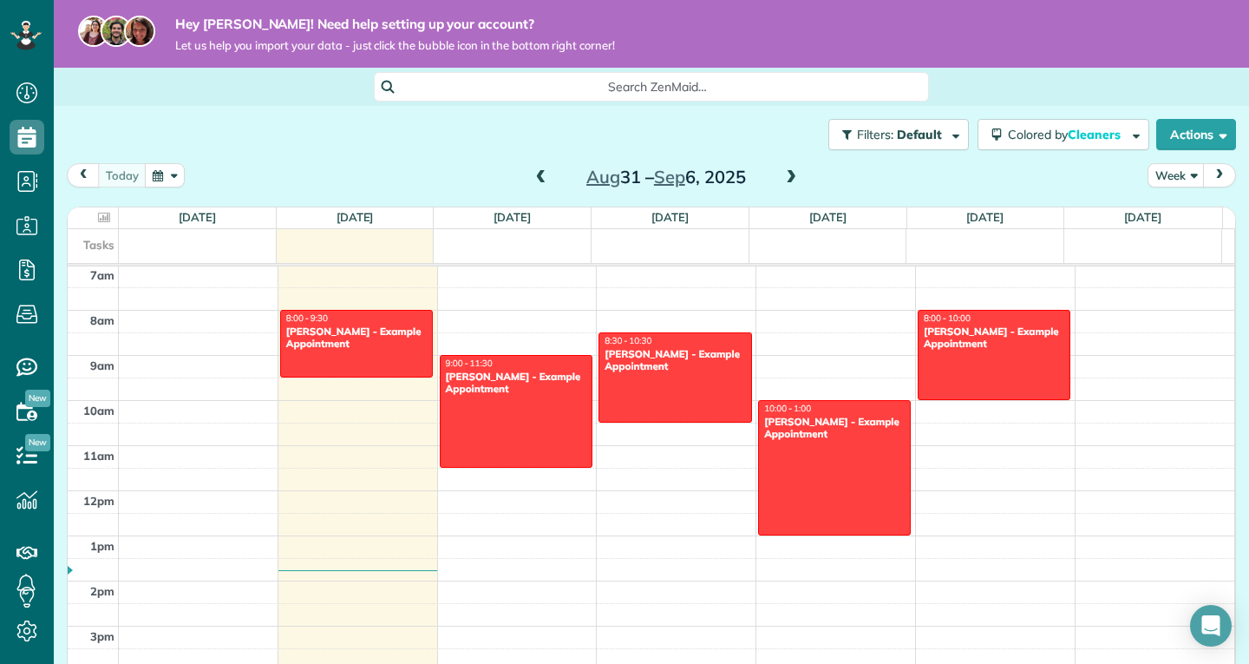
click at [651, 462] on div "12am 1am 2am 3am 4am 5am 6am 7am 8am 9am 10am 11am 12pm 1pm 2pm 3pm 4pm 5pm 6pm…" at bounding box center [651, 491] width 1167 height 1082
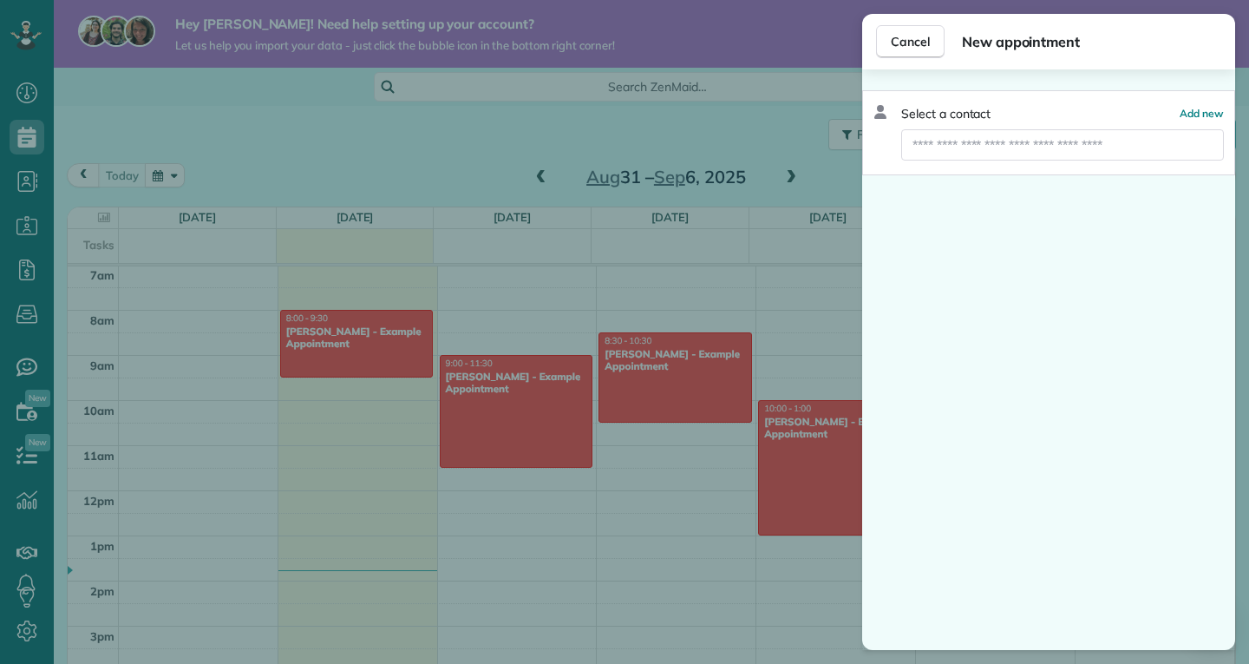
click at [638, 488] on div "Cancel New appointment Select a contact Add new" at bounding box center [624, 332] width 1249 height 664
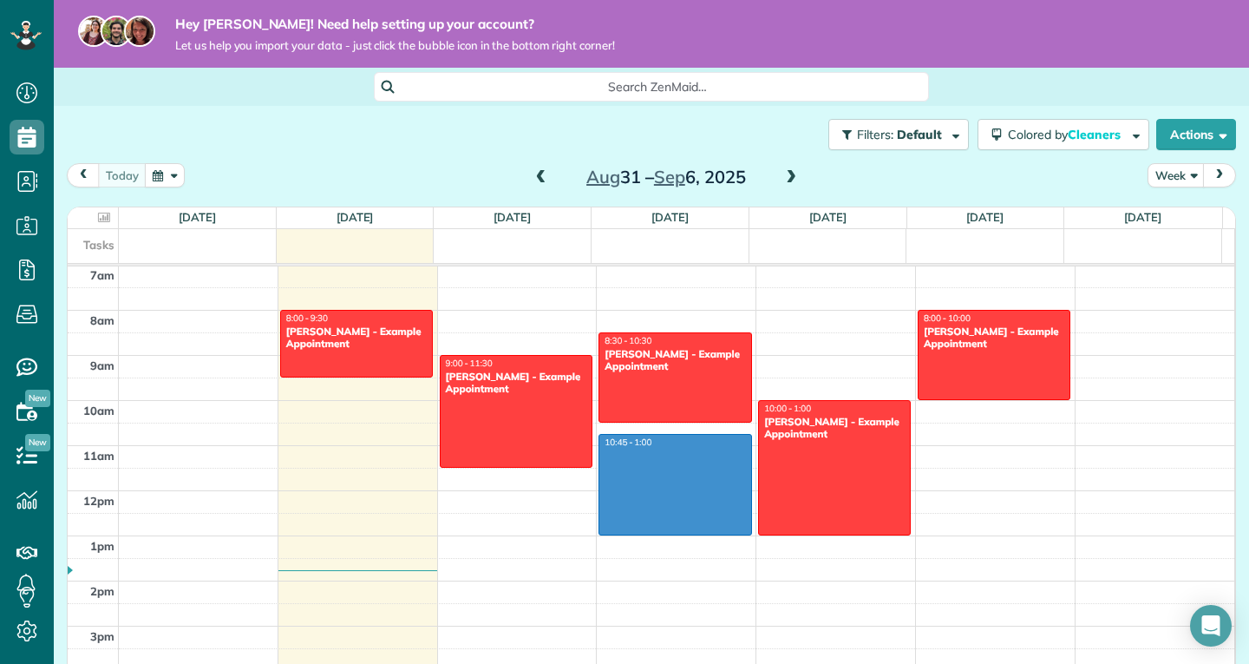
drag, startPoint x: 663, startPoint y: 441, endPoint x: 665, endPoint y: 529, distance: 88.5
click at [665, 529] on div "12am 1am 2am 3am 4am 5am 6am 7am 8am 9am 10am 11am 12pm 1pm 2pm 3pm 4pm 5pm 6pm…" at bounding box center [651, 491] width 1167 height 1082
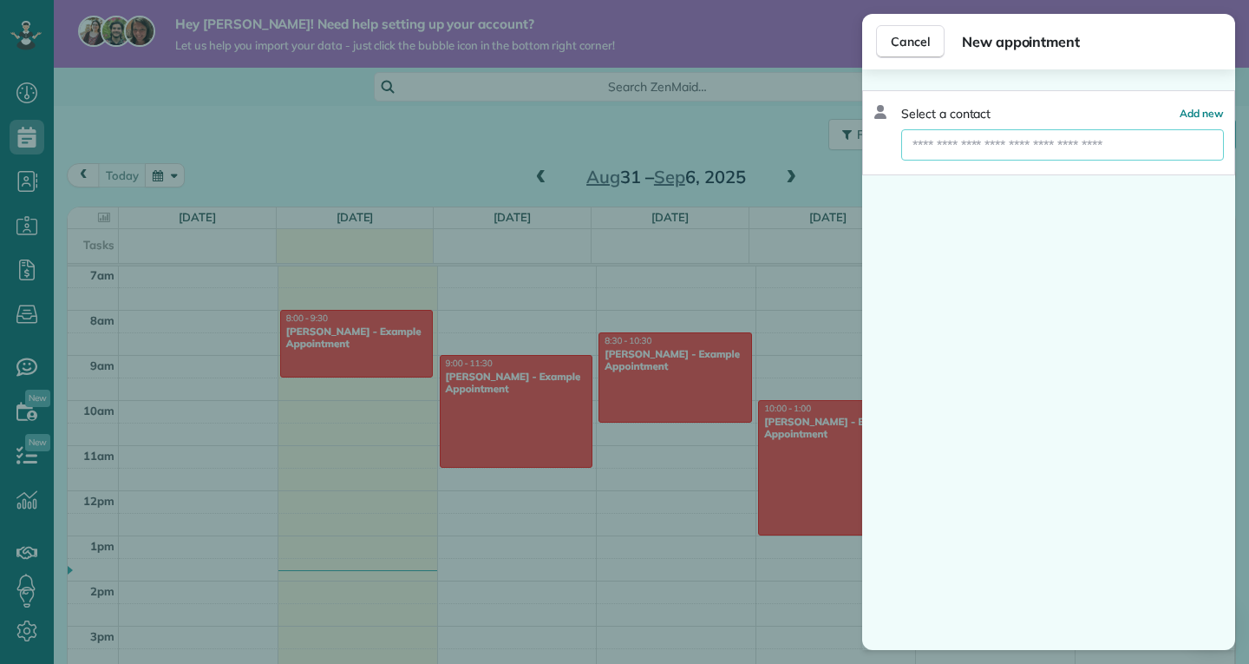
click at [1051, 151] on input "text" at bounding box center [1062, 144] width 323 height 31
type input "**"
click at [1102, 179] on span "Create new contact" at bounding box center [1071, 175] width 112 height 17
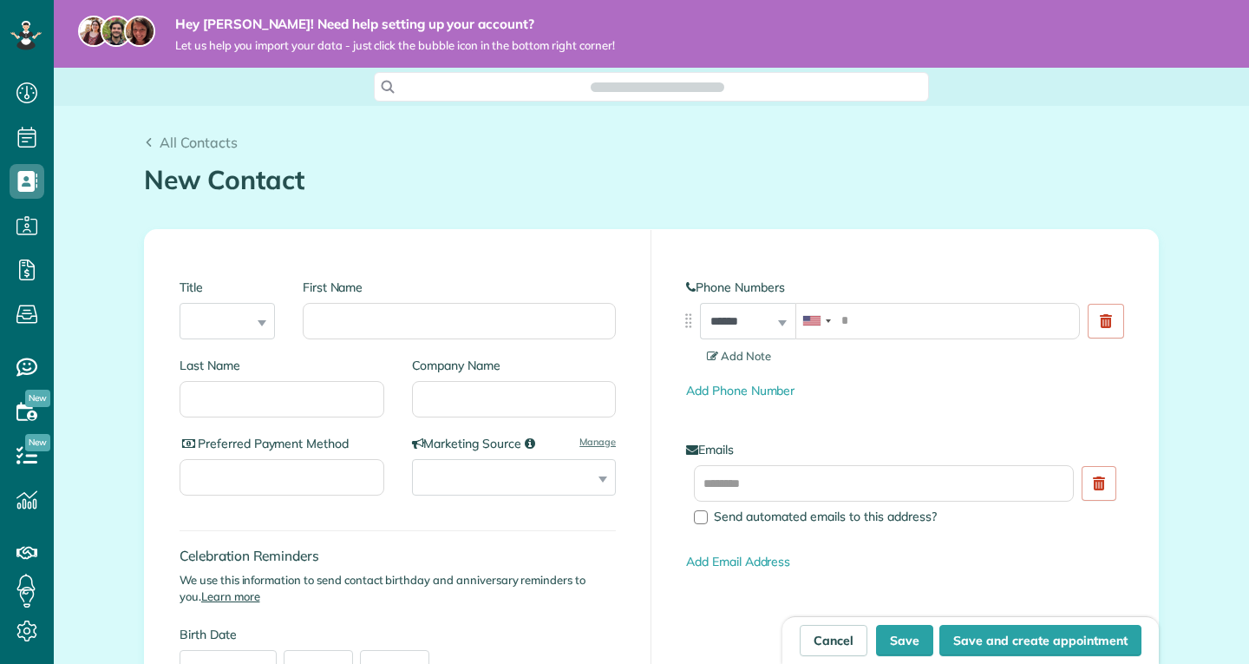
scroll to position [8, 8]
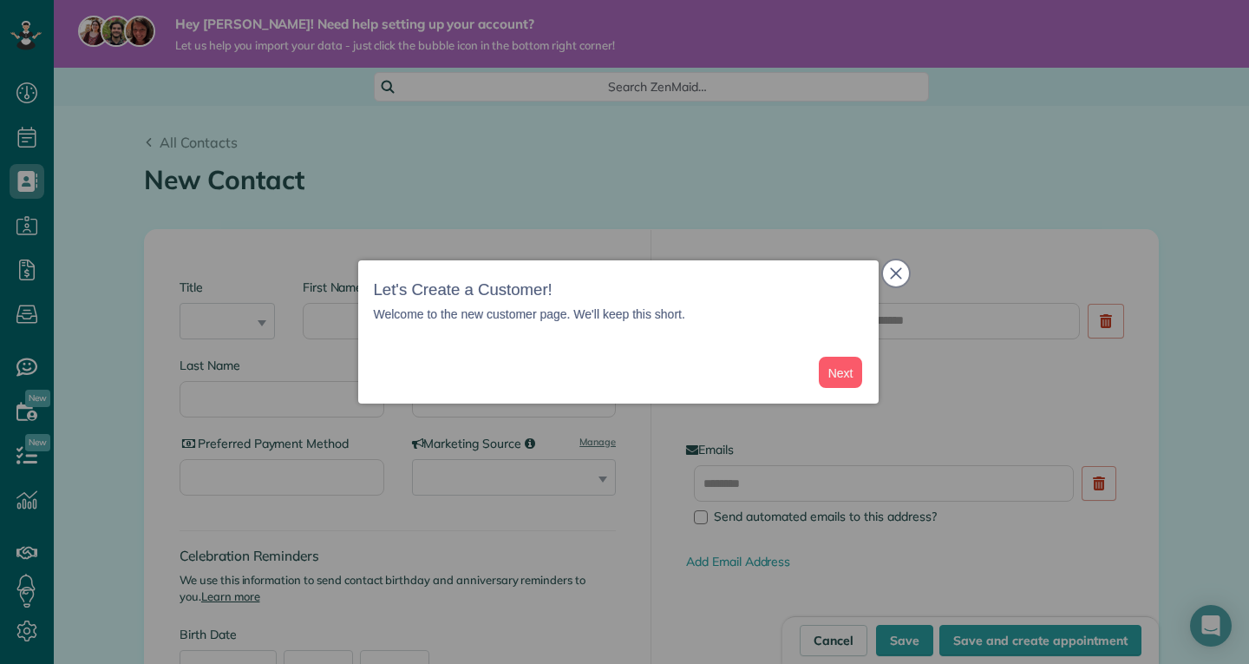
click at [902, 277] on button "close," at bounding box center [896, 273] width 26 height 26
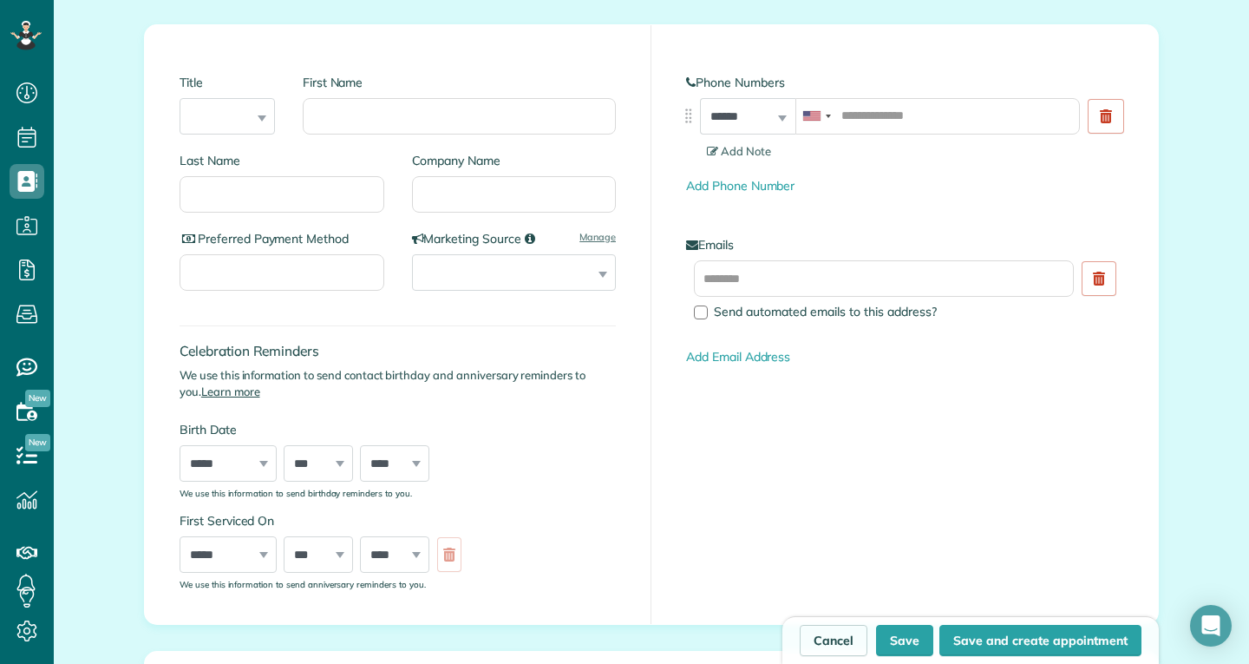
scroll to position [207, 0]
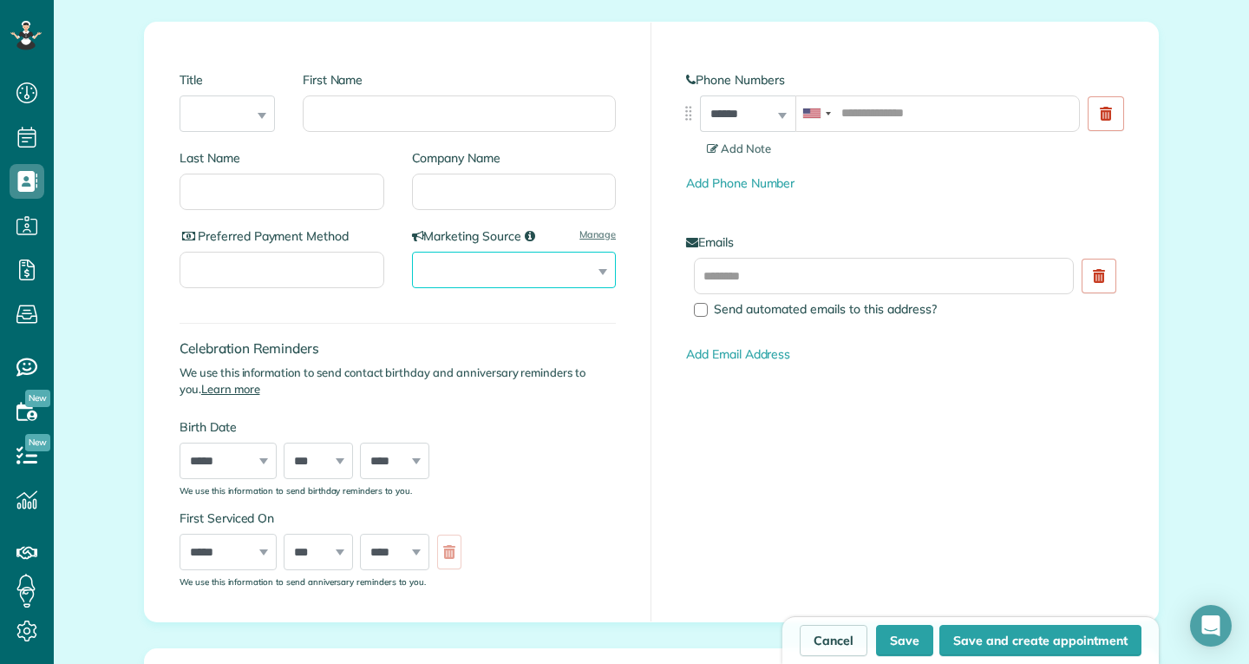
click at [575, 272] on select "**********" at bounding box center [514, 270] width 205 height 36
select select "**********"
click at [412, 252] on select "**********" at bounding box center [514, 270] width 205 height 36
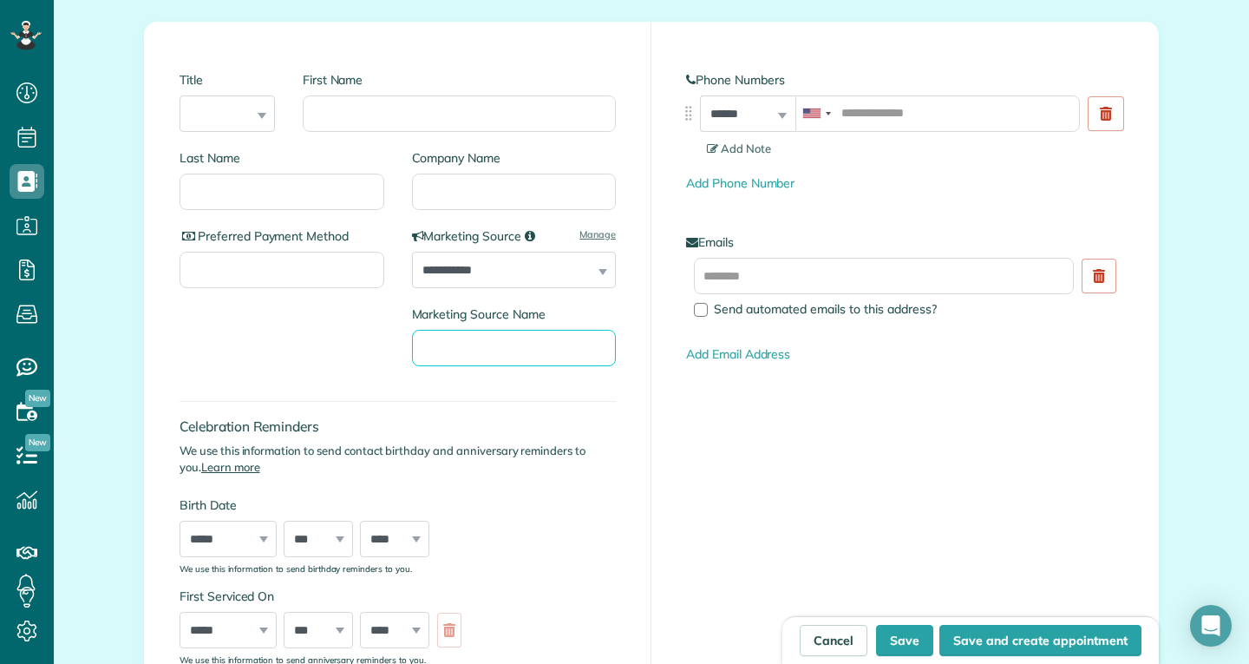
click at [529, 343] on input "Marketing Source Name" at bounding box center [514, 348] width 205 height 36
type input "******"
click at [876, 625] on button "Save" at bounding box center [904, 640] width 57 height 31
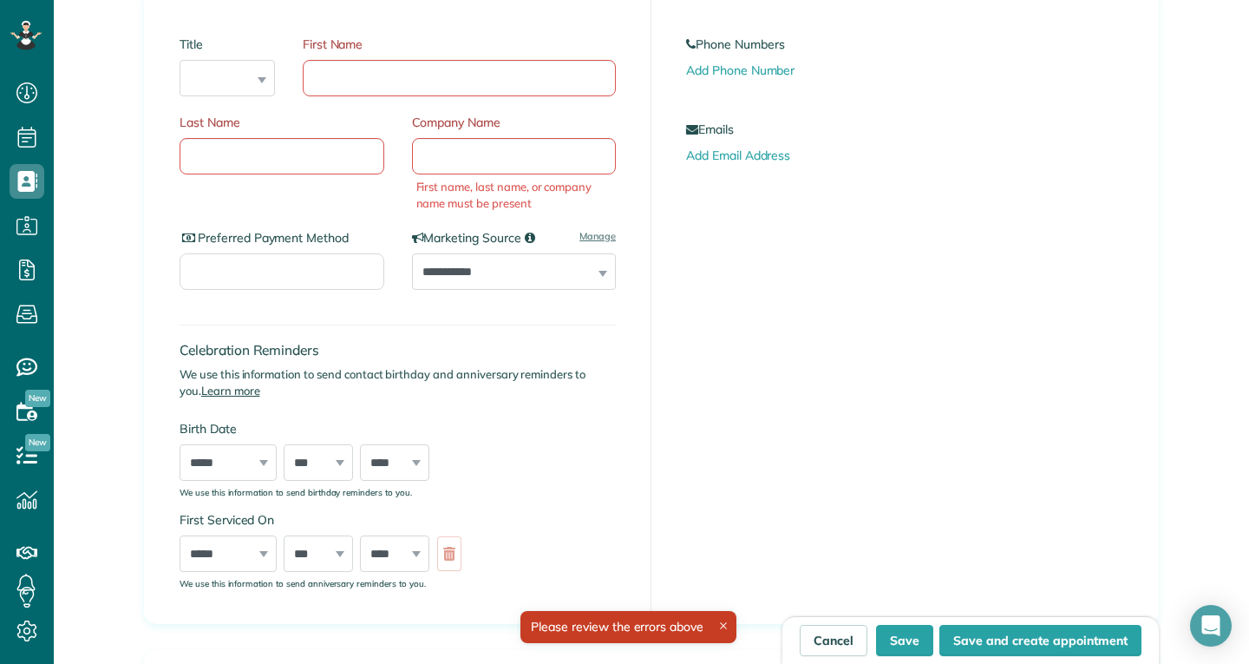
scroll to position [260, 0]
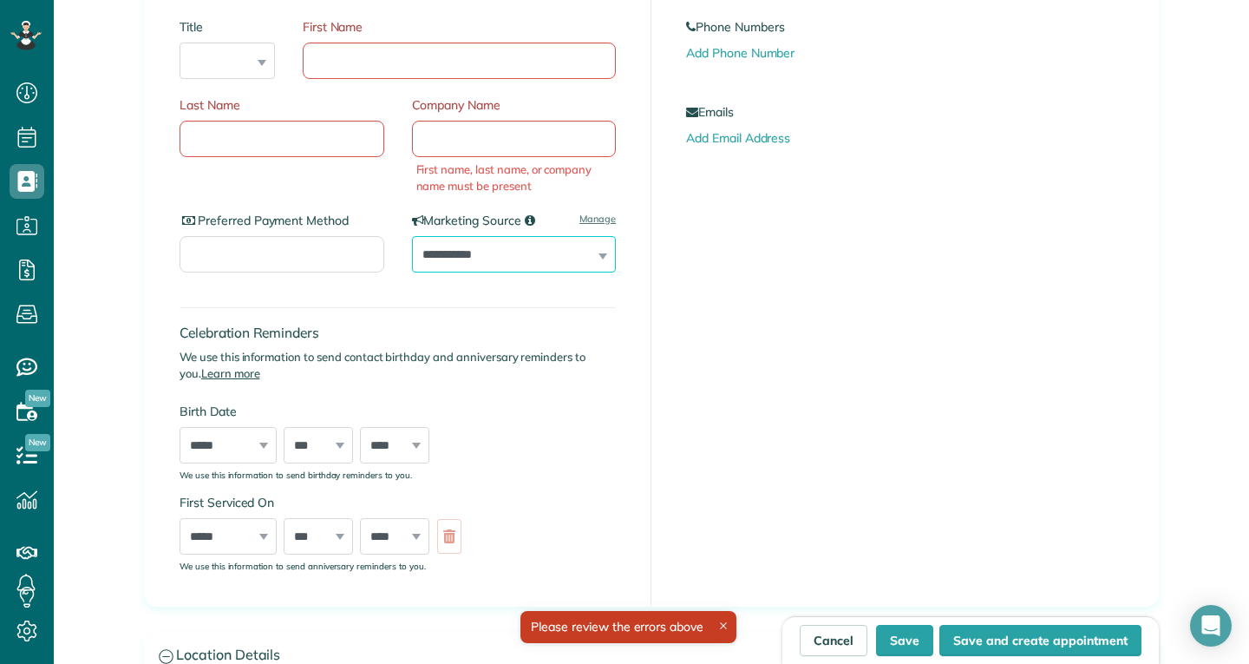
click at [493, 237] on select "**********" at bounding box center [514, 254] width 205 height 36
click at [251, 299] on div "Celebration Reminders We use this information to send contact birthday and anni…" at bounding box center [398, 385] width 436 height 190
click at [291, 232] on div "Preferred Payment Method" at bounding box center [289, 251] width 219 height 78
click at [294, 236] on input "Preferred Payment Method" at bounding box center [282, 254] width 205 height 36
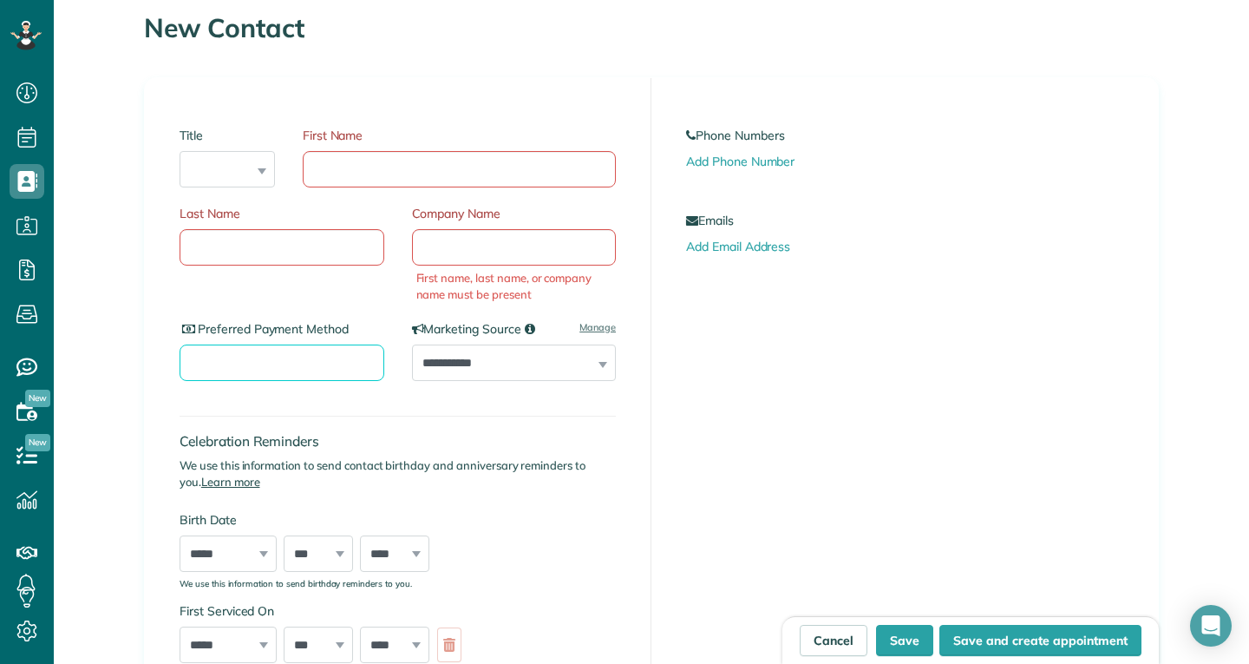
scroll to position [0, 0]
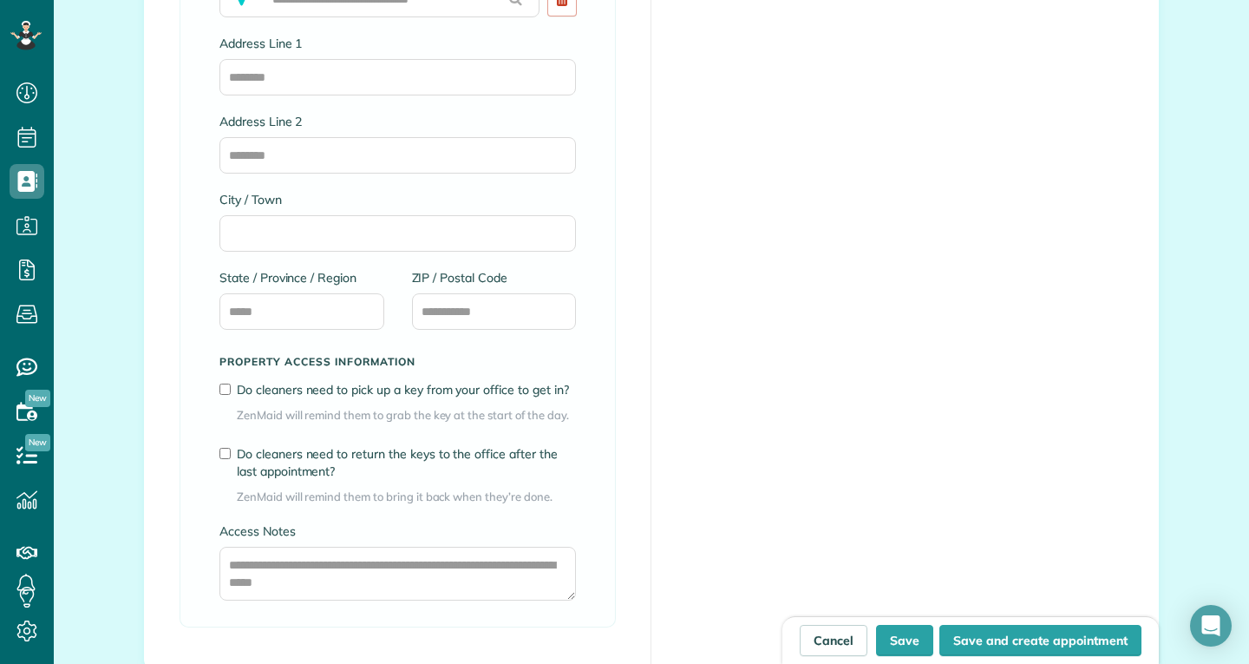
scroll to position [1014, 0]
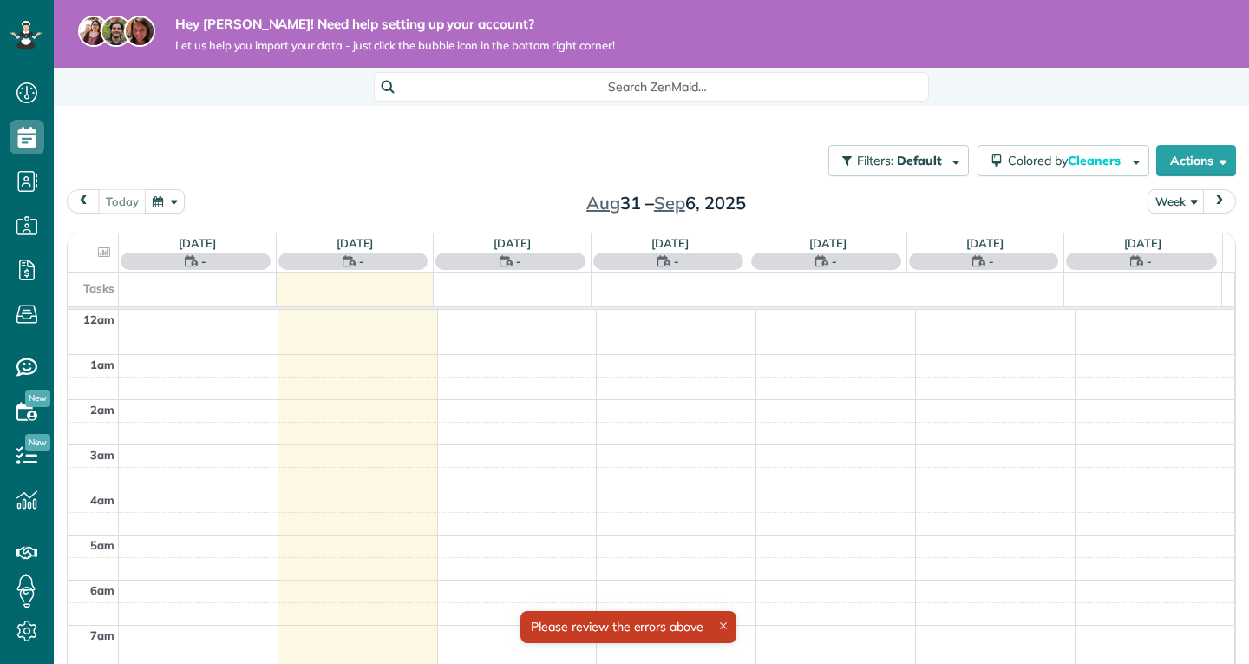
scroll to position [317, 0]
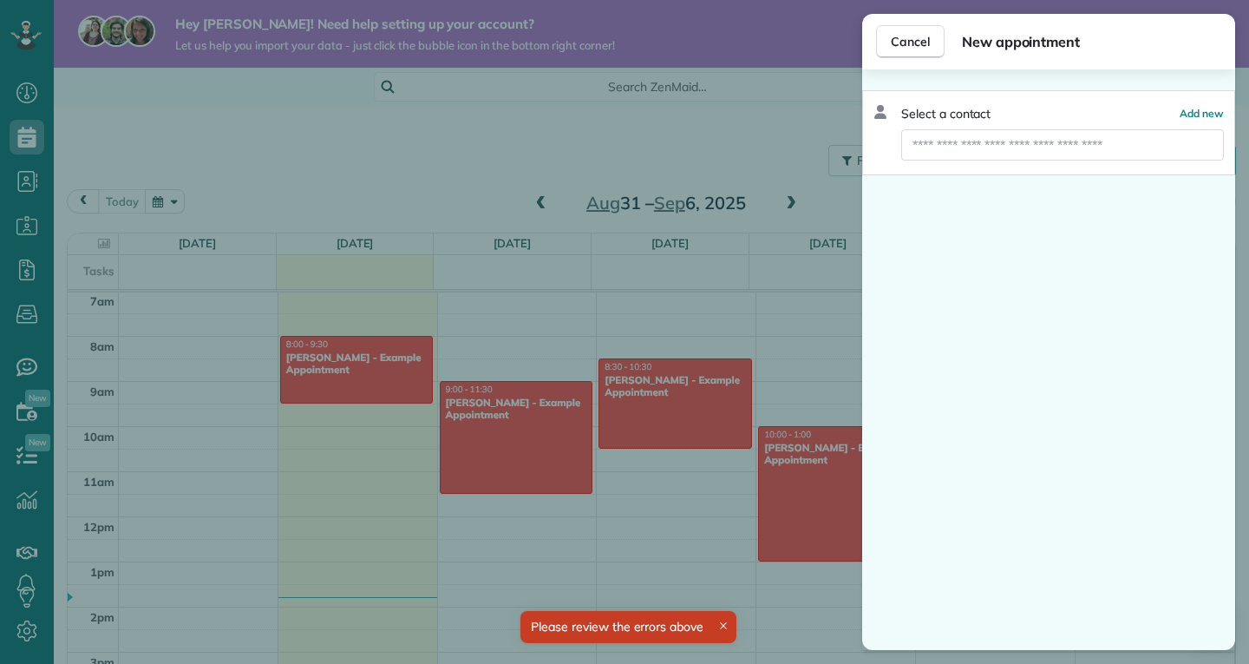
click at [998, 117] on div "Select a contact Add new" at bounding box center [1049, 113] width 350 height 17
click at [981, 144] on input "text" at bounding box center [1062, 144] width 323 height 31
type input "*"
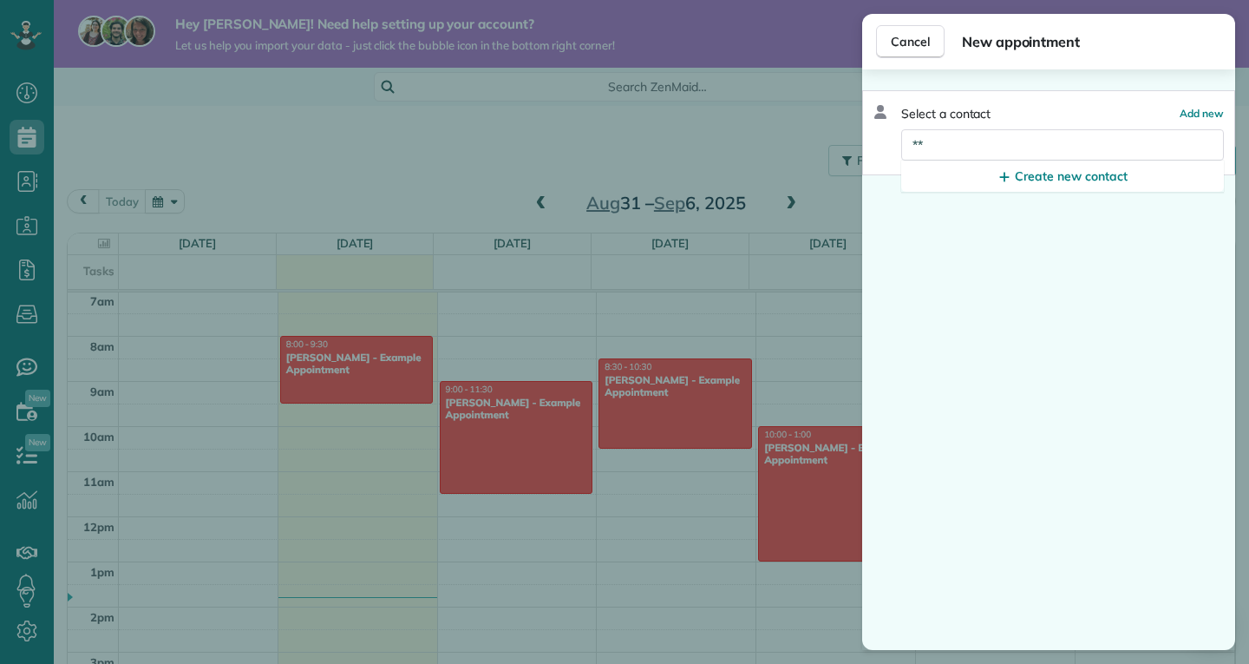
type input "*"
type input "**"
click at [1141, 165] on link "Create new contact" at bounding box center [1062, 175] width 323 height 31
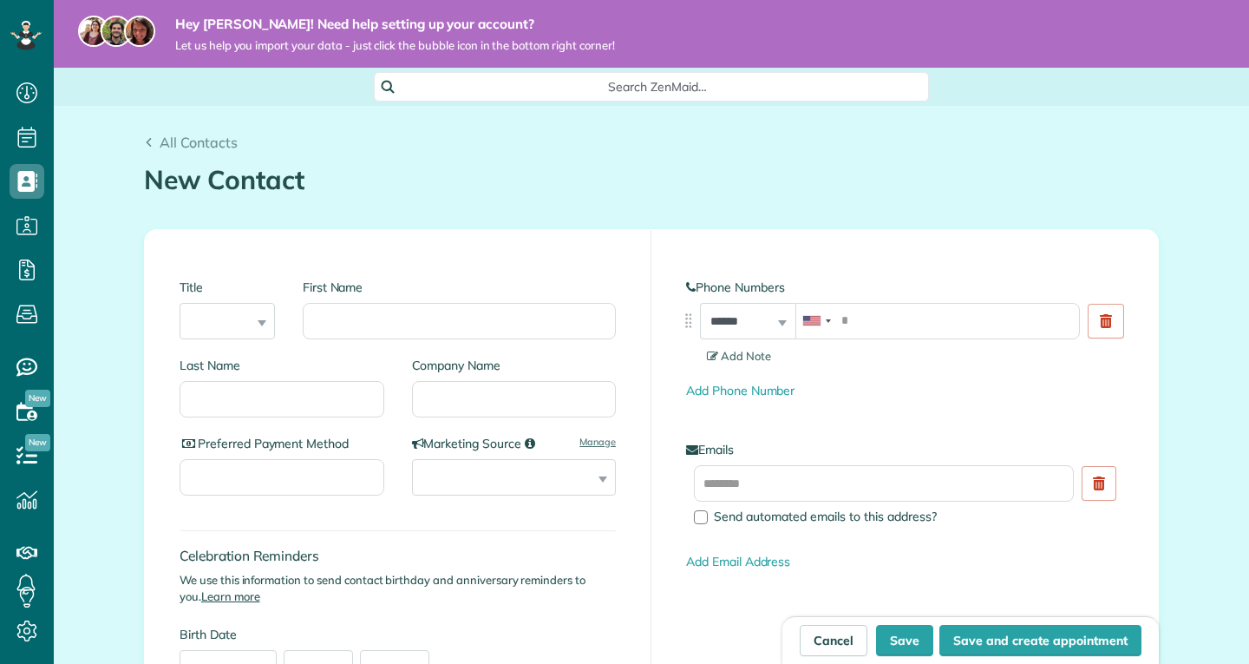
scroll to position [8, 8]
click at [428, 327] on input "First Name" at bounding box center [459, 321] width 313 height 36
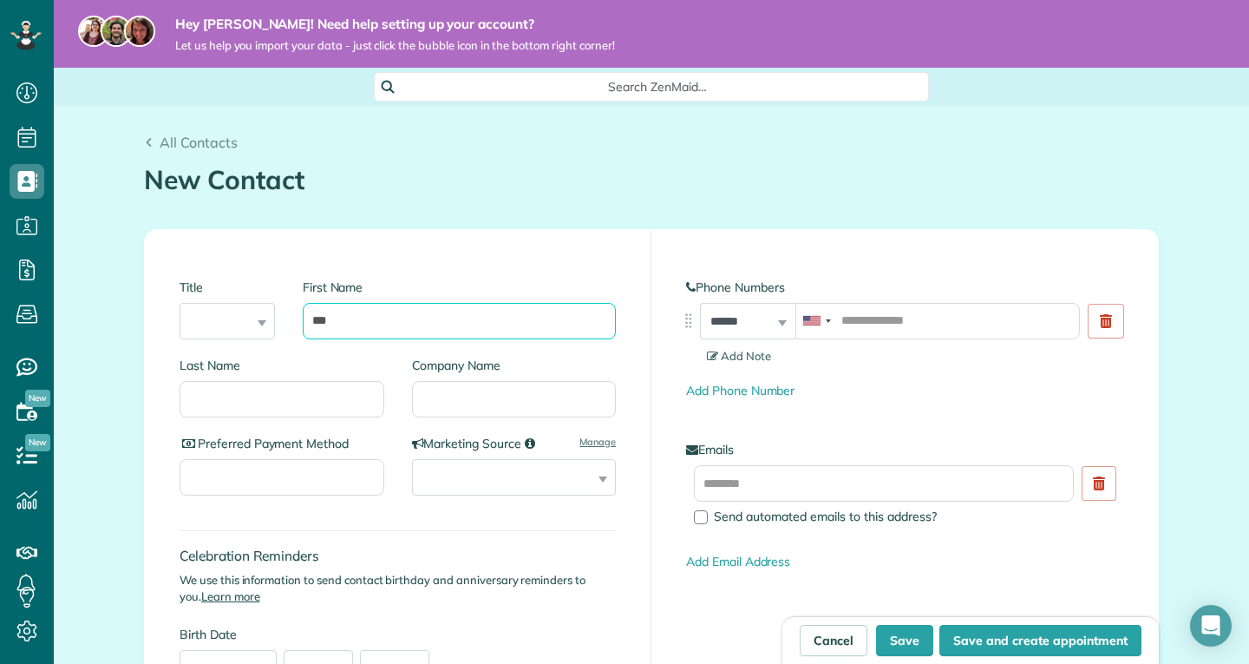
type input "***"
type input "*"
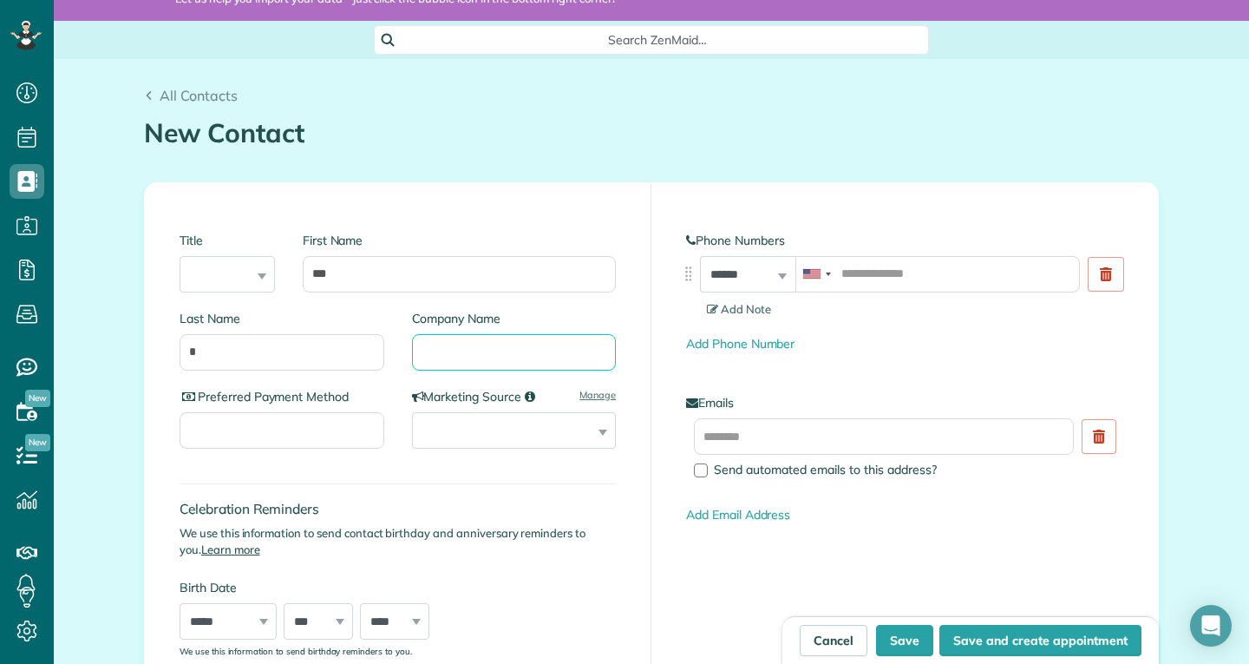
scroll to position [54, 0]
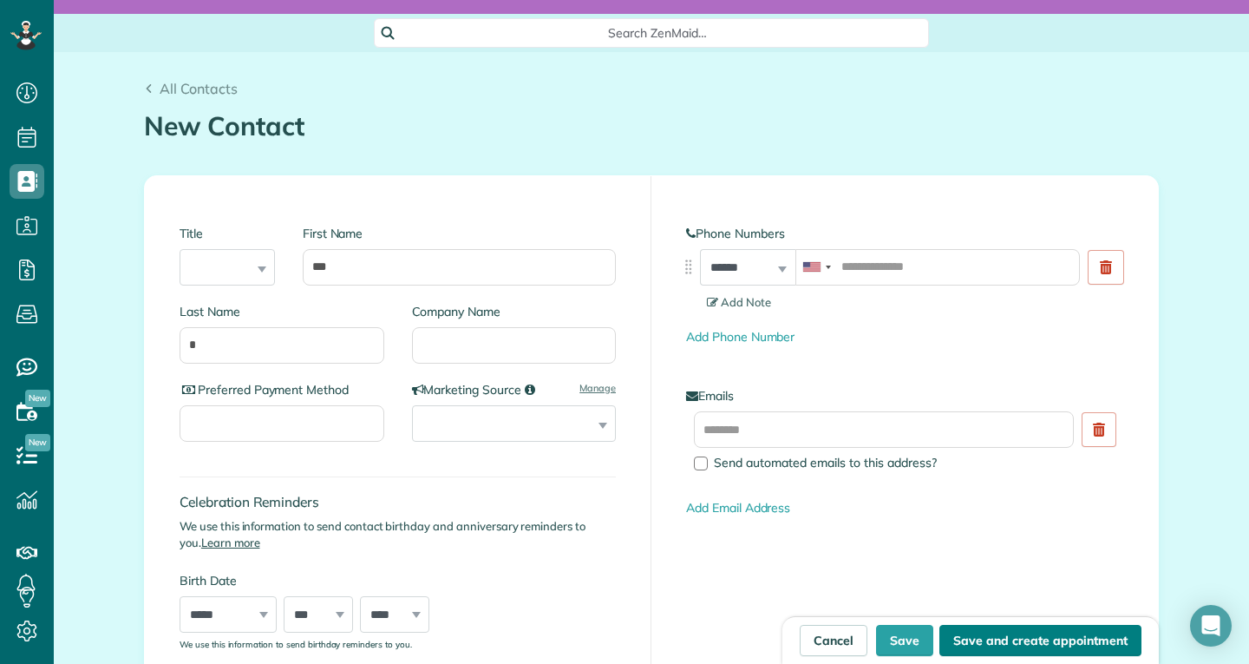
click at [1005, 633] on button "Save and create appointment" at bounding box center [1041, 640] width 202 height 31
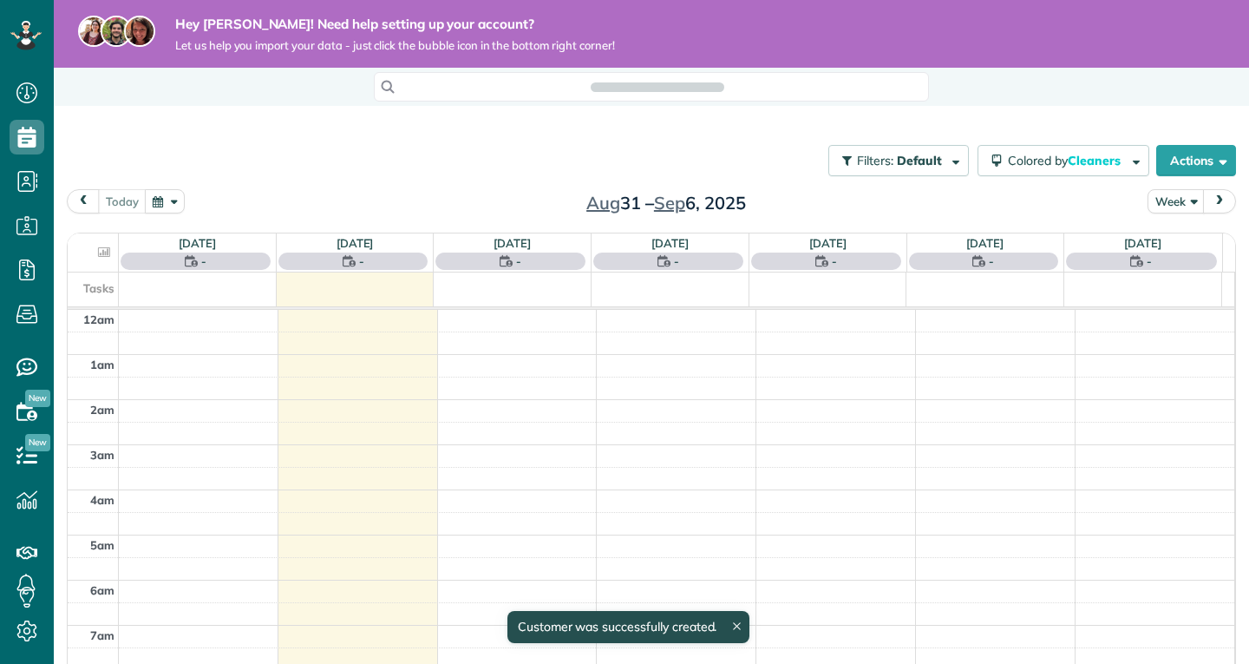
scroll to position [317, 0]
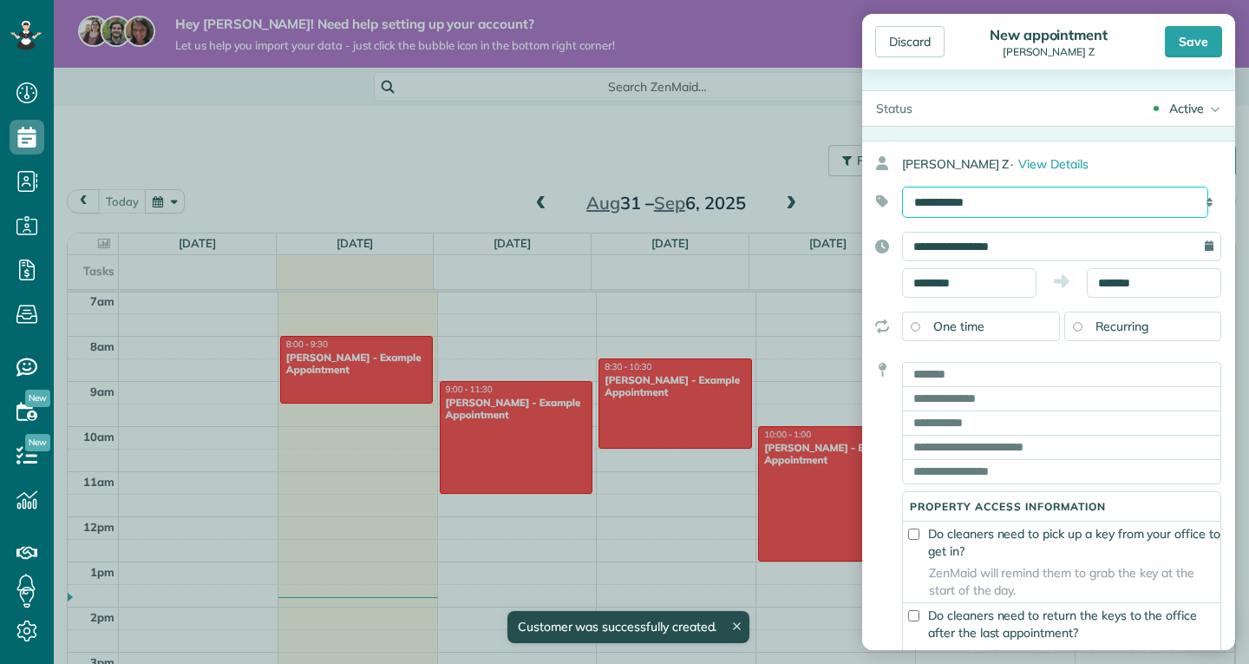
click at [966, 215] on select "**********" at bounding box center [1055, 202] width 306 height 31
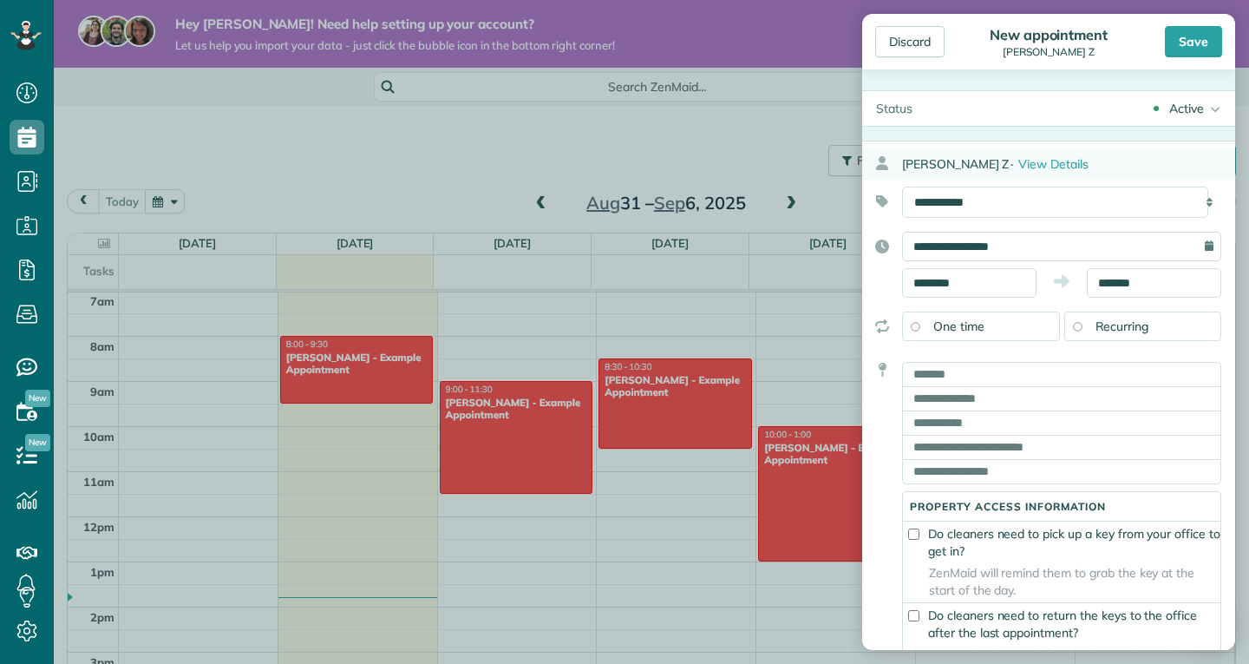
click at [1053, 154] on div "JIm Z · View Details" at bounding box center [1068, 163] width 333 height 31
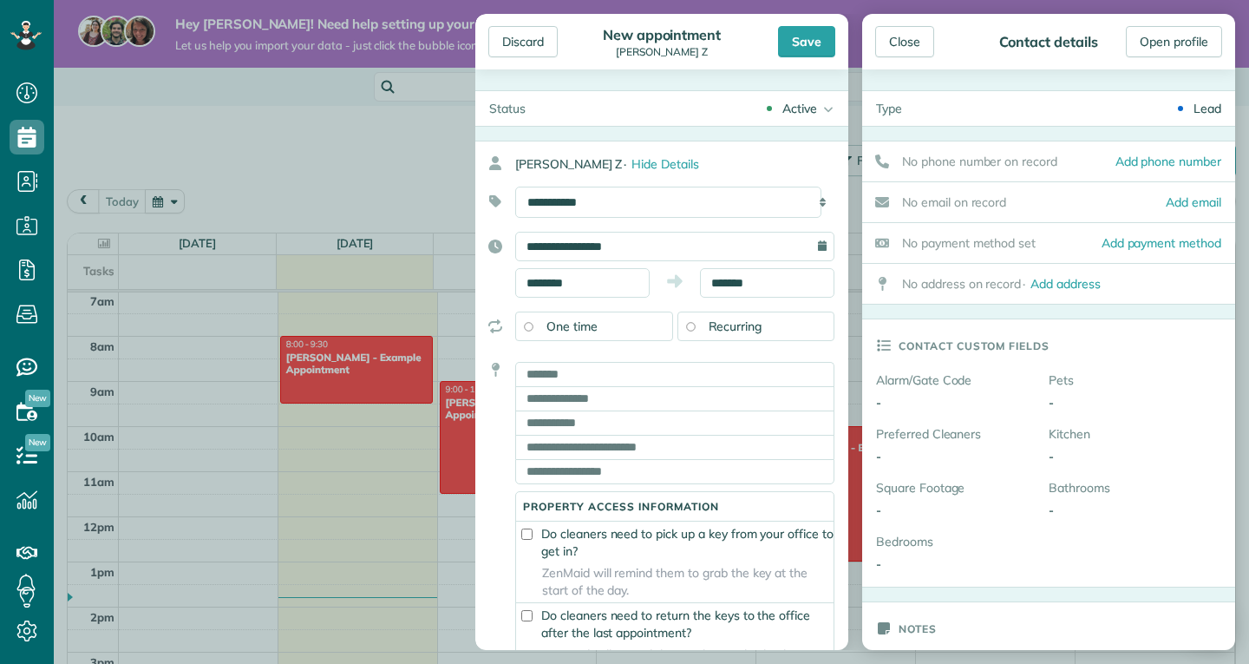
click at [1176, 101] on div "Lead" at bounding box center [1075, 108] width 319 height 35
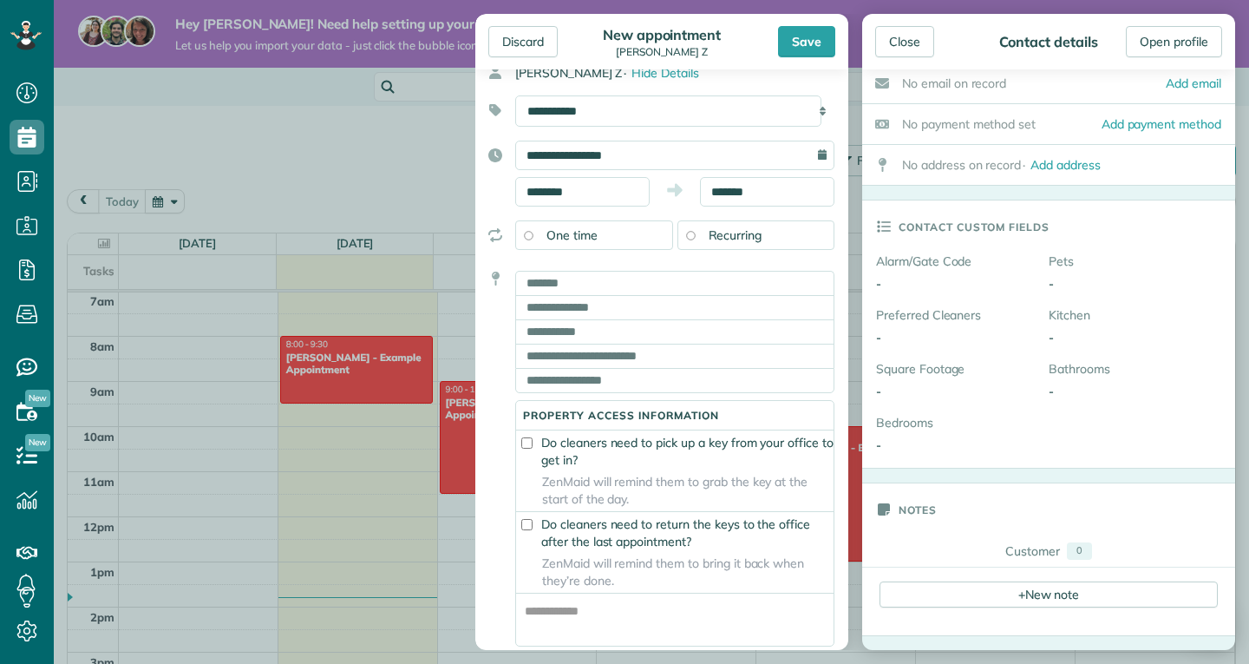
scroll to position [93, 0]
drag, startPoint x: 911, startPoint y: 23, endPoint x: 914, endPoint y: 42, distance: 19.4
click at [914, 42] on div "Close Contact details Open profile" at bounding box center [1048, 42] width 373 height 56
click at [914, 42] on div "Close" at bounding box center [904, 41] width 59 height 31
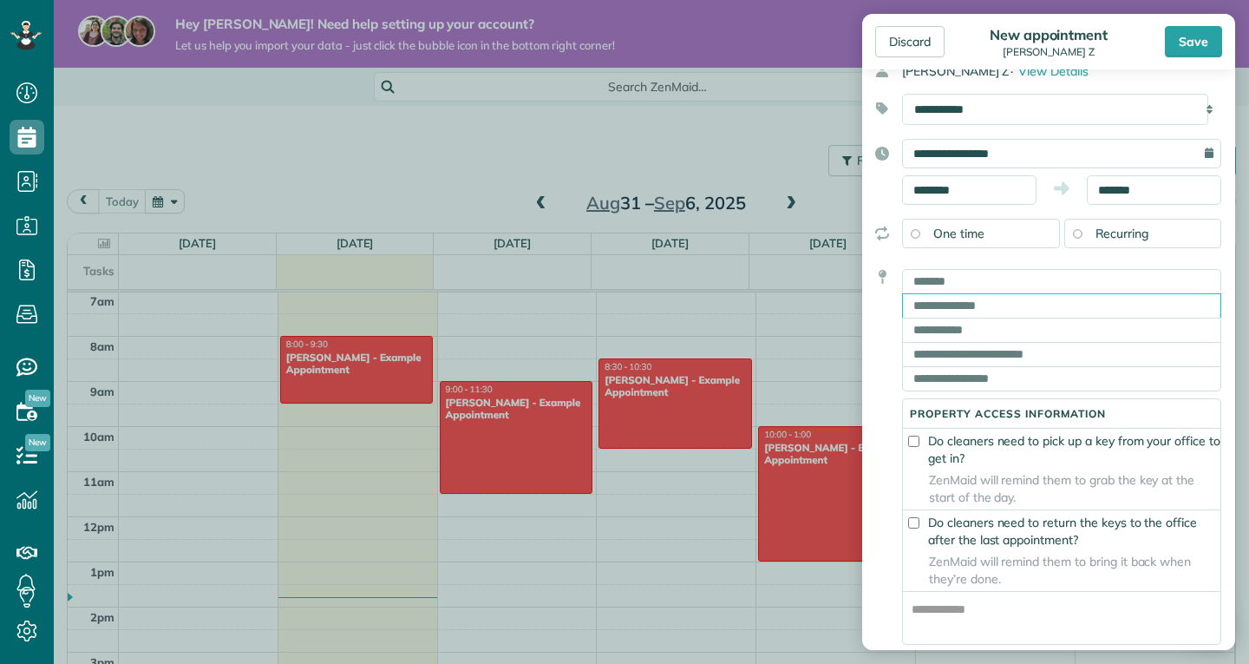
click at [967, 298] on input "text" at bounding box center [1061, 305] width 319 height 24
click at [952, 272] on input "text" at bounding box center [1061, 281] width 319 height 24
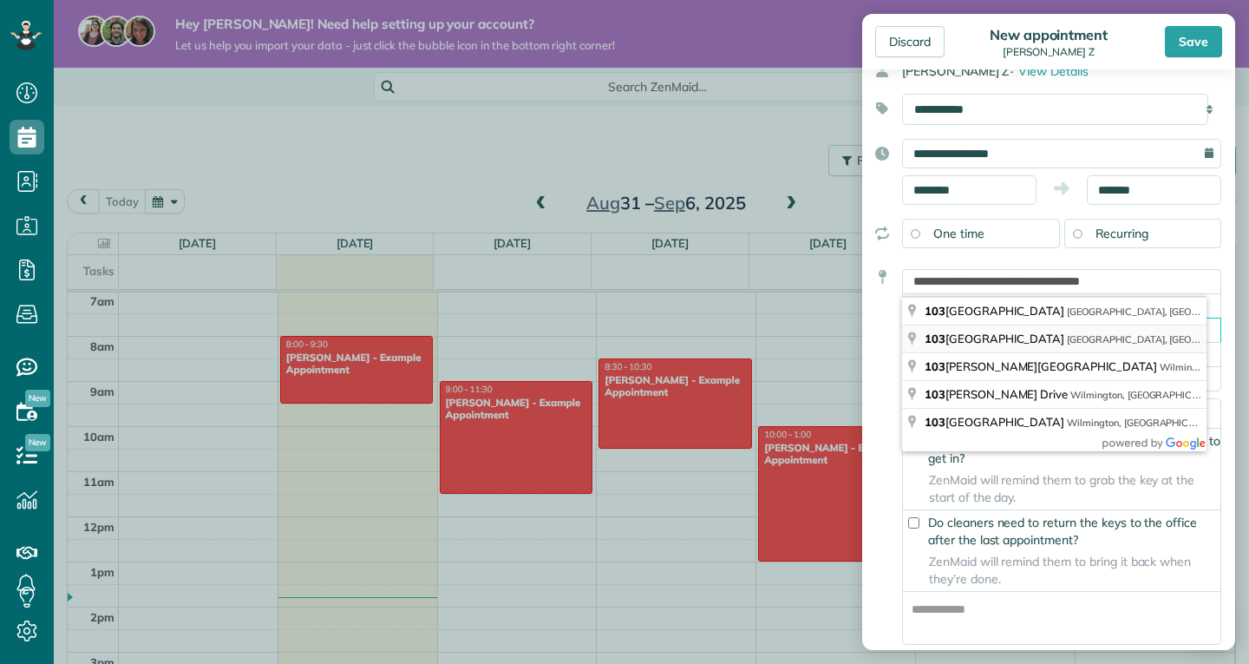
type input "**********"
type input "*******"
type input "**"
type input "*****"
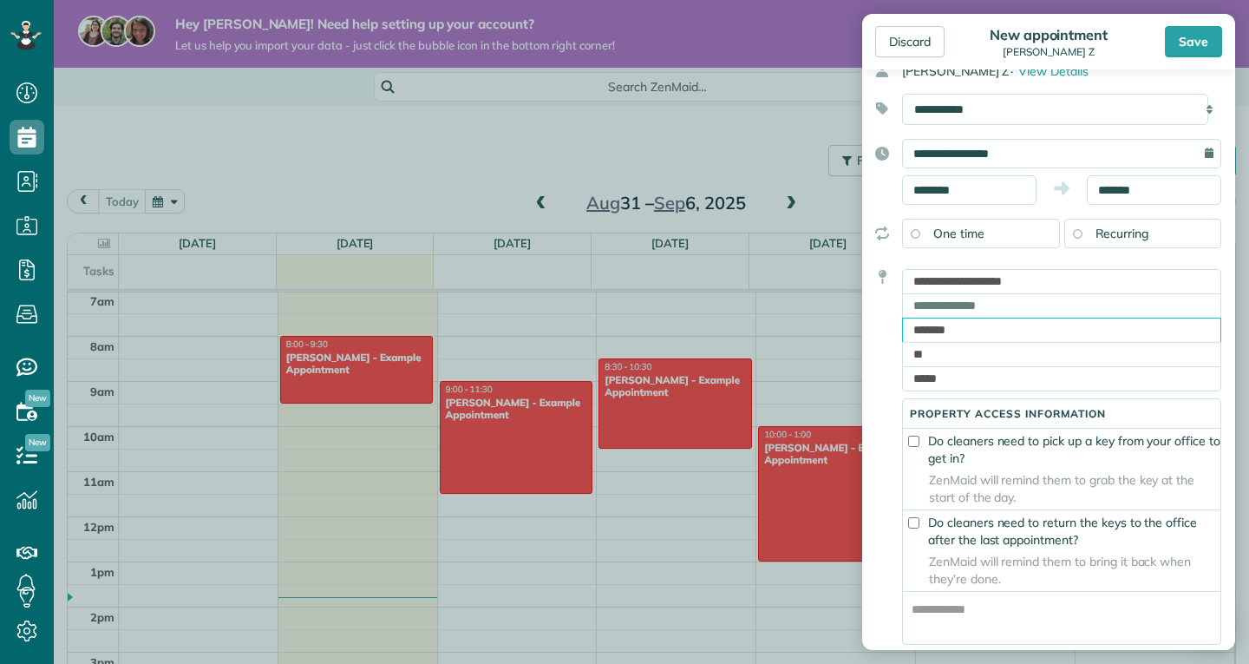
scroll to position [0, 0]
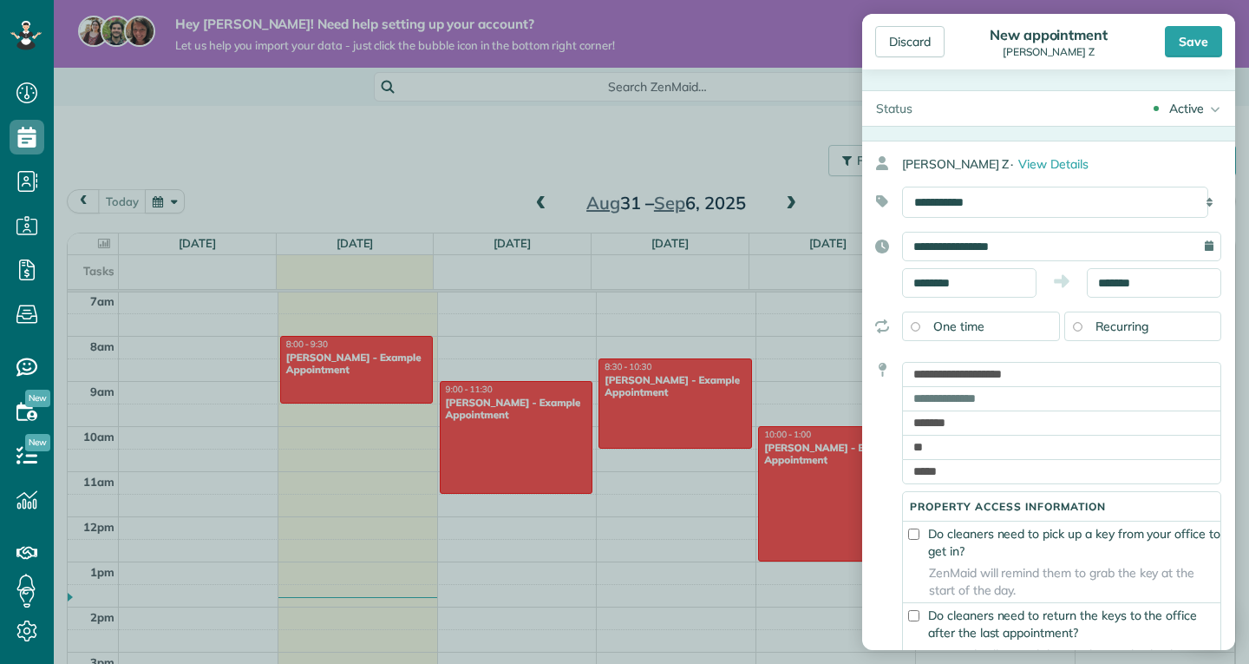
click at [1128, 331] on span "Recurring" at bounding box center [1123, 326] width 54 height 16
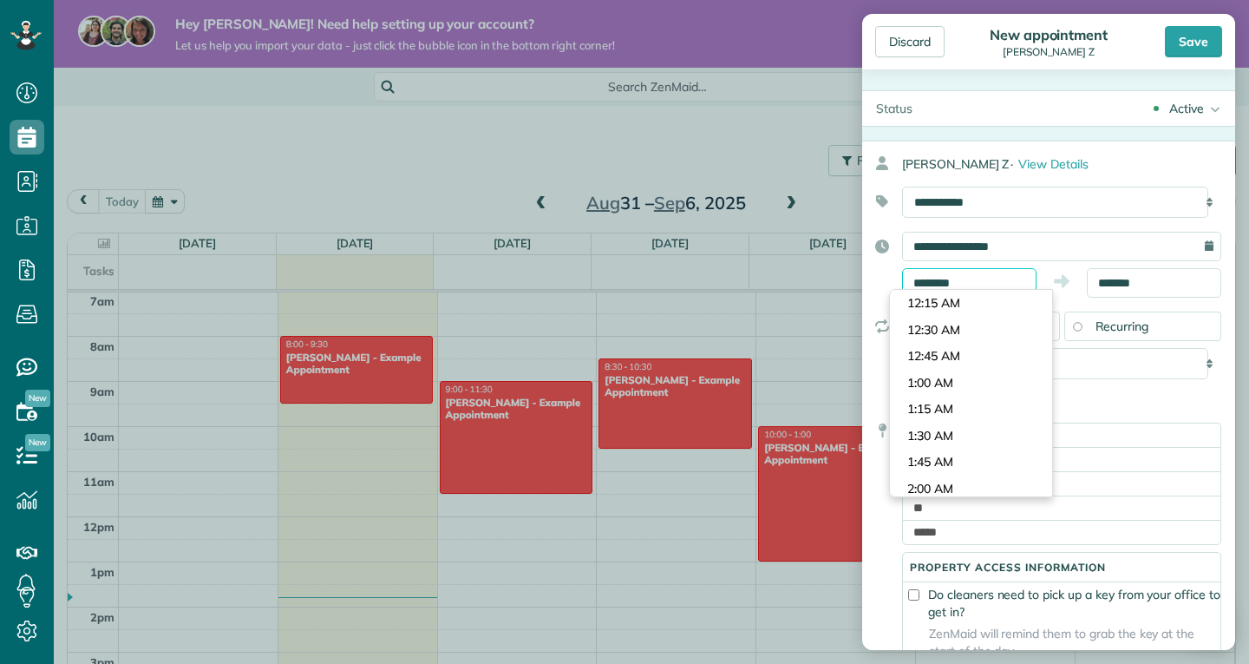
click at [939, 276] on input "********" at bounding box center [969, 282] width 134 height 29
type input "*******"
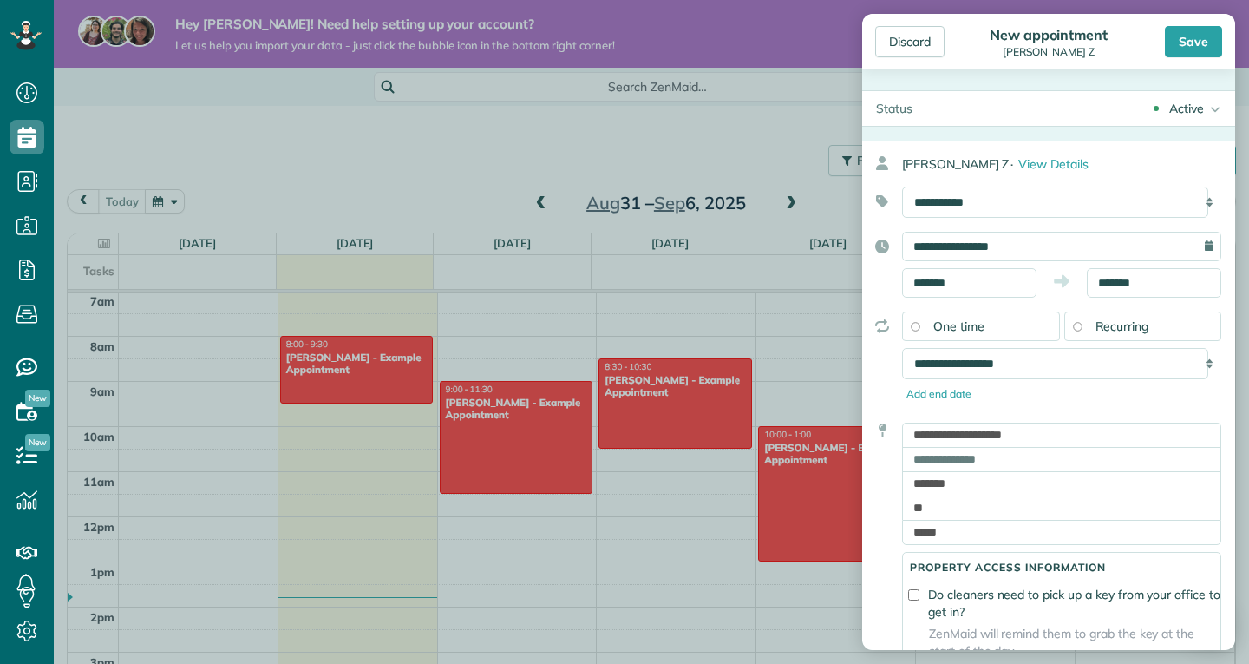
click at [973, 330] on body "Dashboard Scheduling Calendar View List View Dispatch View - Weekly scheduling …" at bounding box center [624, 332] width 1249 height 664
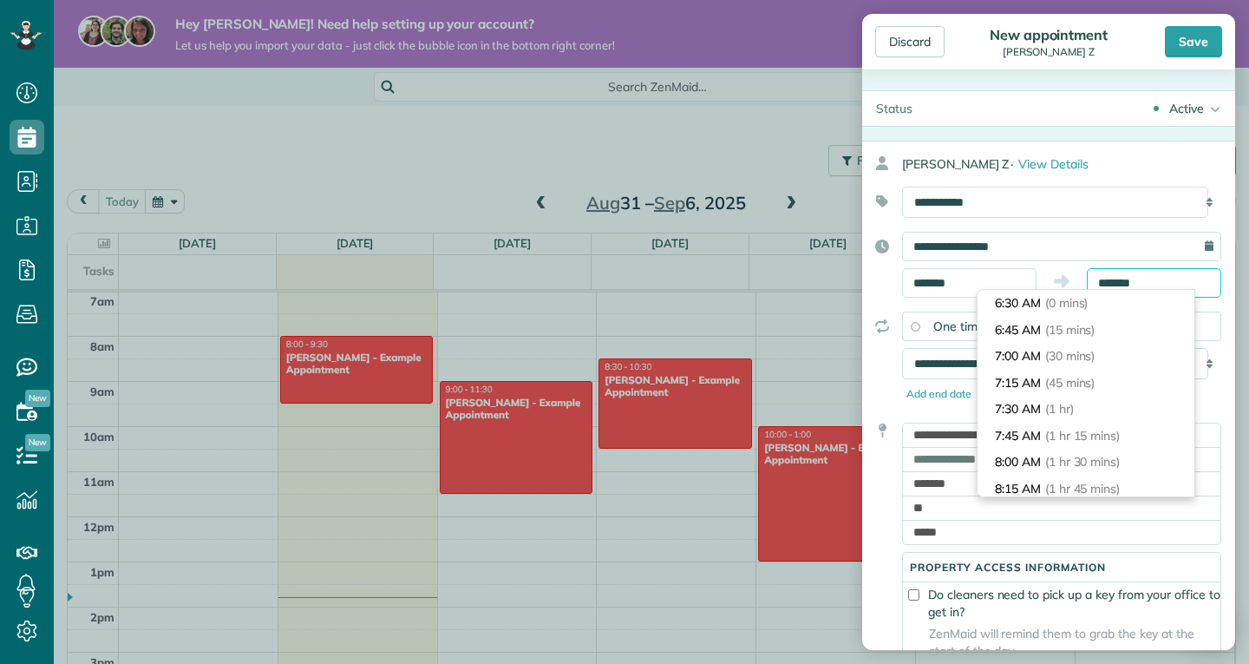
scroll to position [662, 0]
click at [1123, 283] on input "*******" at bounding box center [1154, 282] width 134 height 29
click at [1103, 277] on input "*******" at bounding box center [1154, 282] width 134 height 29
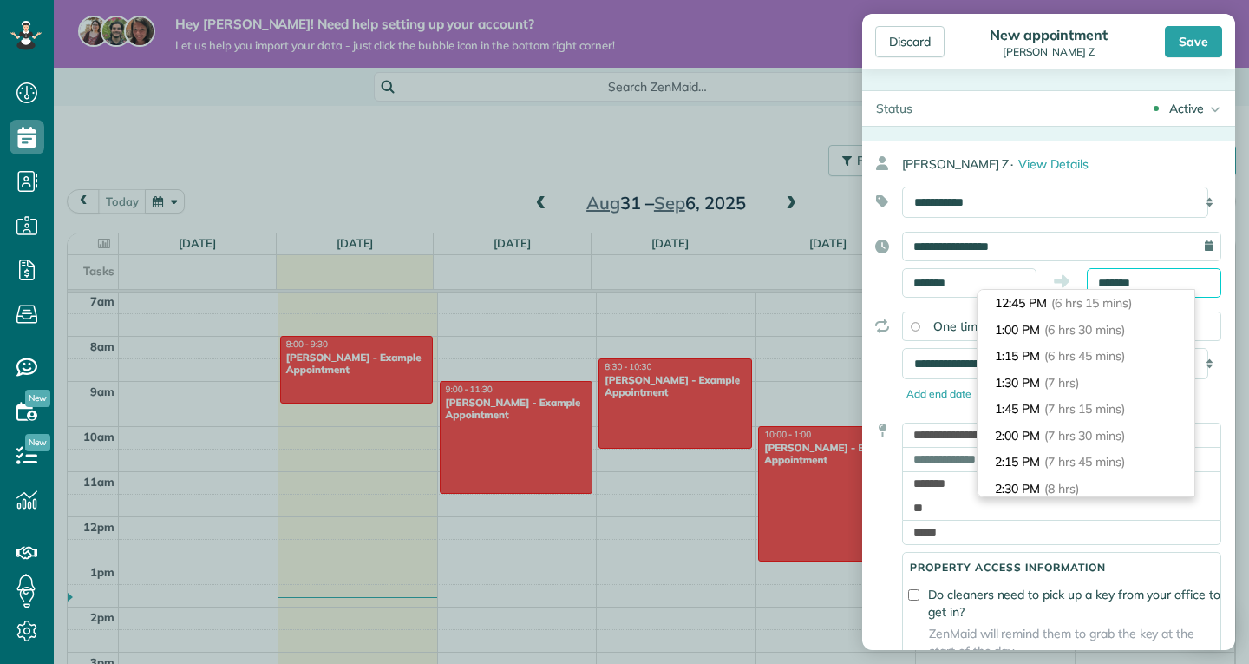
click at [1155, 271] on input "*******" at bounding box center [1154, 282] width 134 height 29
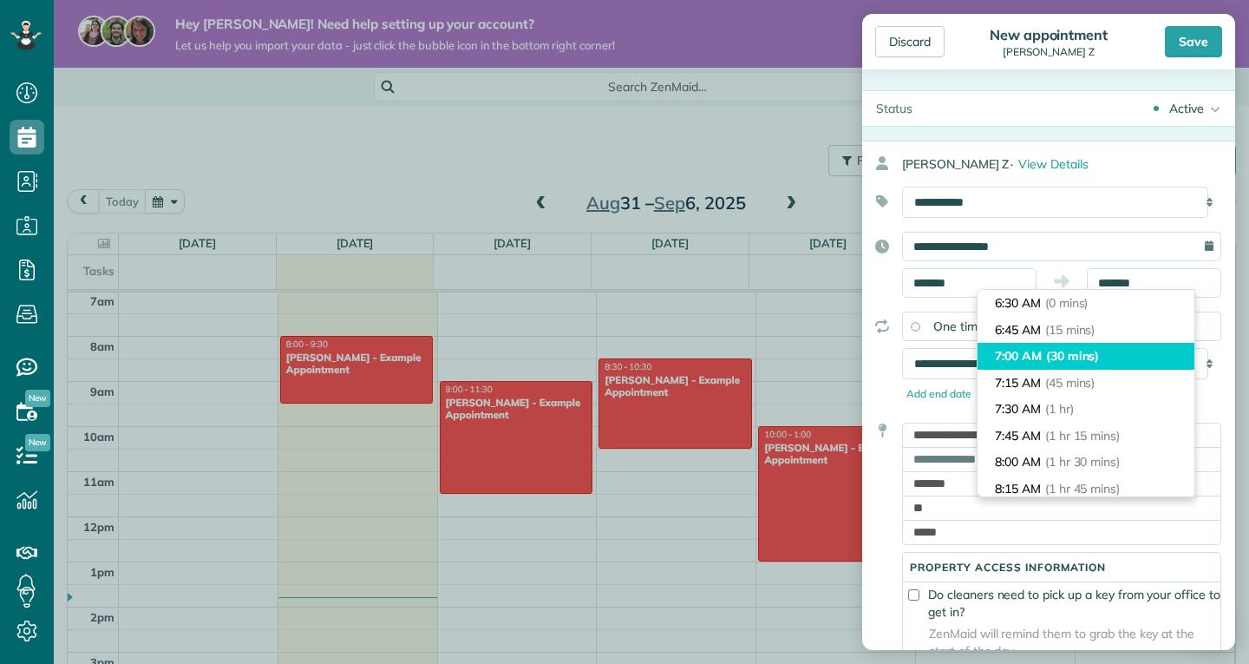
click at [1112, 364] on li "7:00 AM (30 mins)" at bounding box center [1086, 356] width 217 height 27
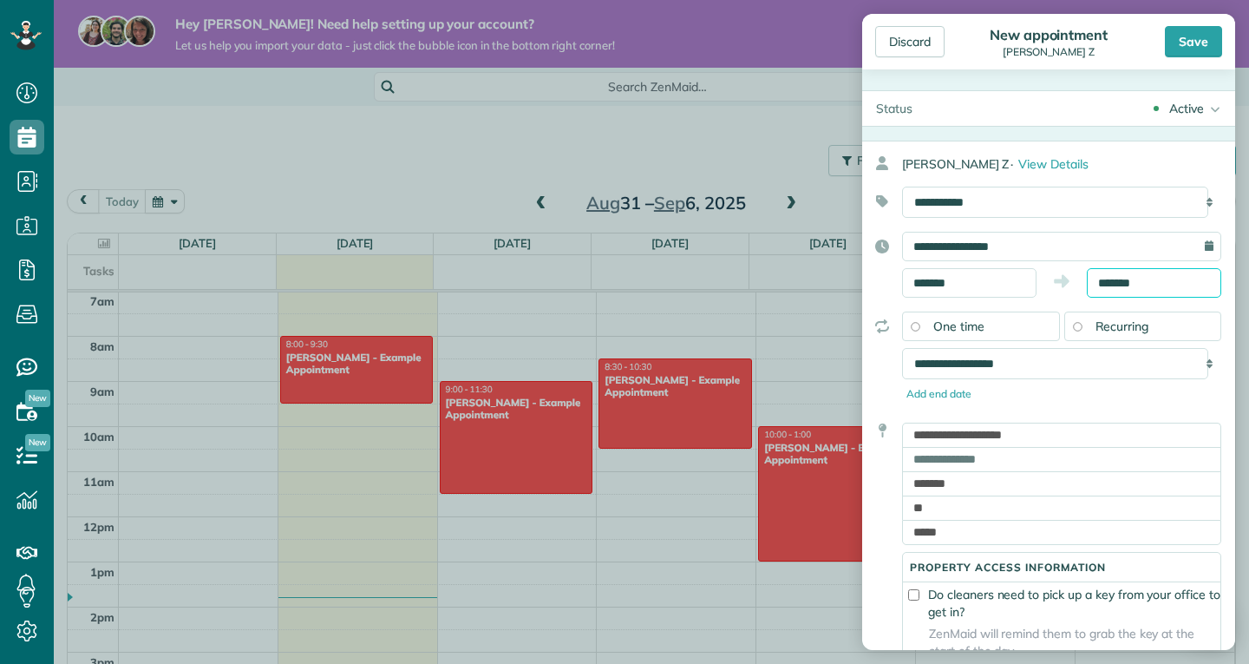
click at [1170, 285] on input "*******" at bounding box center [1154, 282] width 134 height 29
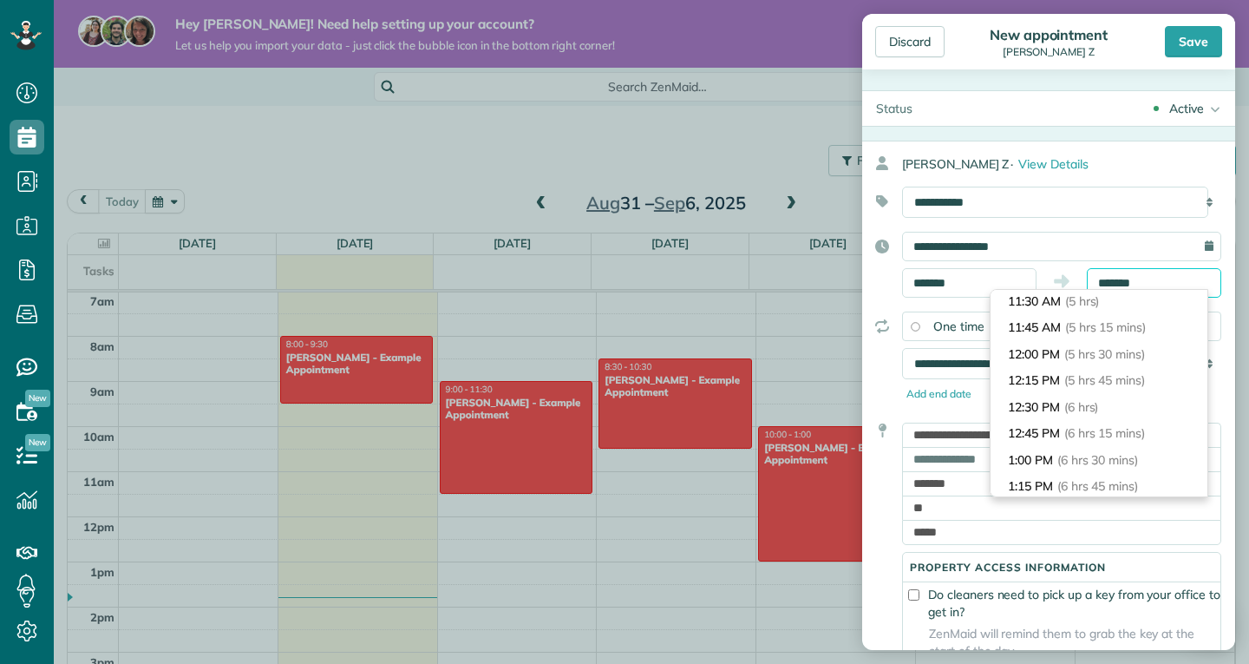
scroll to position [580, 0]
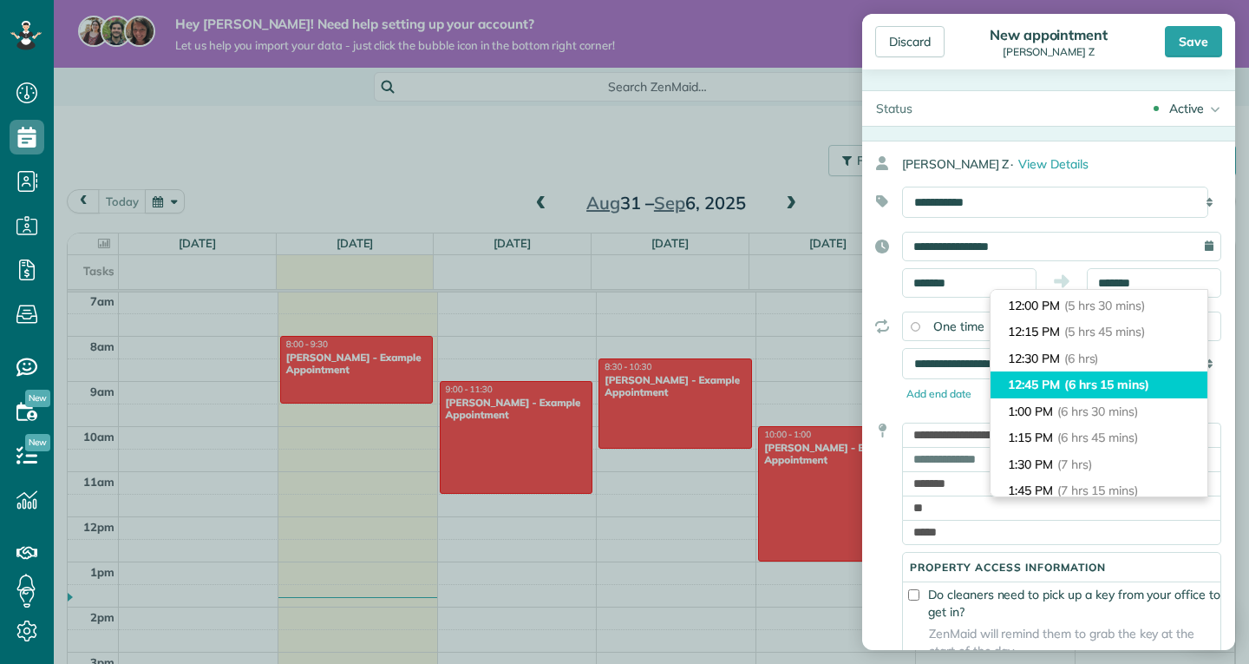
type input "********"
click at [1056, 395] on li "12:45 PM (6 hrs 15 mins)" at bounding box center [1099, 384] width 217 height 27
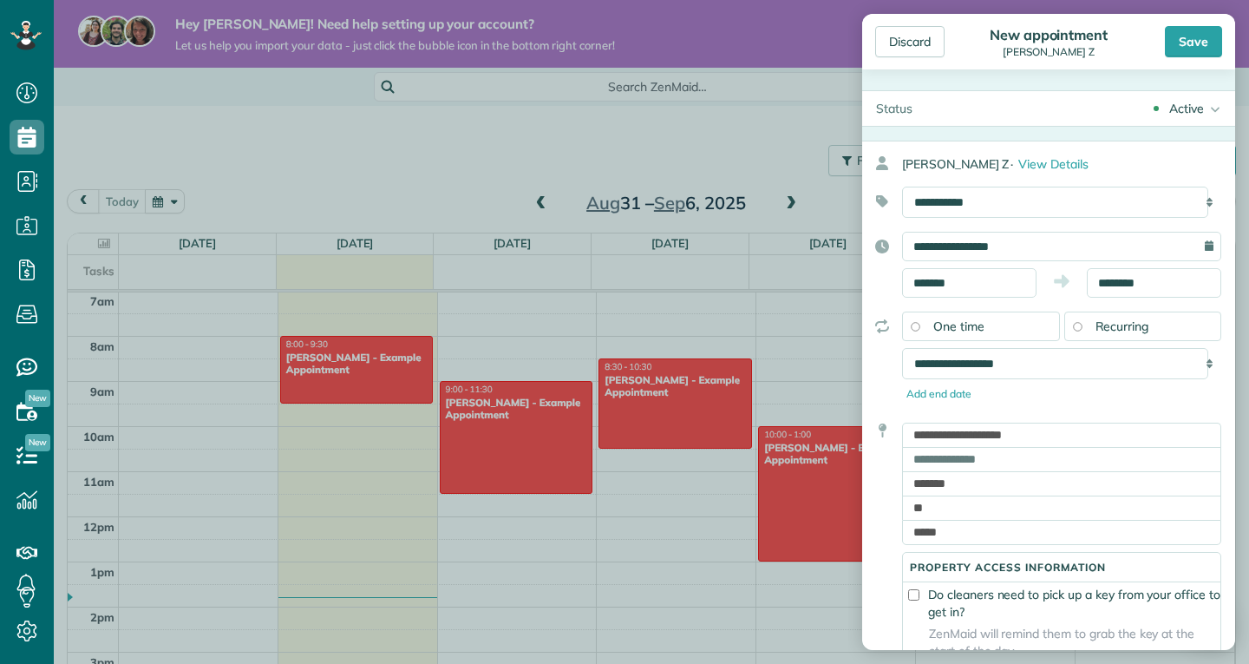
click at [1218, 278] on div "**********" at bounding box center [1048, 265] width 373 height 66
click at [1115, 265] on div "**********" at bounding box center [1048, 265] width 373 height 66
click at [1097, 261] on div "**********" at bounding box center [1048, 265] width 373 height 66
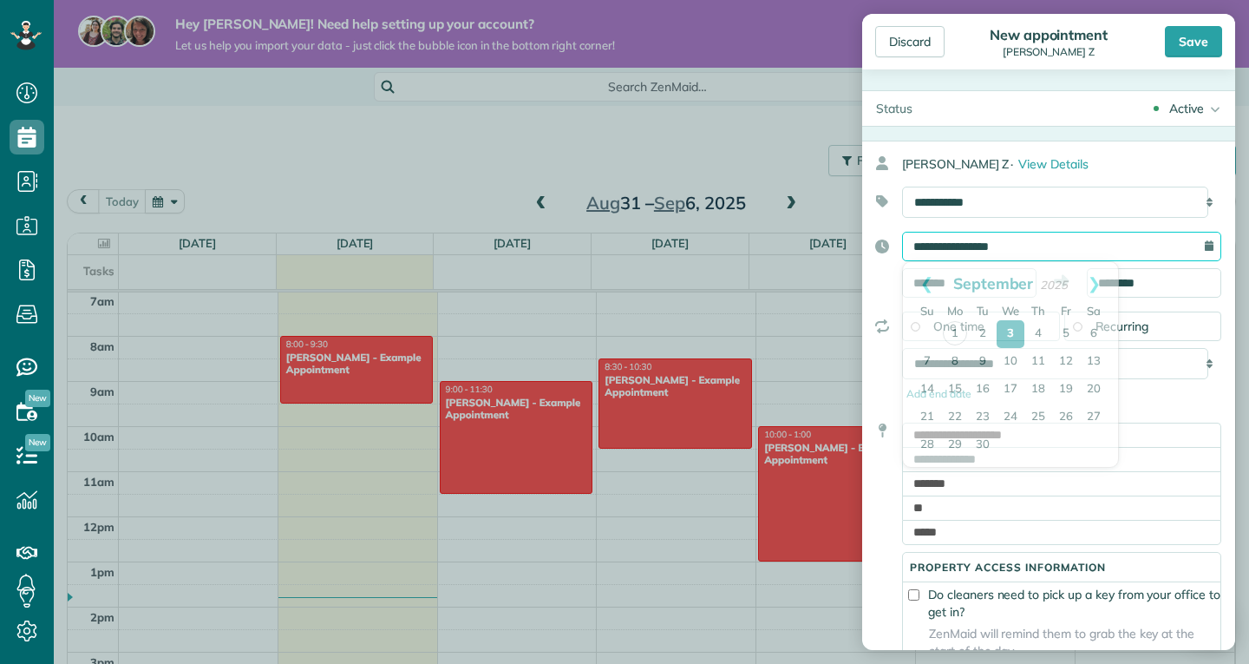
click at [1067, 257] on input "**********" at bounding box center [1061, 246] width 319 height 29
click at [980, 246] on input "**********" at bounding box center [1061, 246] width 319 height 29
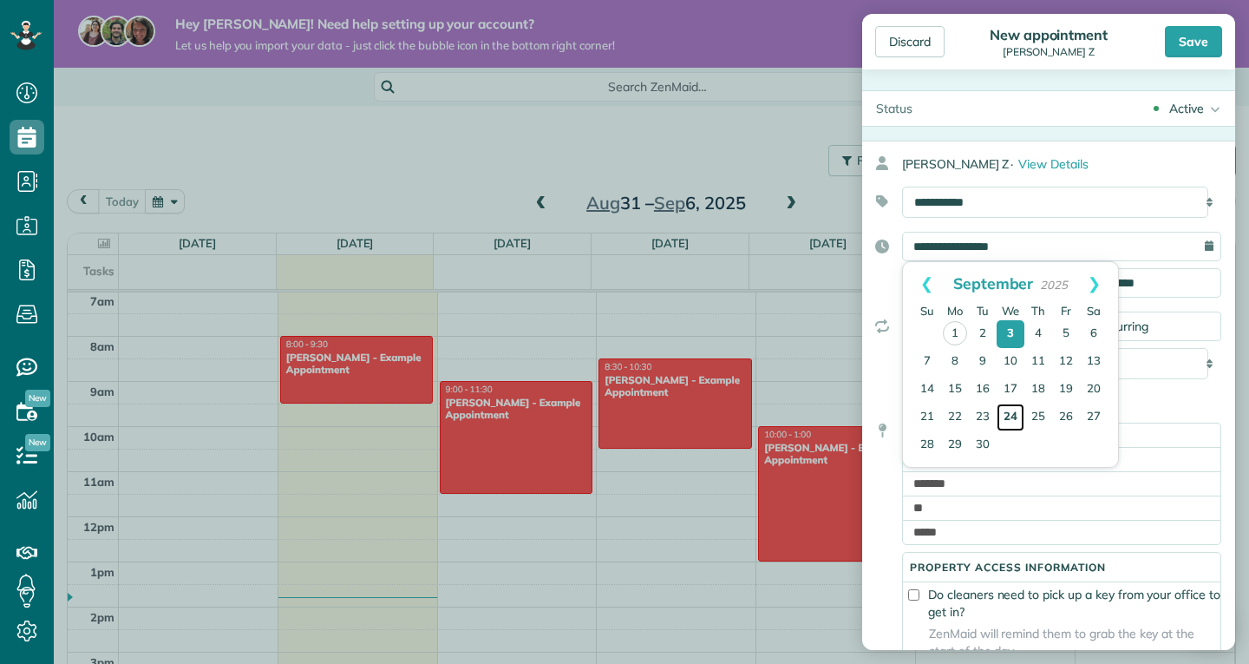
click at [1008, 421] on link "24" at bounding box center [1011, 417] width 28 height 28
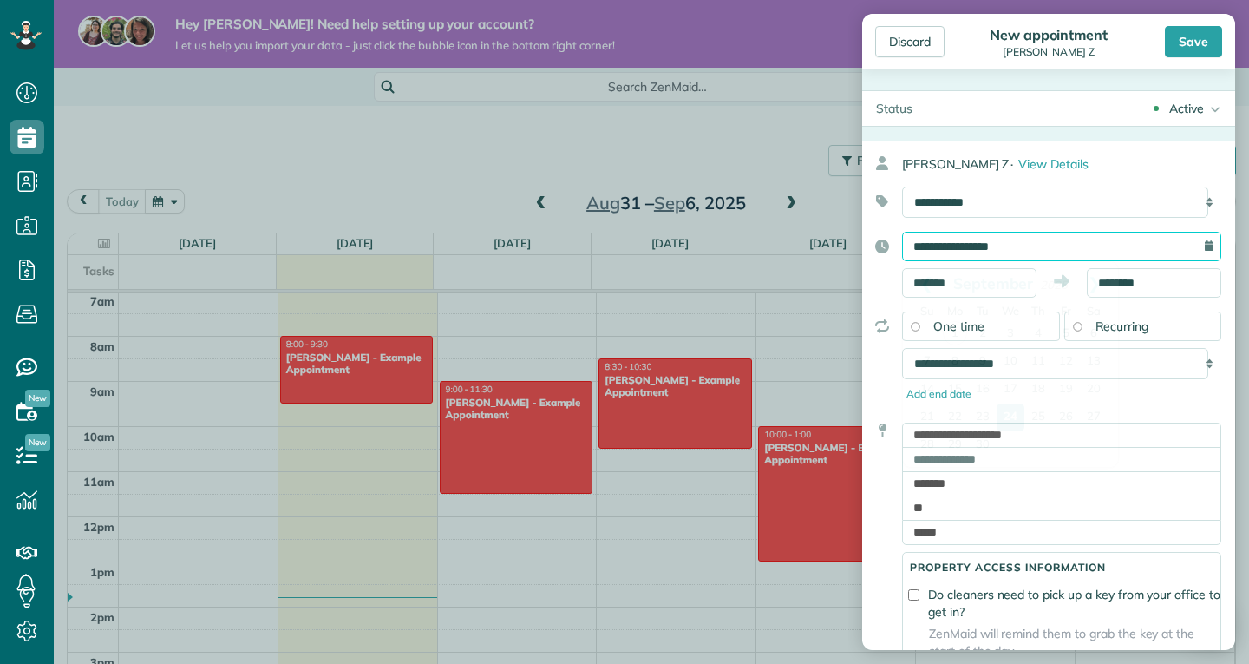
click at [959, 236] on input "**********" at bounding box center [1061, 246] width 319 height 29
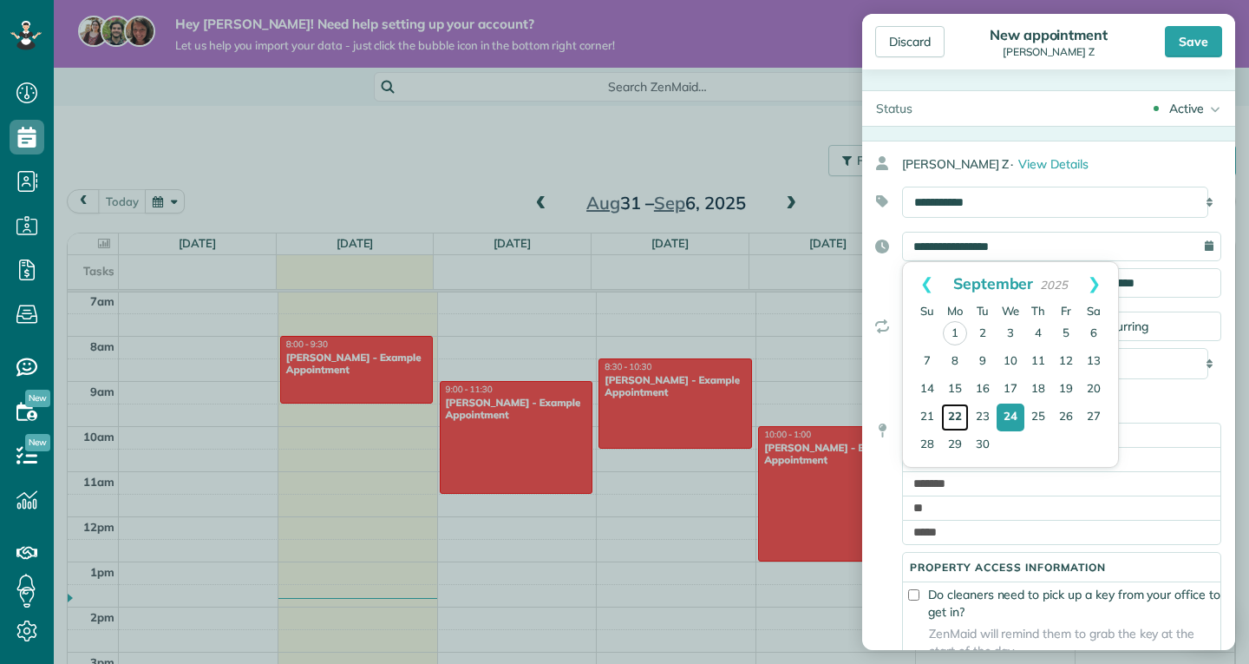
click at [946, 407] on link "22" at bounding box center [955, 417] width 28 height 28
type input "**********"
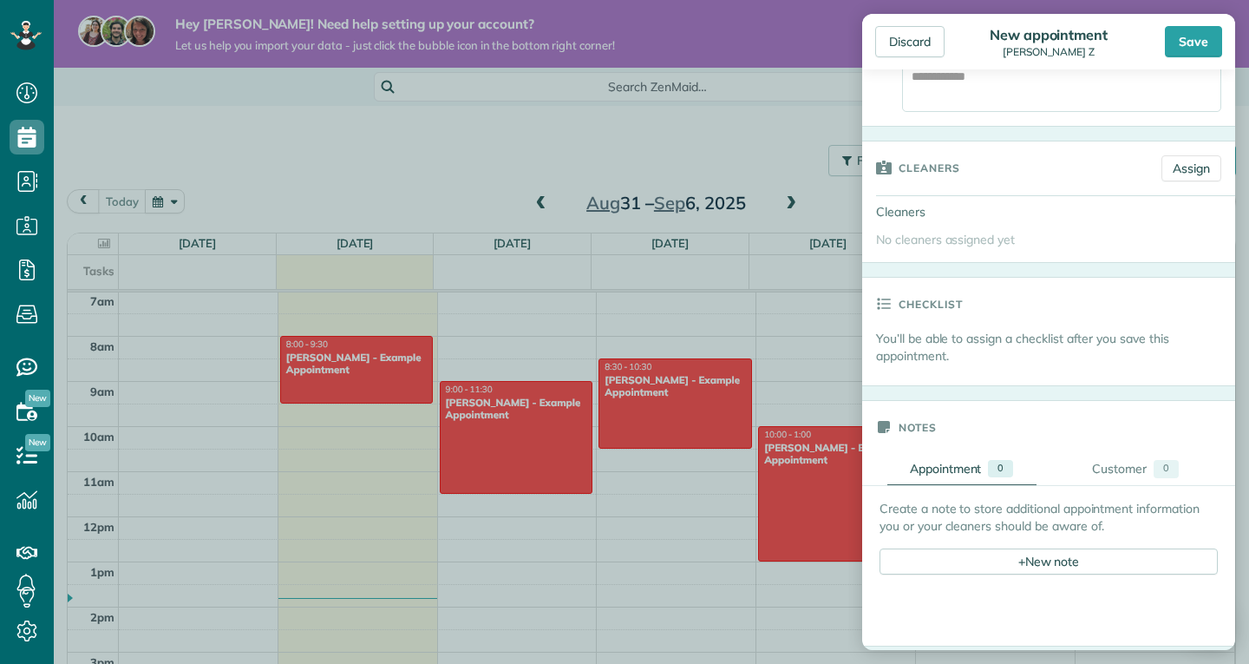
scroll to position [705, 0]
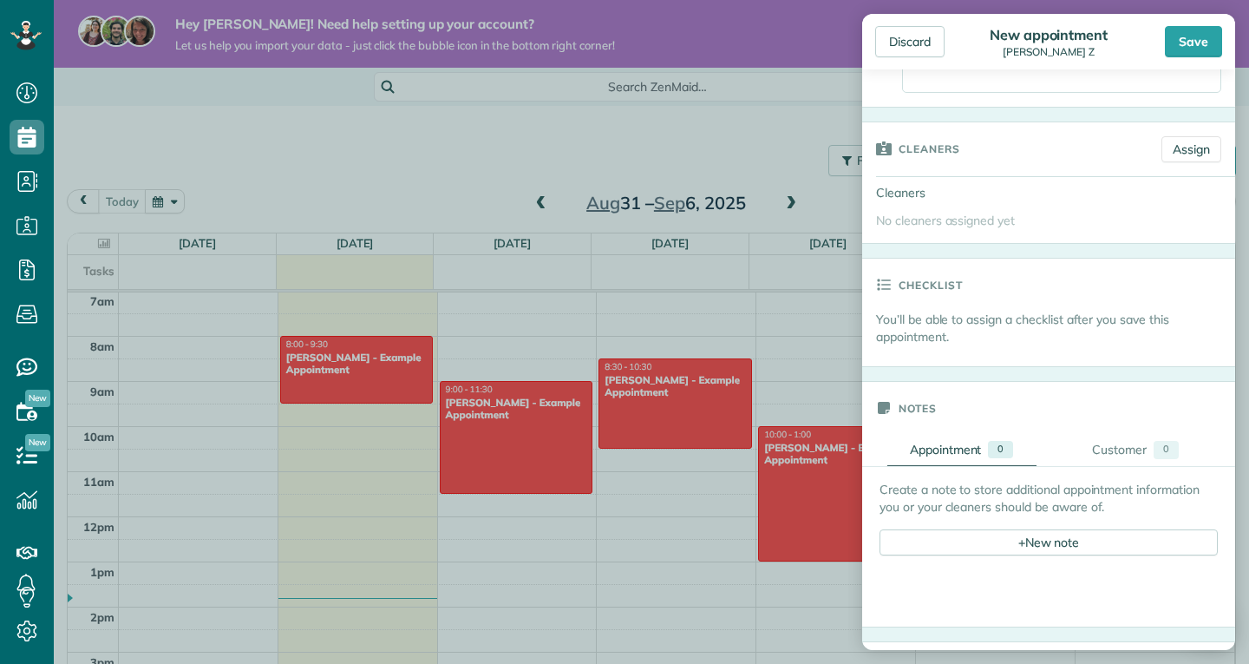
click at [968, 228] on span "No cleaners assigned yet" at bounding box center [945, 221] width 139 height 16
click at [1166, 159] on link "Assign" at bounding box center [1192, 149] width 60 height 26
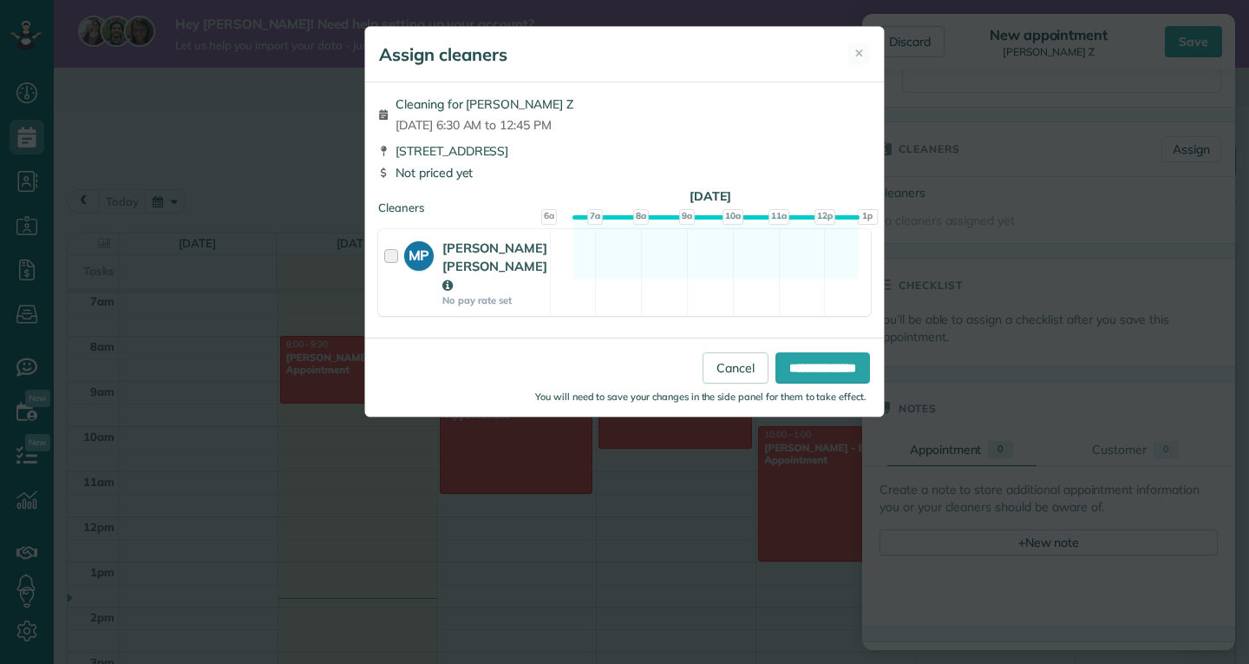
click at [972, 204] on div "Assign cleaners ✕ Cleaning for JIm Z Mon, Sep 22 - 6:30 AM to 12:45 PM 103 East…" at bounding box center [624, 332] width 1249 height 664
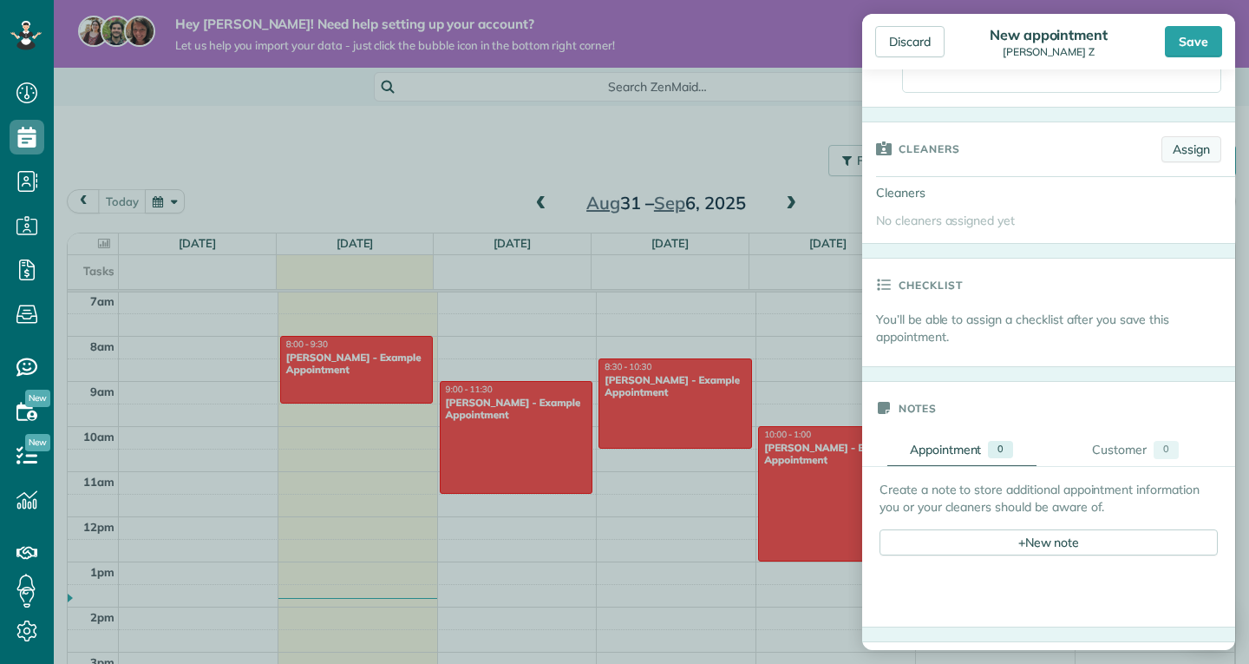
click at [1169, 161] on link "Assign" at bounding box center [1192, 149] width 60 height 26
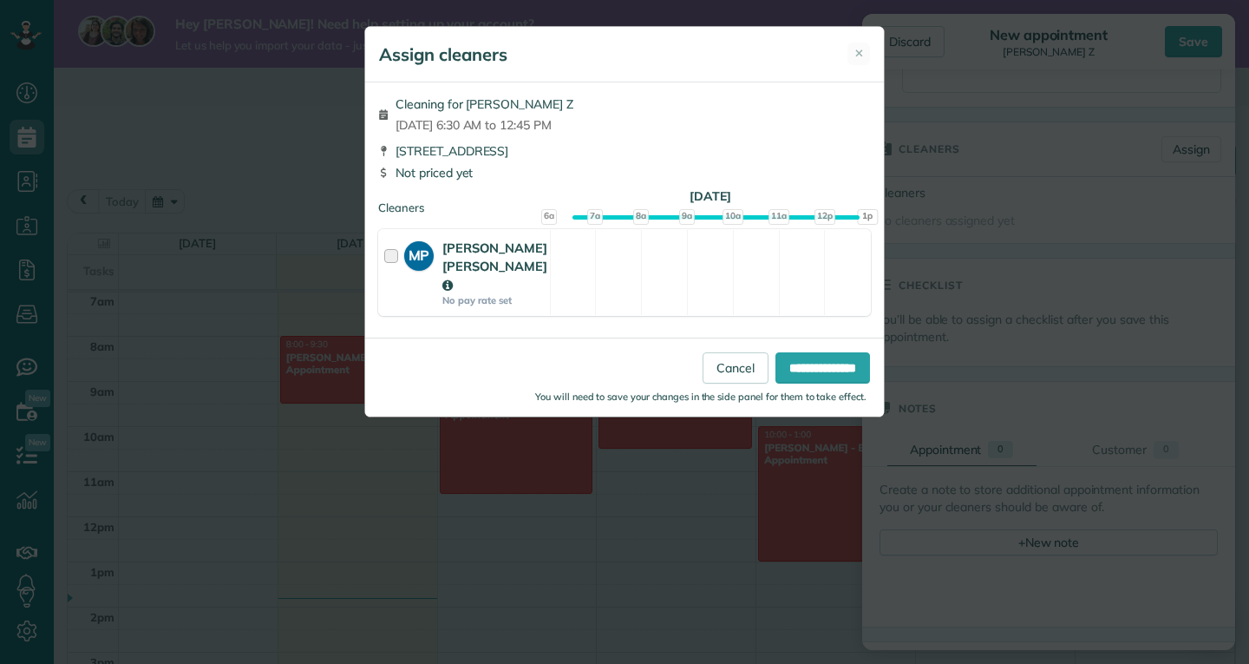
click at [403, 258] on div at bounding box center [394, 273] width 20 height 68
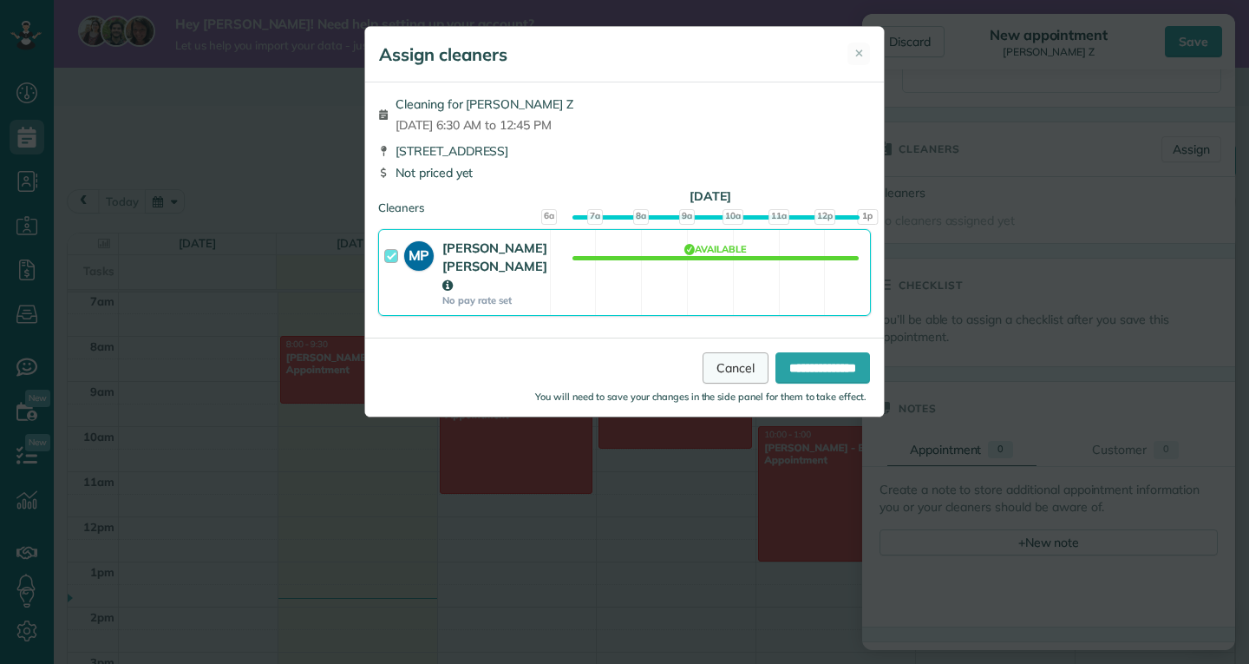
click at [711, 352] on link "Cancel" at bounding box center [736, 367] width 66 height 31
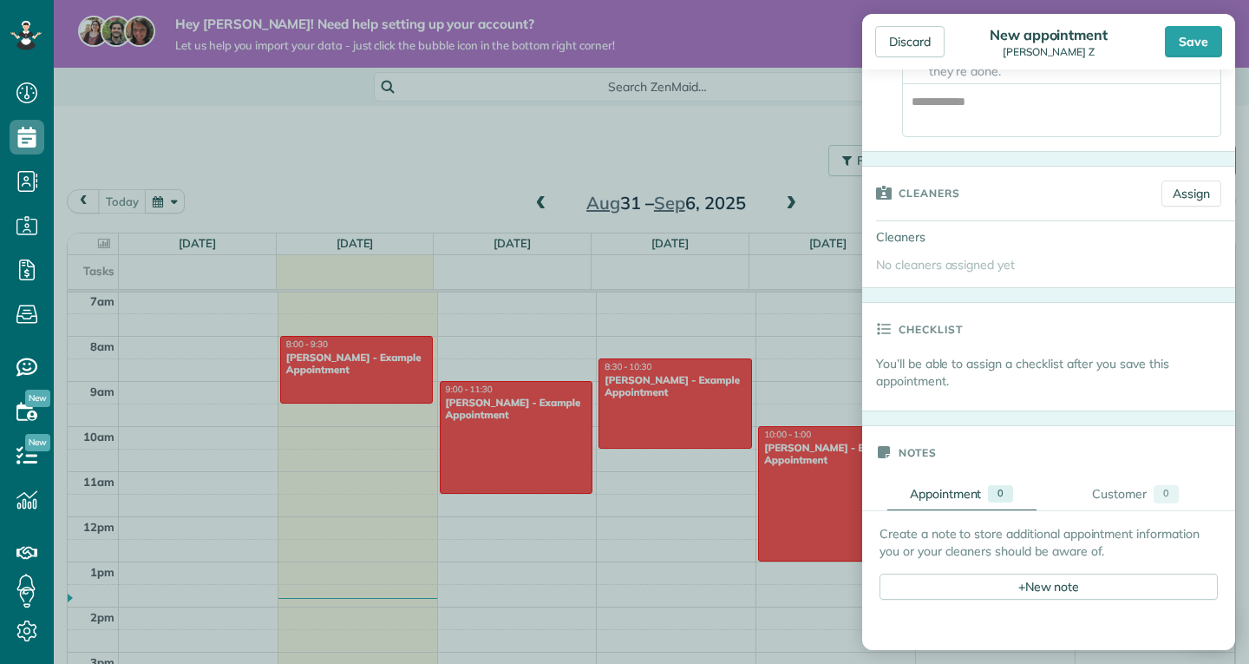
scroll to position [684, 0]
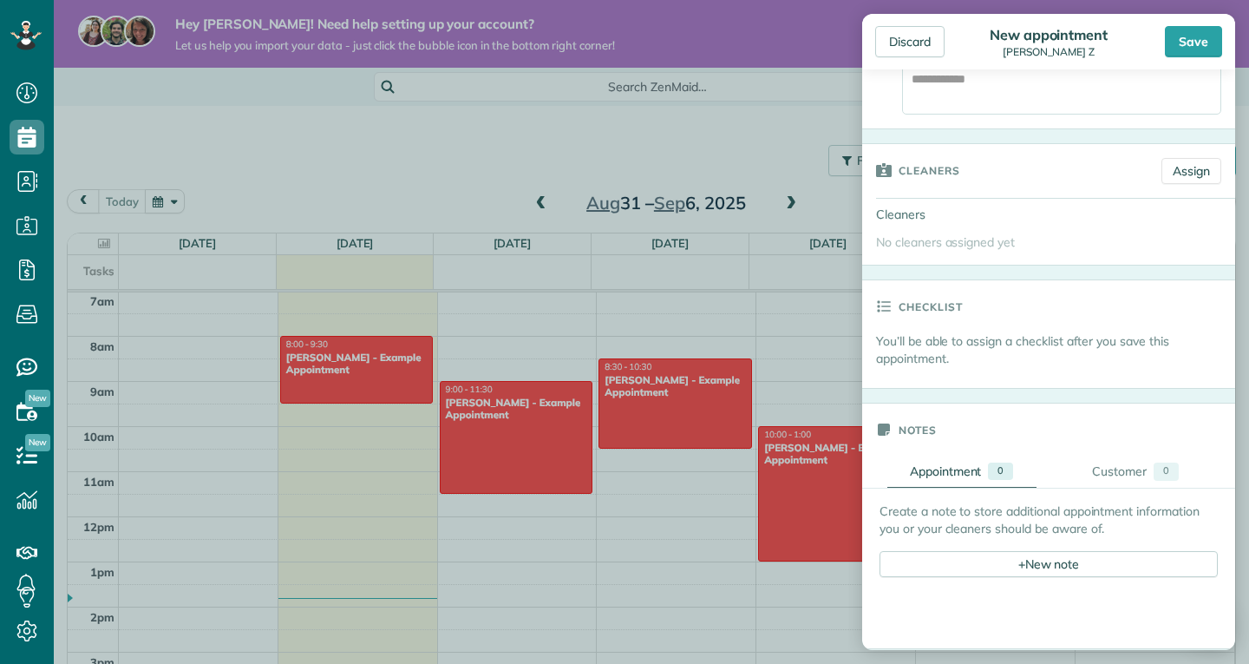
click at [1191, 167] on div "Cleaners Assign" at bounding box center [1048, 171] width 373 height 54
click at [1164, 180] on link "Assign" at bounding box center [1192, 171] width 60 height 26
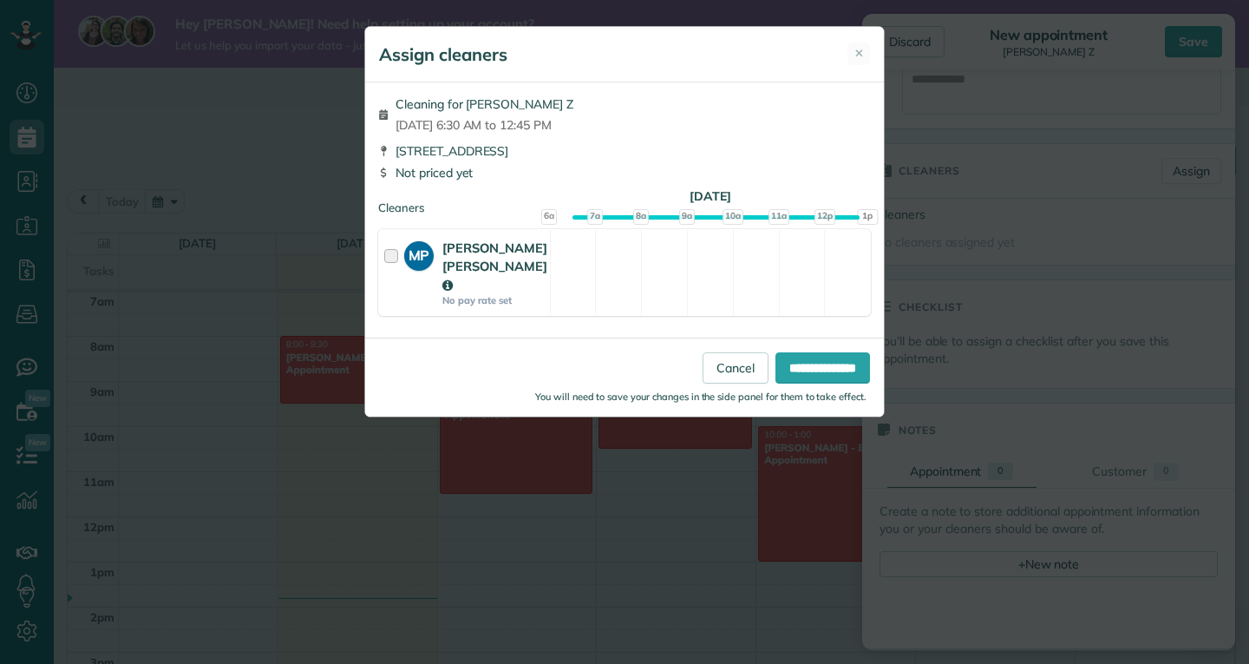
click at [397, 259] on div at bounding box center [394, 273] width 20 height 68
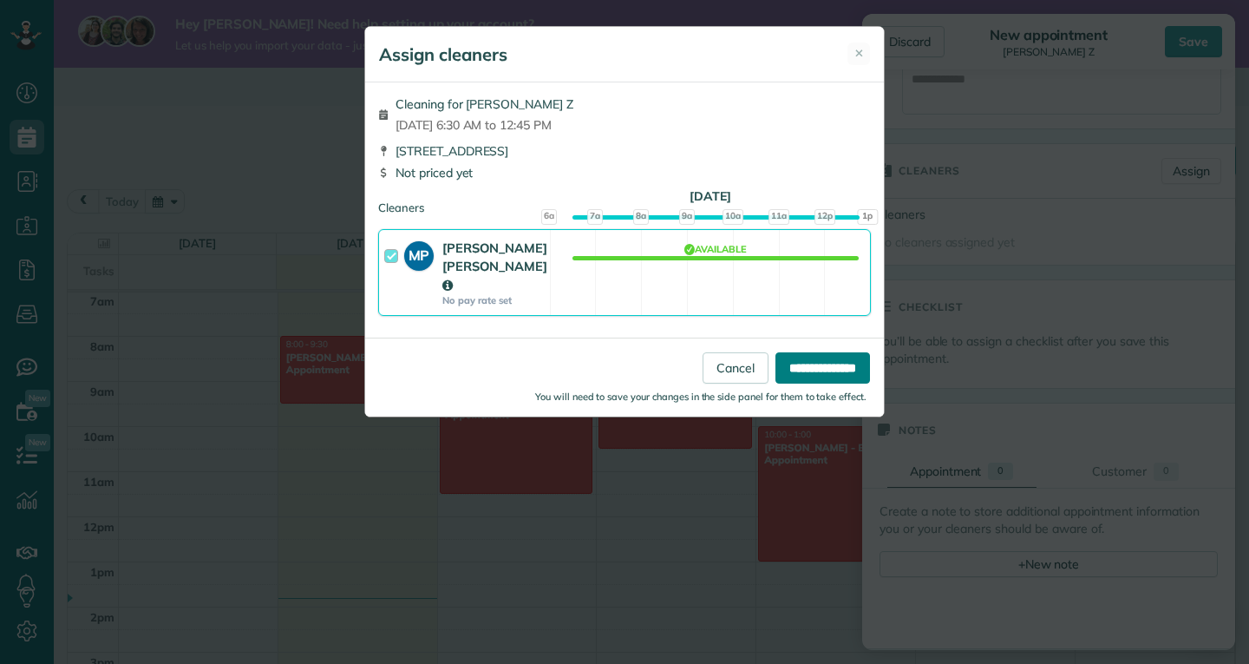
click at [801, 352] on input "**********" at bounding box center [823, 367] width 95 height 31
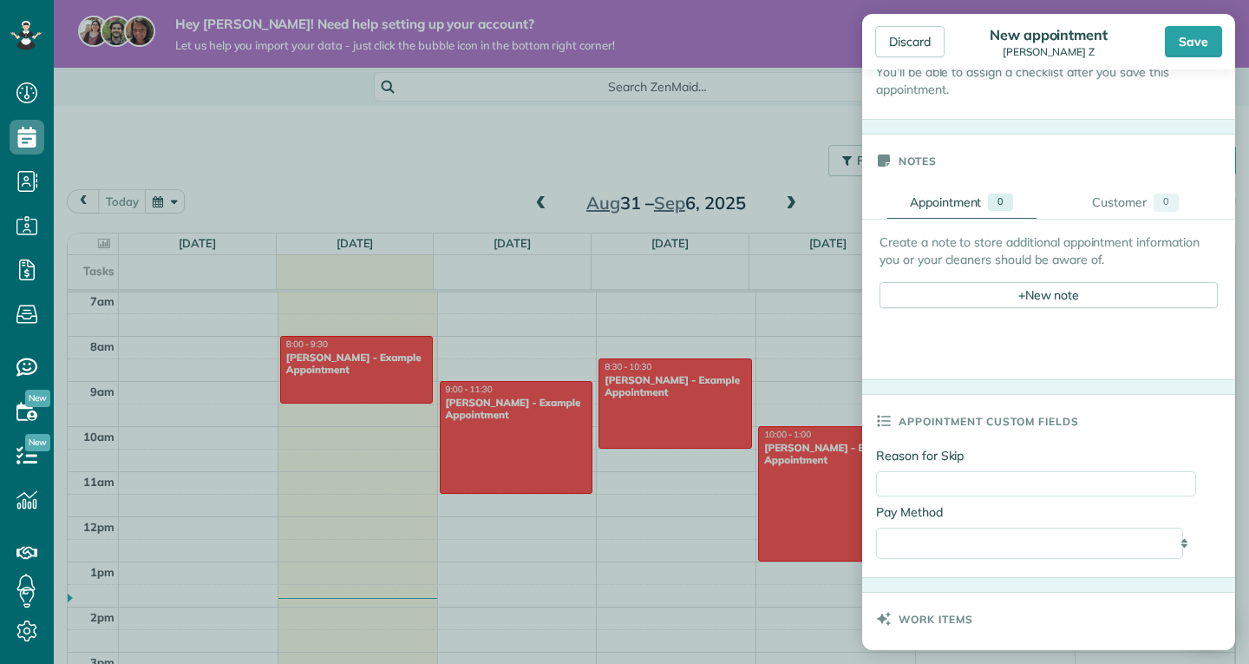
scroll to position [1001, 0]
click at [1089, 183] on link "Customer 0" at bounding box center [1135, 199] width 149 height 32
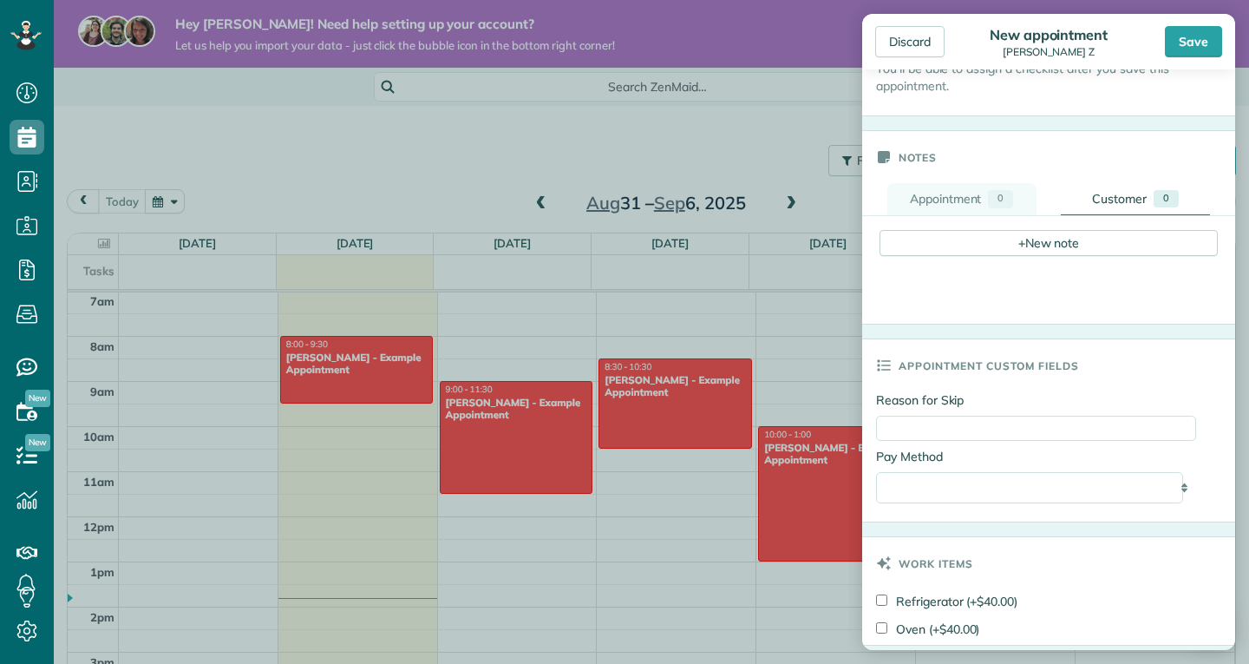
click at [944, 196] on div "Appointment" at bounding box center [946, 199] width 72 height 18
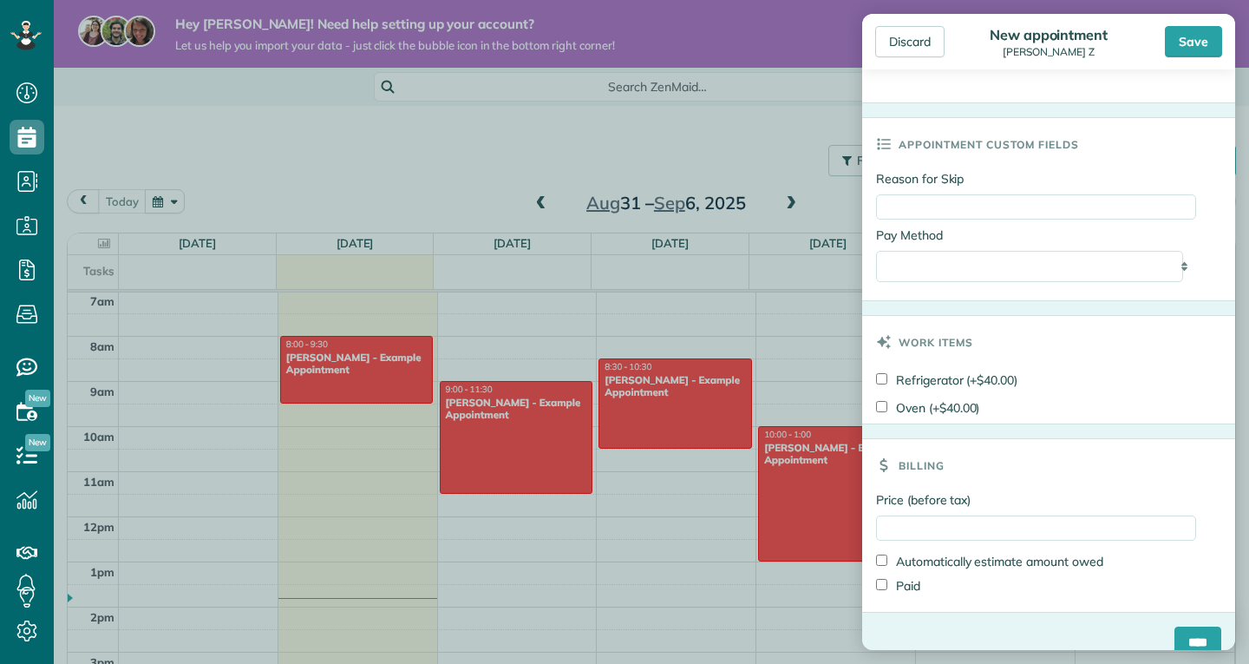
scroll to position [1275, 0]
click at [1039, 198] on input "Reason for Skip" at bounding box center [1036, 205] width 320 height 25
click at [1077, 265] on select "**********" at bounding box center [1029, 265] width 307 height 31
select select "******"
click at [876, 250] on select "**********" at bounding box center [1029, 265] width 307 height 31
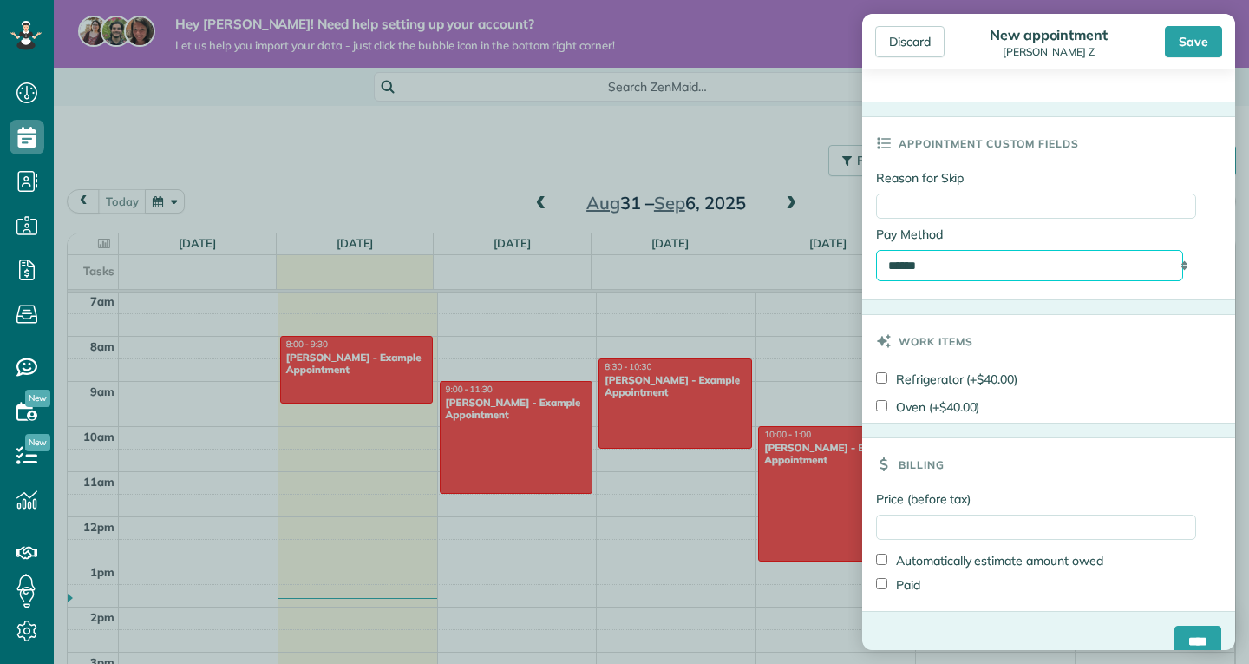
scroll to position [1294, 0]
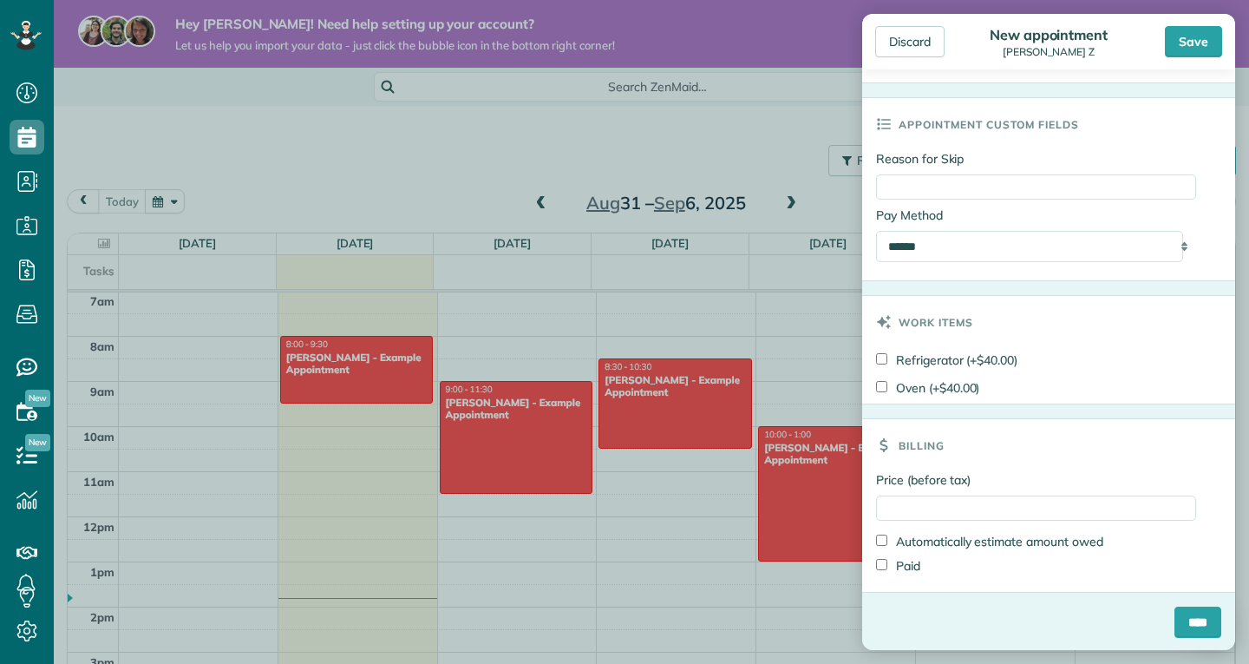
click at [962, 351] on label "Refrigerator (+$40.00)" at bounding box center [946, 359] width 141 height 17
click at [932, 379] on label "Oven (+$40.00)" at bounding box center [927, 387] width 103 height 17
click at [908, 562] on label "Paid" at bounding box center [898, 565] width 44 height 17
click at [1060, 535] on label "Automatically estimate amount owed" at bounding box center [989, 541] width 227 height 17
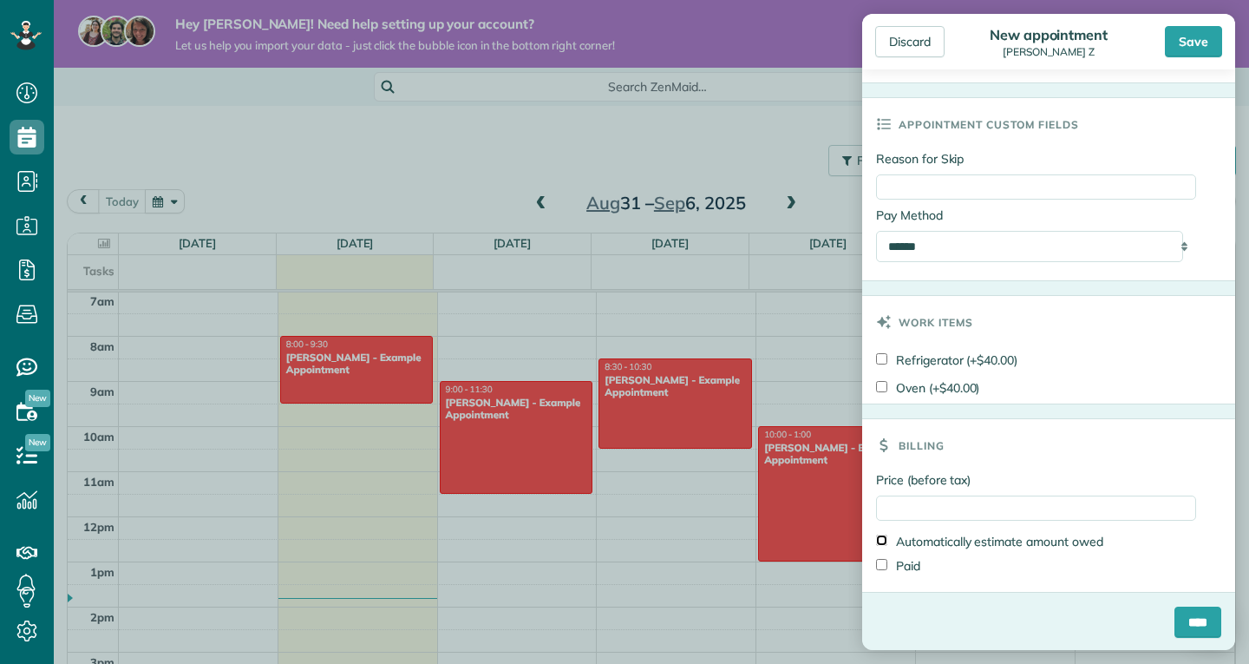
type input "******"
click at [1060, 535] on label "Automatically estimate amount owed" at bounding box center [989, 541] width 227 height 17
click at [1182, 625] on input "****" at bounding box center [1198, 621] width 47 height 31
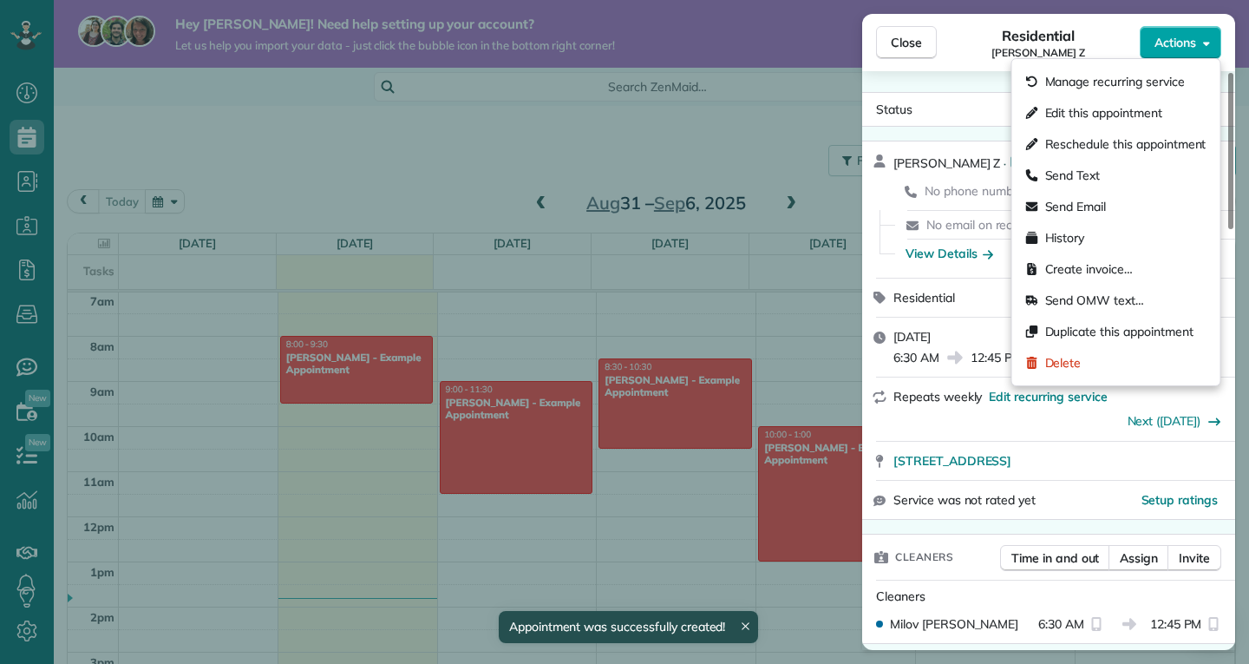
click at [1176, 37] on span "Actions" at bounding box center [1176, 42] width 42 height 17
click at [1151, 116] on span "Edit this appointment" at bounding box center [1103, 112] width 117 height 17
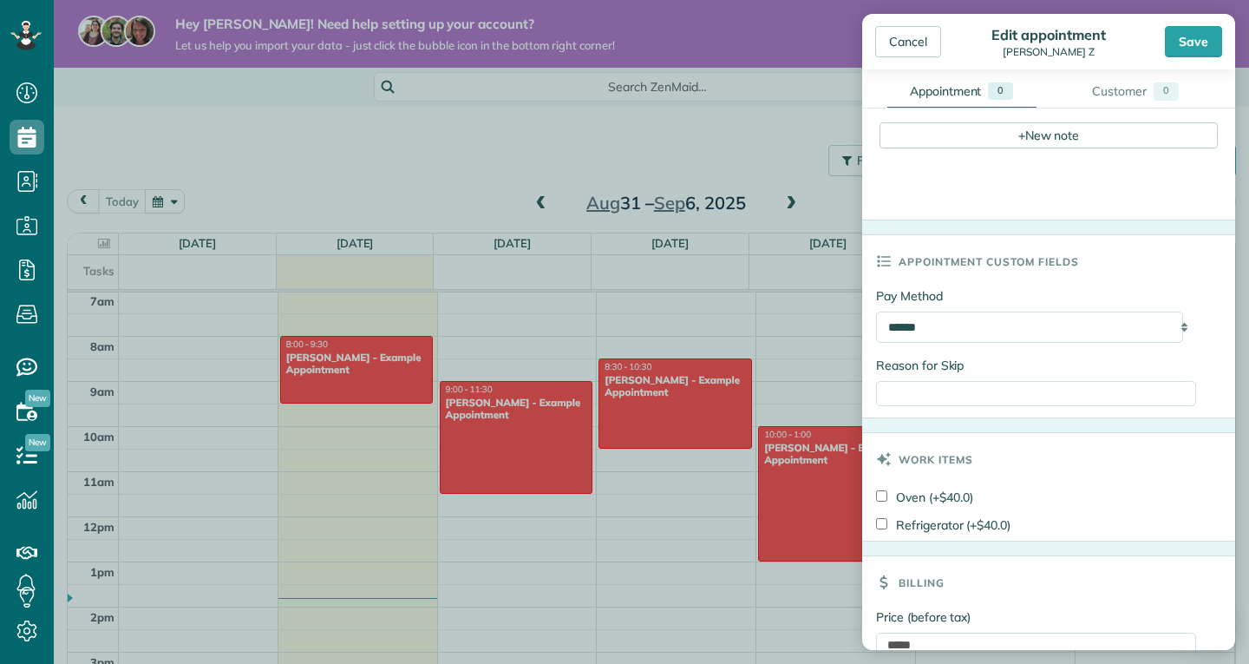
scroll to position [748, 0]
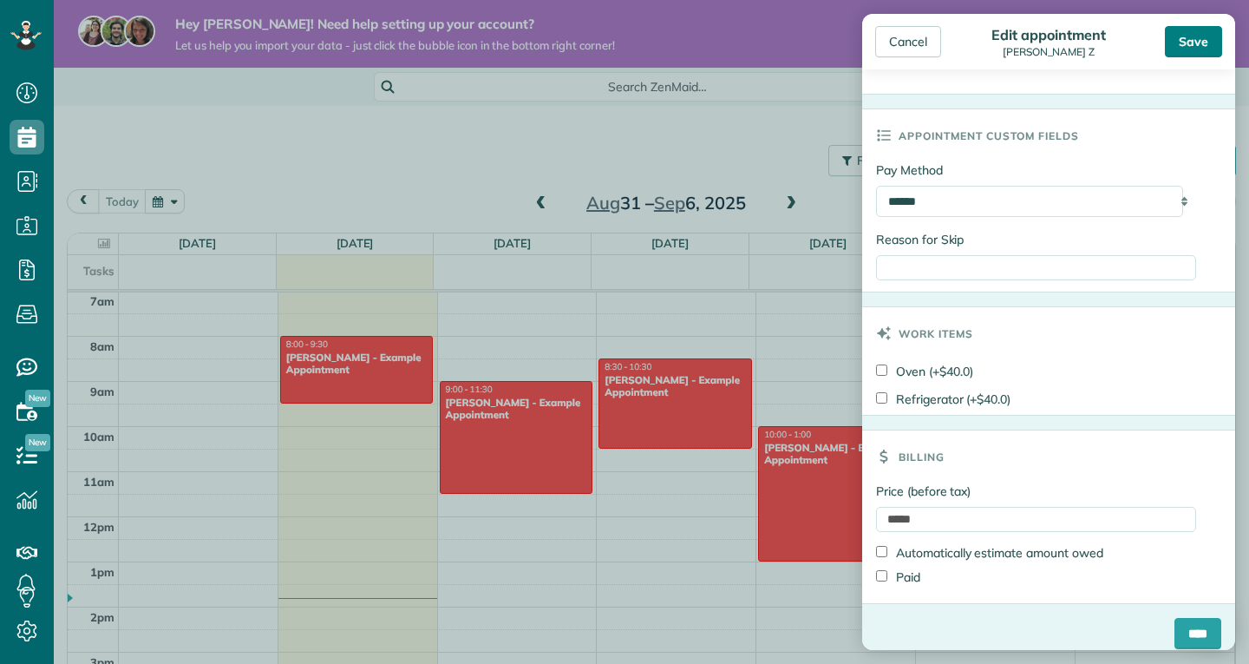
click at [1185, 50] on div "Save" at bounding box center [1193, 41] width 57 height 31
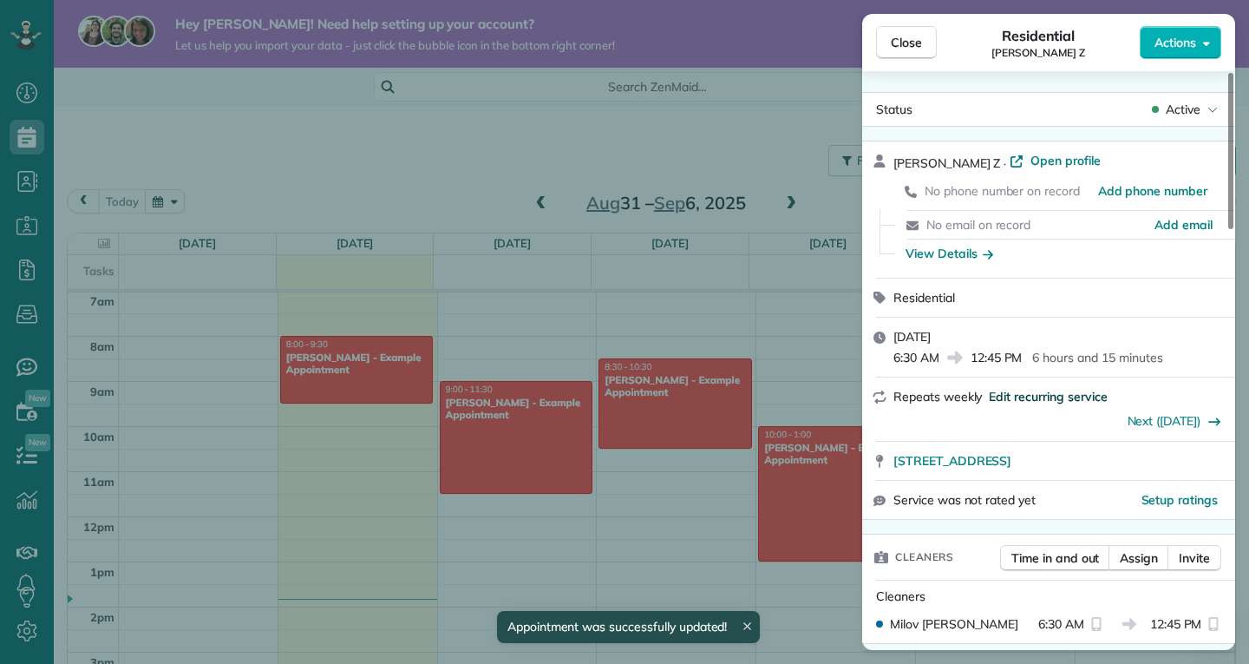
click at [1072, 401] on span "Edit recurring service" at bounding box center [1048, 396] width 118 height 17
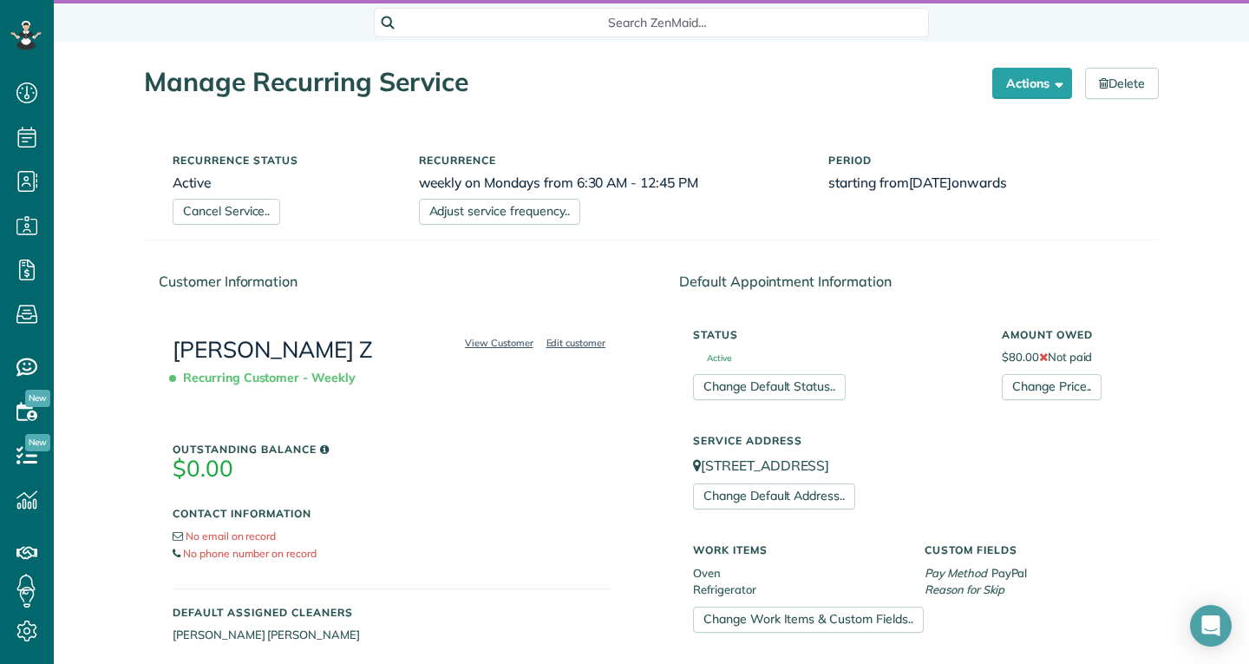
scroll to position [65, 0]
click at [470, 219] on link "Adjust service frequency.." at bounding box center [499, 211] width 161 height 26
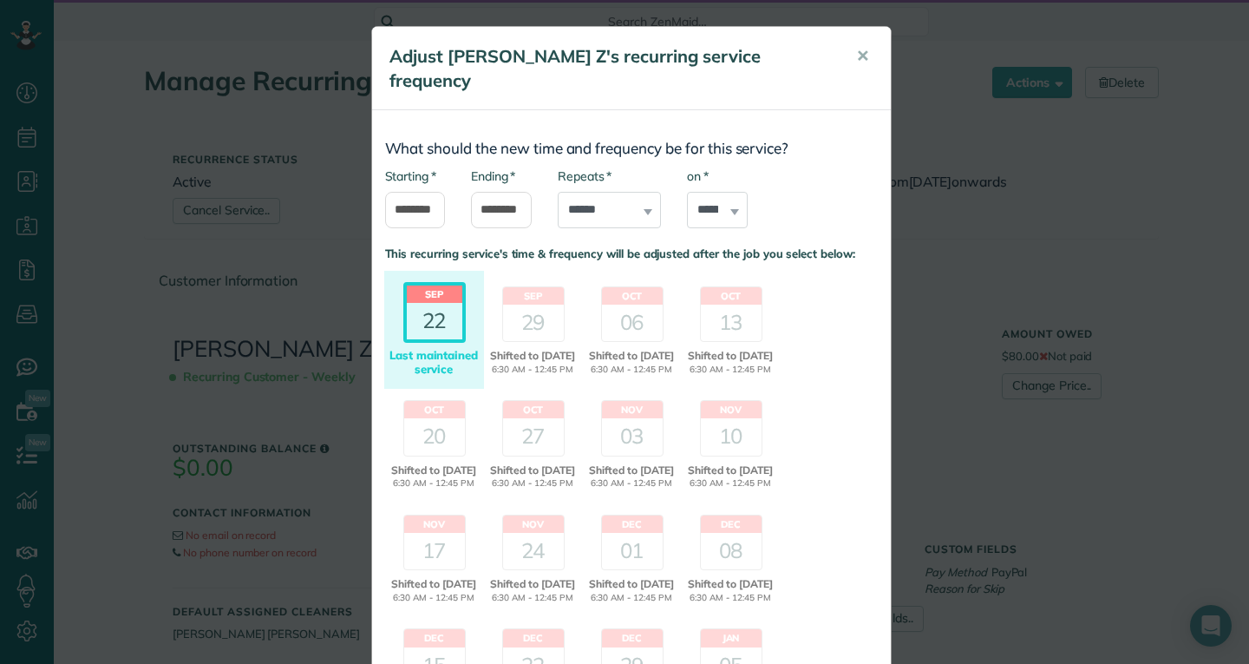
click at [322, 232] on div "**********" at bounding box center [624, 332] width 1249 height 664
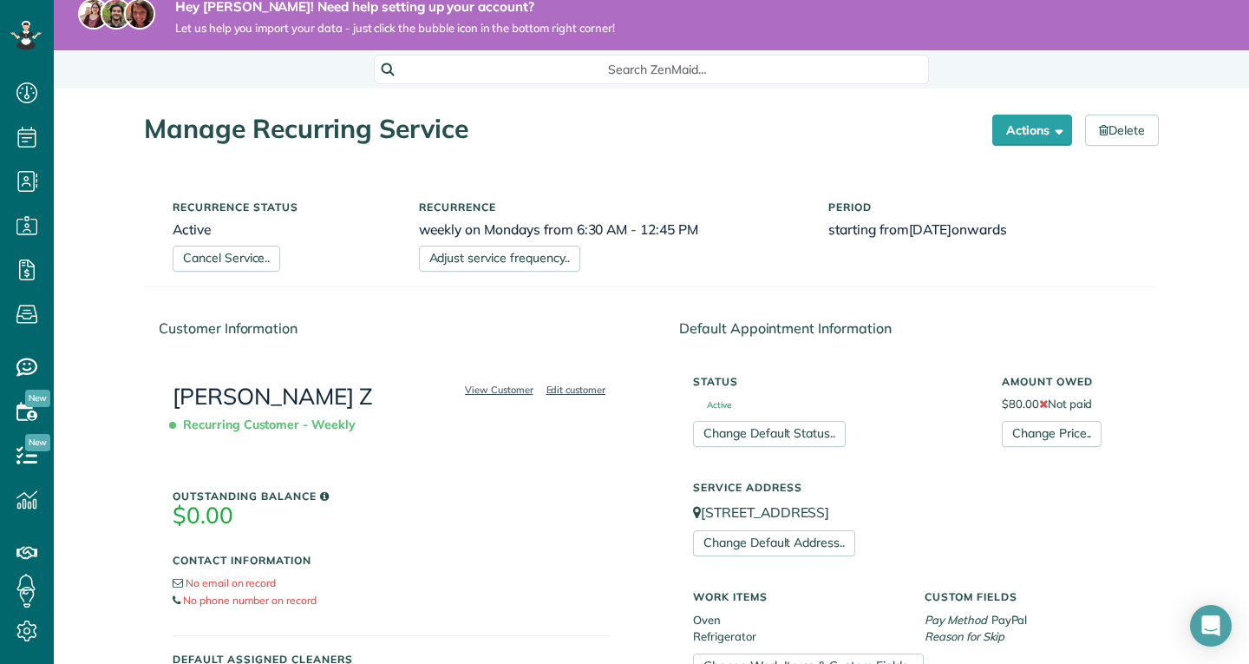
scroll to position [0, 0]
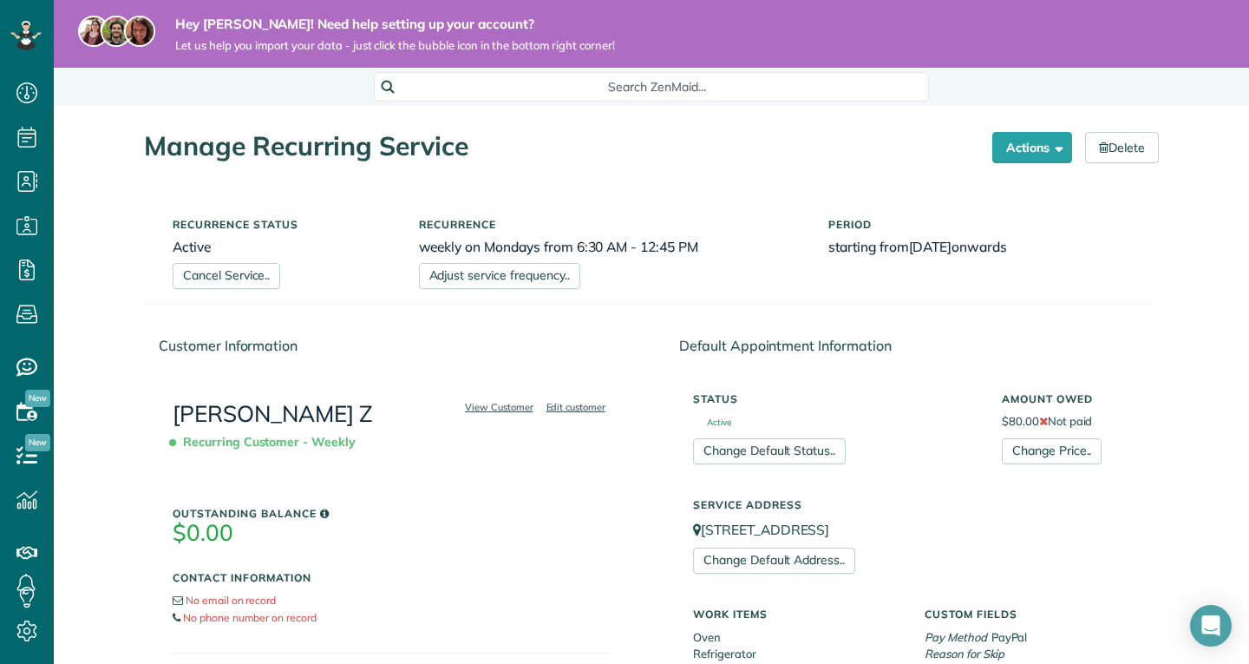
click at [645, 75] on div "Search ZenMaid…" at bounding box center [651, 86] width 555 height 29
click at [212, 108] on html "Dashboard Scheduling Calendar View List View Dispatch View - Weekly scheduling …" at bounding box center [624, 332] width 1249 height 664
drag, startPoint x: 501, startPoint y: 299, endPoint x: 399, endPoint y: 241, distance: 117.7
click at [399, 241] on div "Recurrence status Active Cancel Service.. Recurrence weekly on Mondays from 6:3…" at bounding box center [651, 249] width 1013 height 106
click at [437, 270] on link "Adjust service frequency.." at bounding box center [499, 276] width 161 height 26
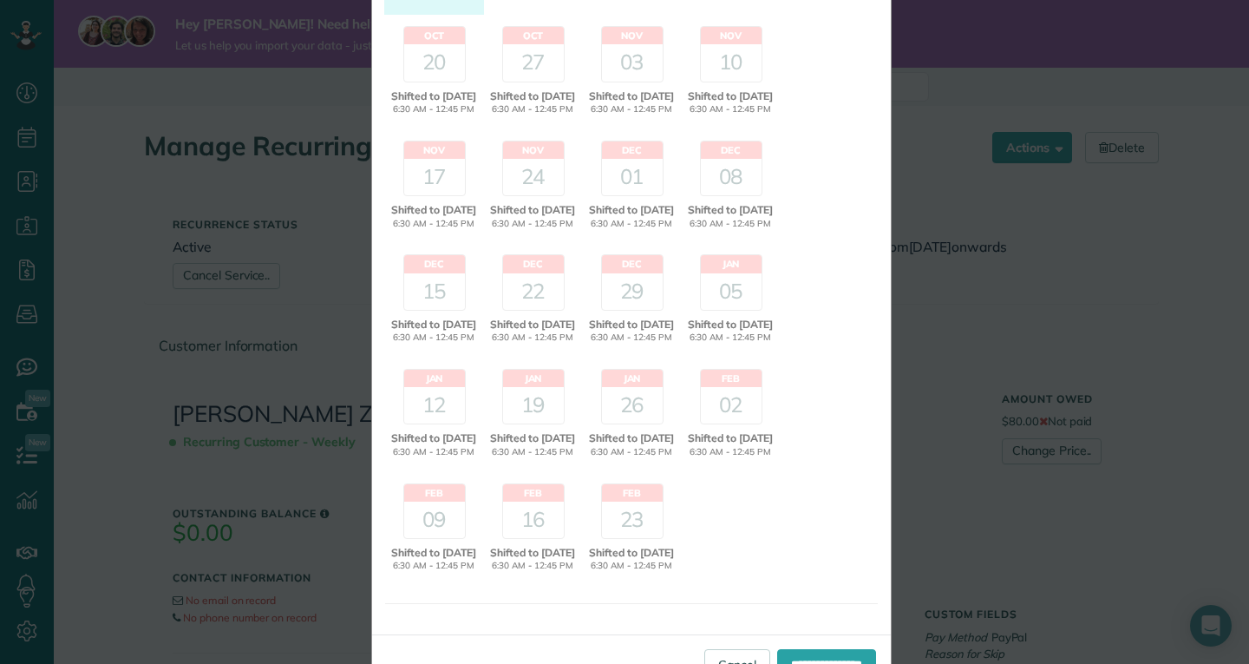
scroll to position [454, 0]
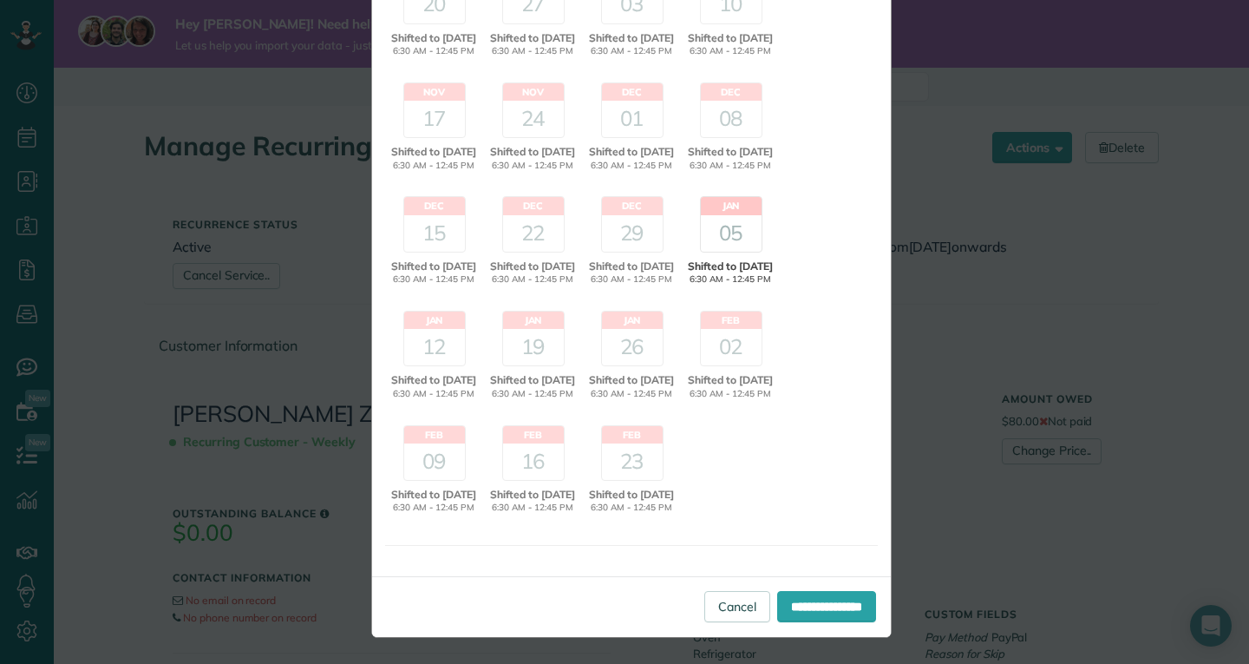
click at [707, 215] on div "05" at bounding box center [731, 233] width 61 height 36
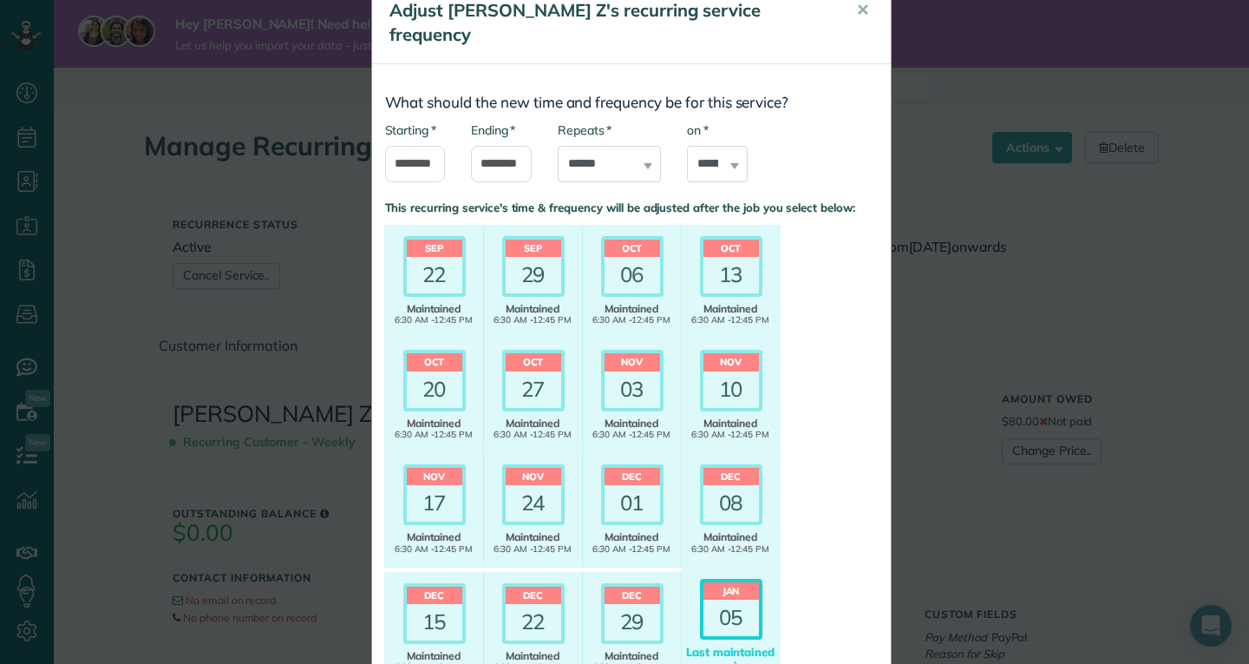
scroll to position [32, 0]
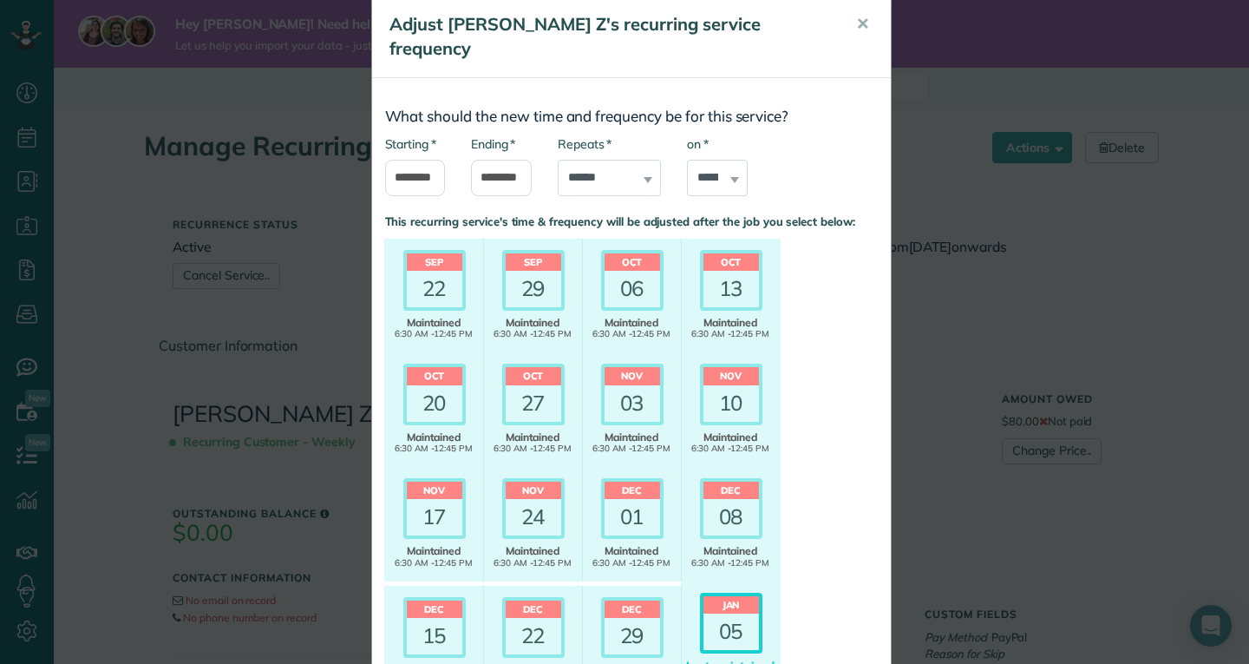
click at [270, 252] on div "**********" at bounding box center [624, 332] width 1249 height 664
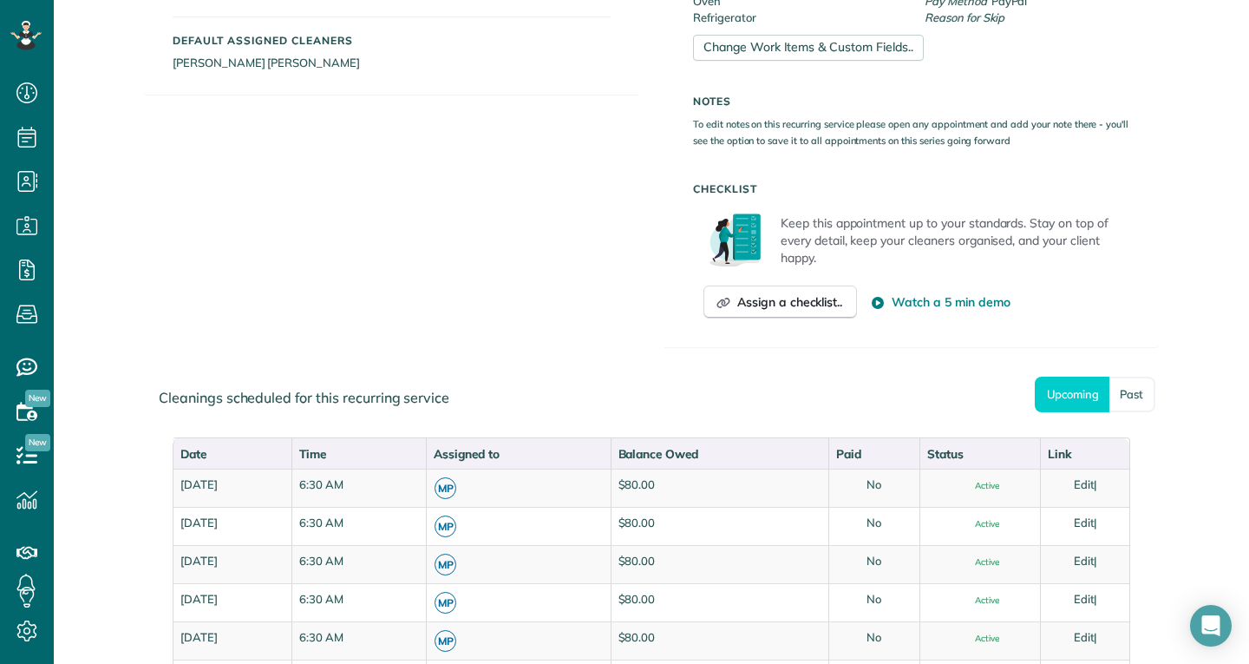
scroll to position [0, 0]
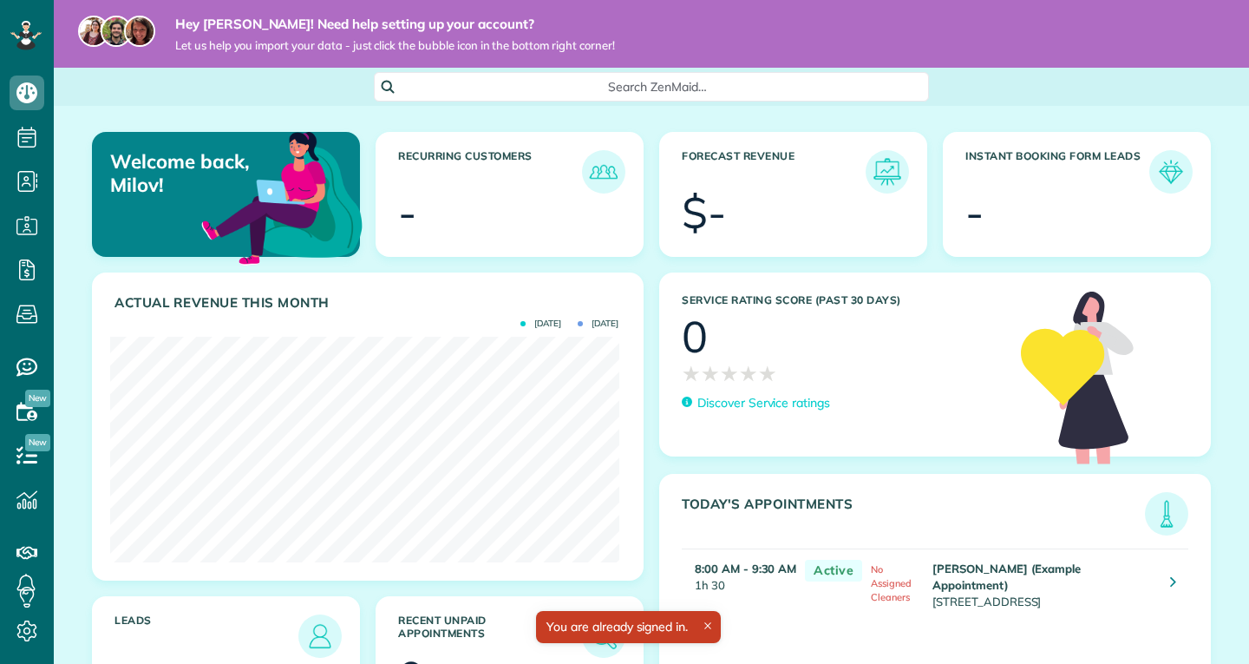
scroll to position [226, 508]
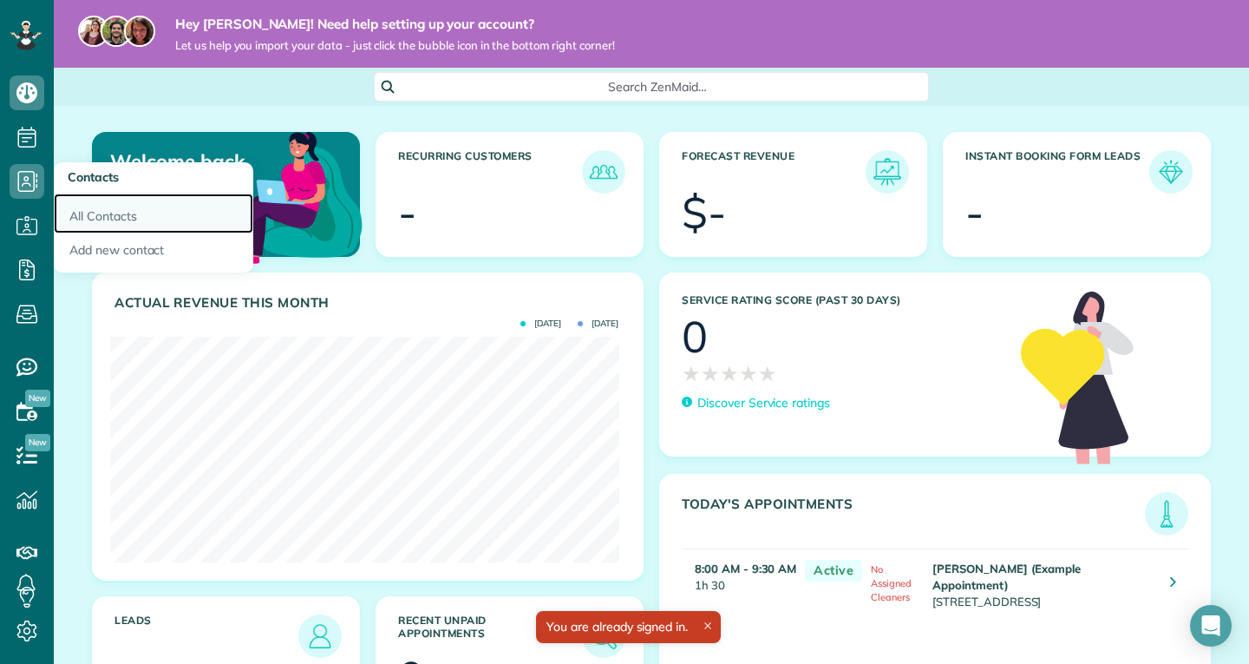
click at [97, 205] on link "All Contacts" at bounding box center [154, 213] width 200 height 40
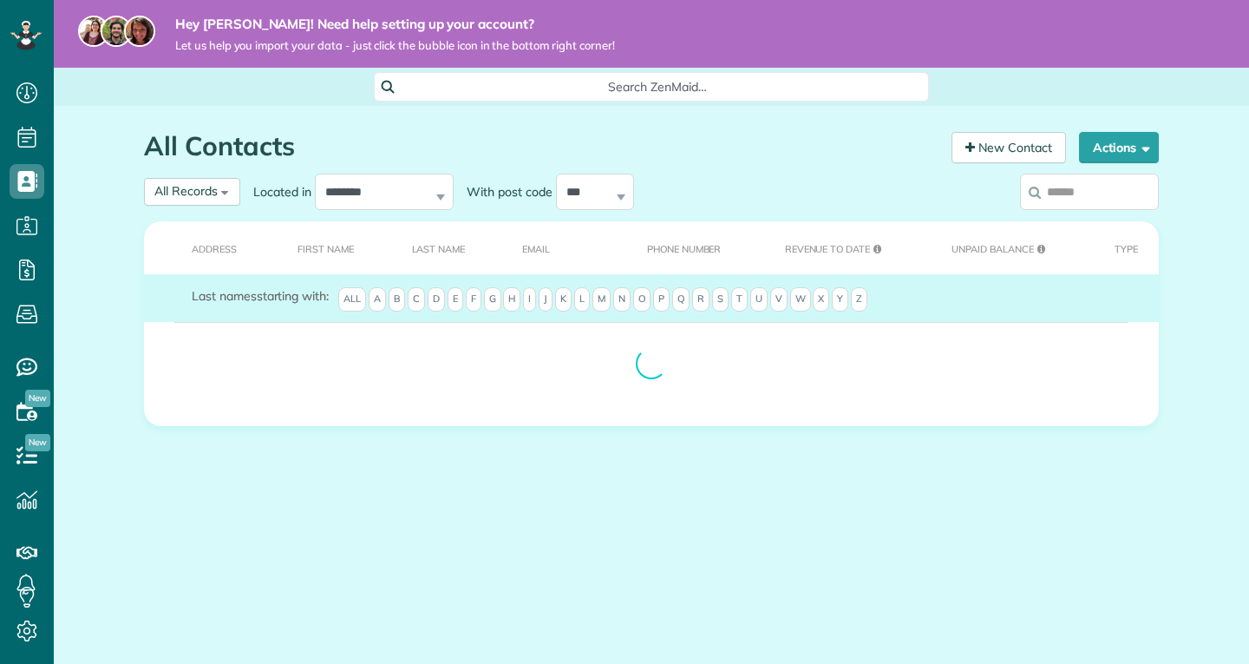
scroll to position [8, 8]
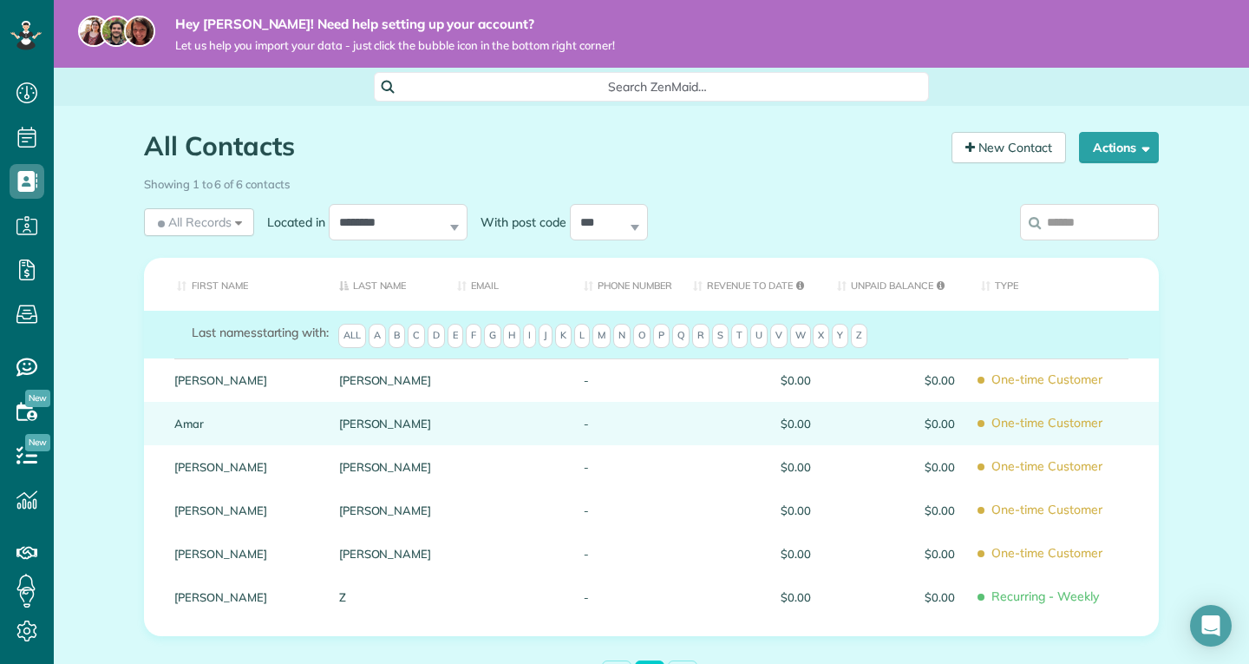
click at [238, 409] on div "Amar" at bounding box center [243, 423] width 165 height 43
click at [180, 420] on link "Amar" at bounding box center [243, 423] width 139 height 12
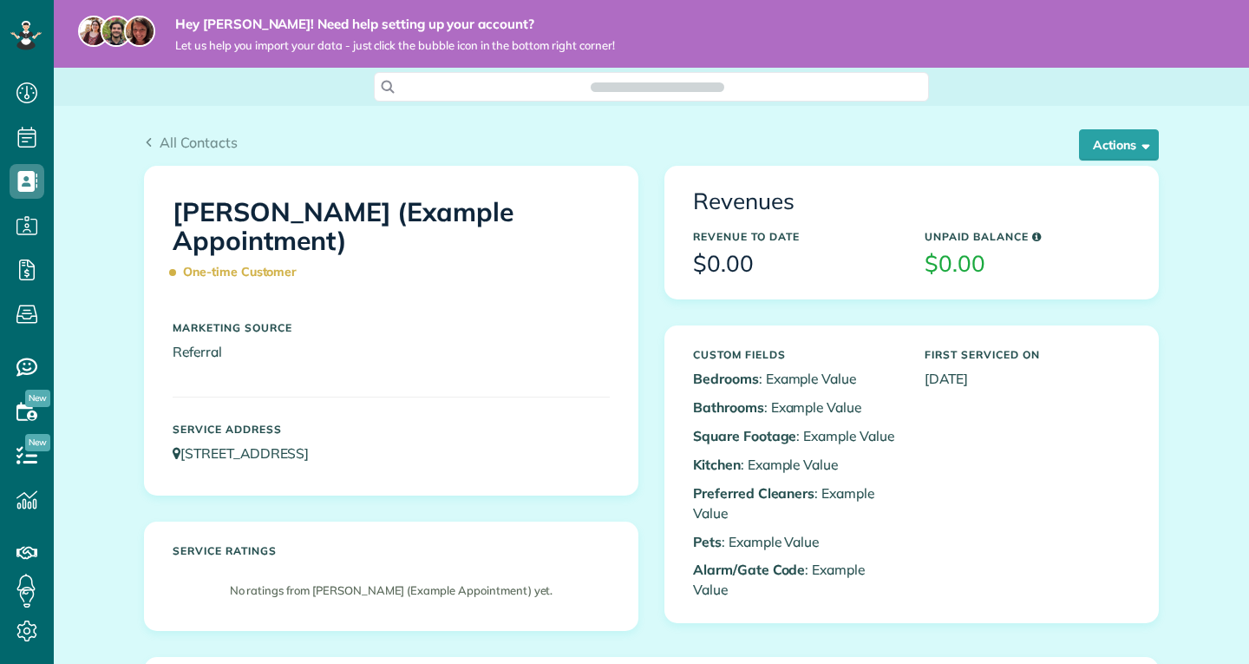
scroll to position [8, 8]
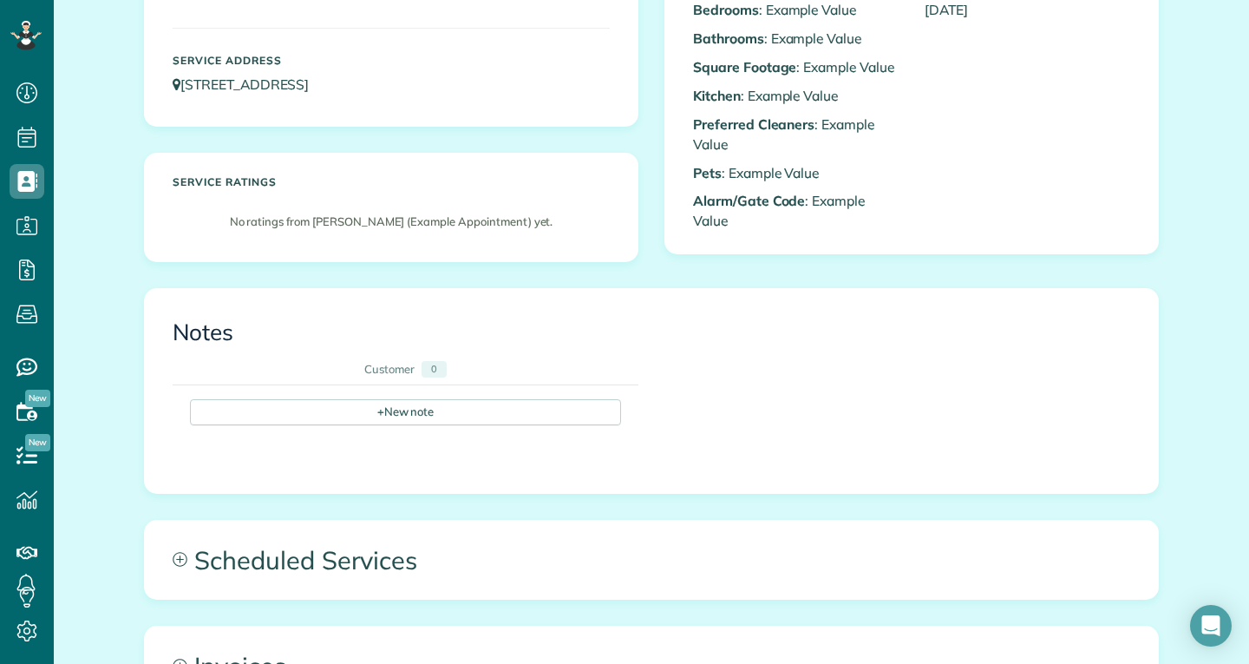
scroll to position [803, 0]
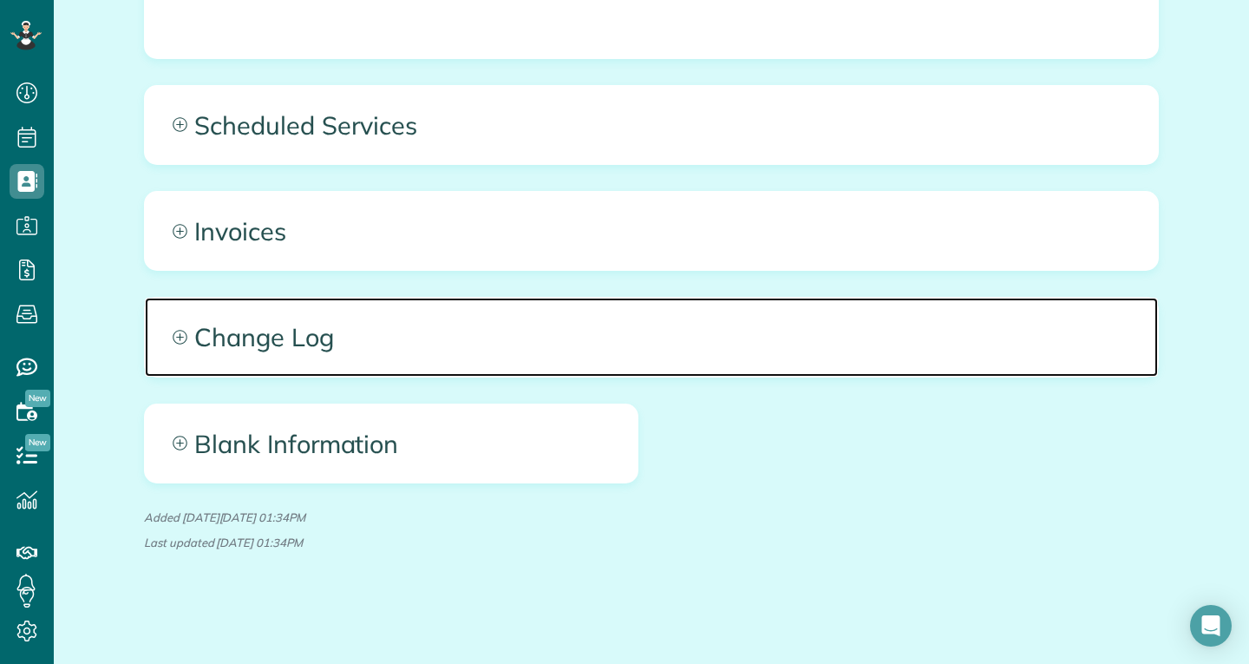
click at [228, 346] on span "Change Log" at bounding box center [651, 337] width 1013 height 78
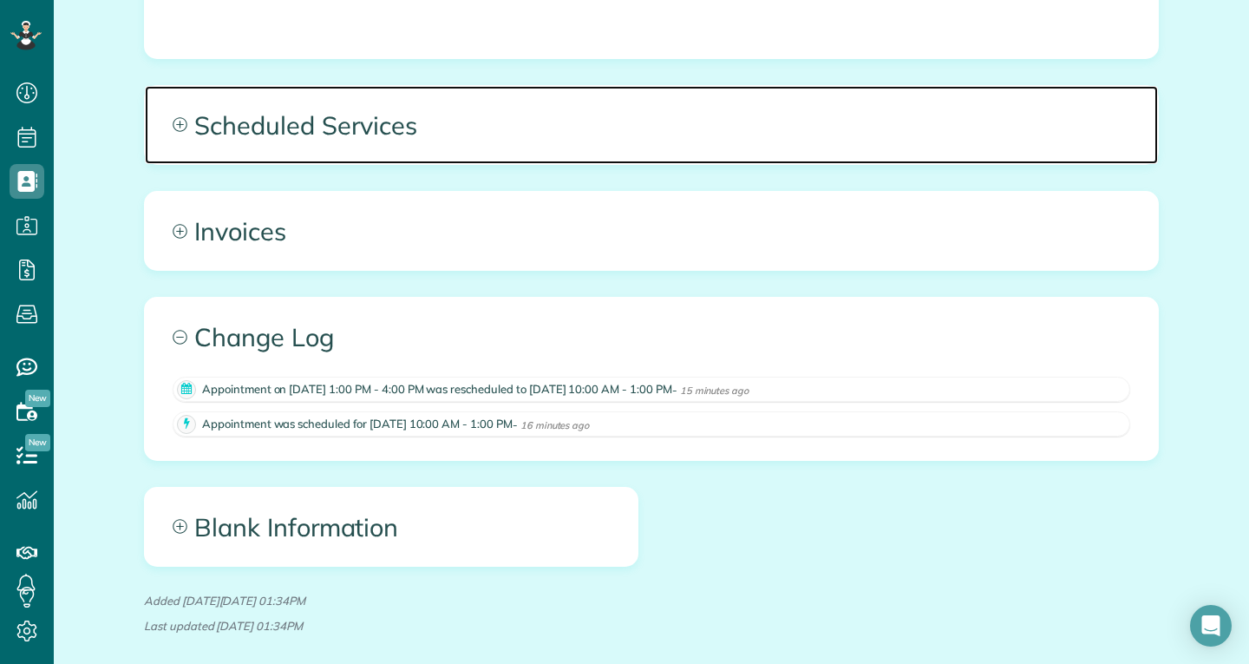
click at [275, 102] on span "Scheduled Services" at bounding box center [651, 125] width 1013 height 78
